Goal: Task Accomplishment & Management: Manage account settings

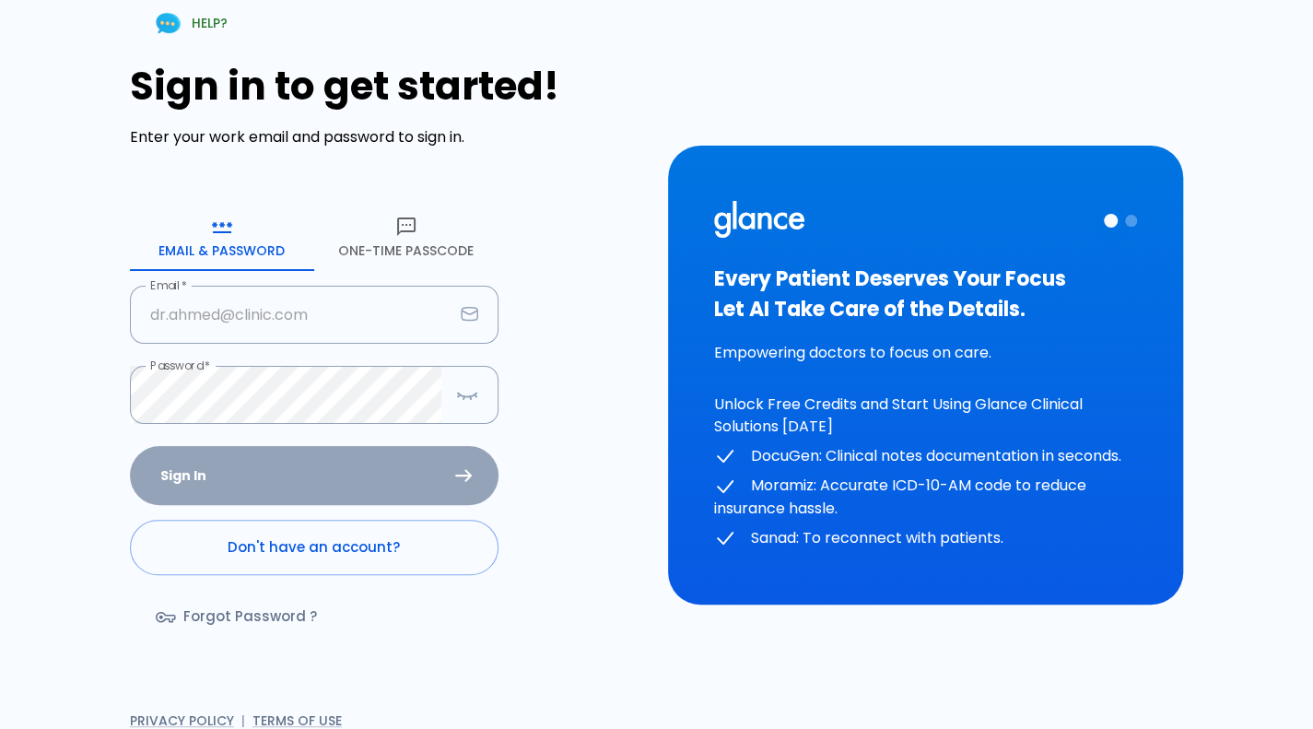
type input "[PERSON_NAME][EMAIL_ADDRESS][DOMAIN_NAME]"
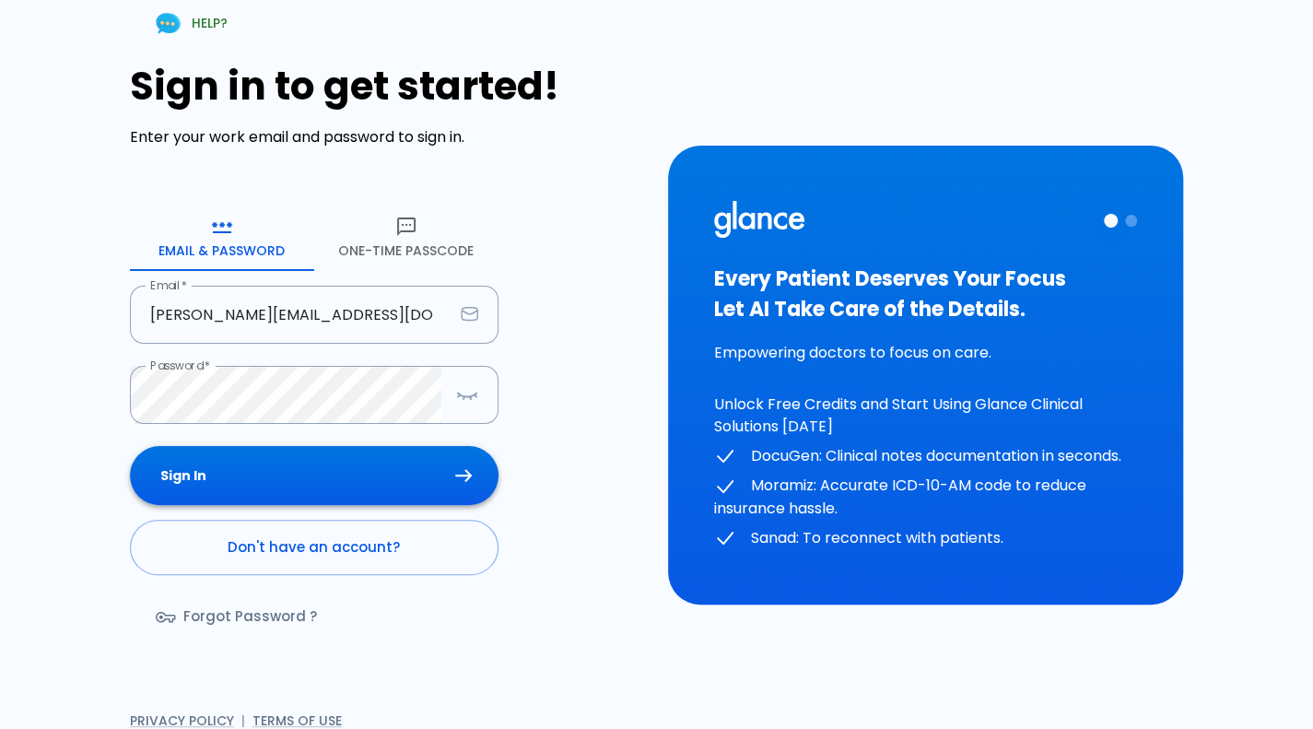
click at [369, 480] on div "Sign In Don't have an account? Forgot Password ?" at bounding box center [314, 552] width 368 height 213
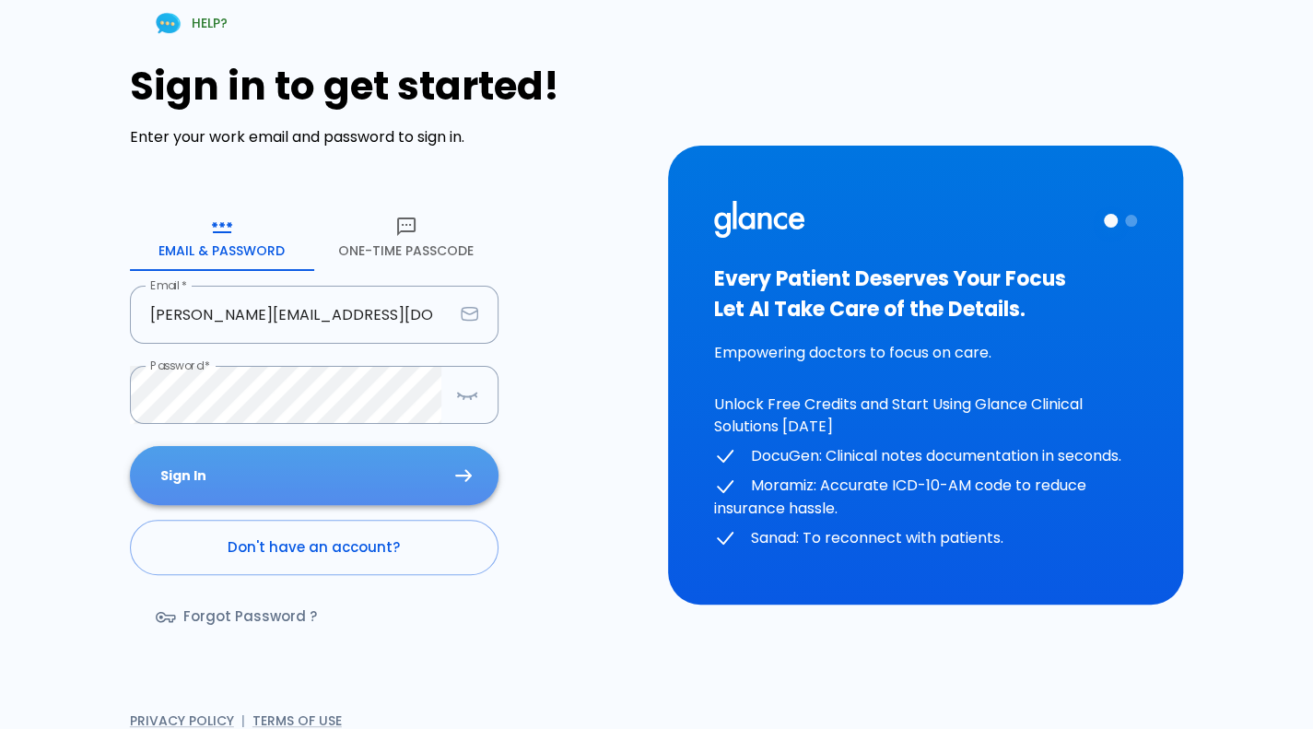
click at [369, 480] on button "Sign In" at bounding box center [314, 476] width 368 height 60
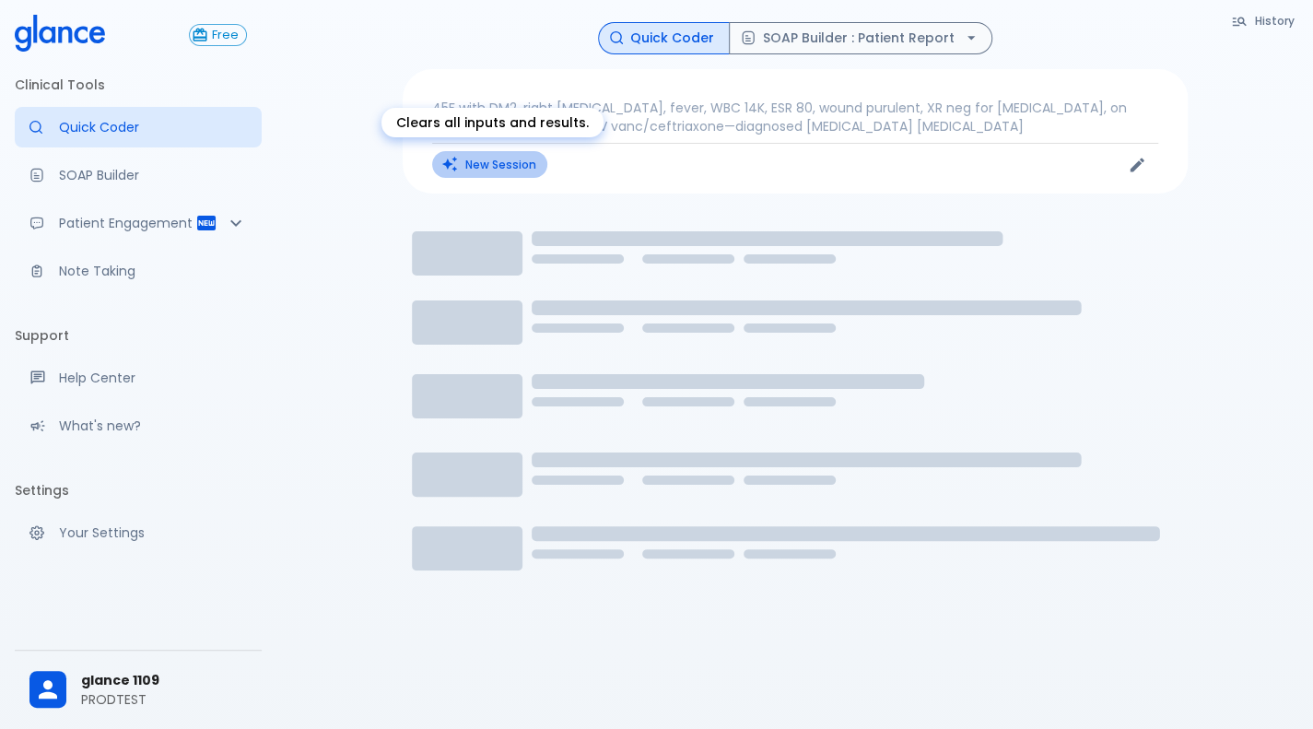
click at [497, 163] on button "New Session" at bounding box center [489, 164] width 115 height 27
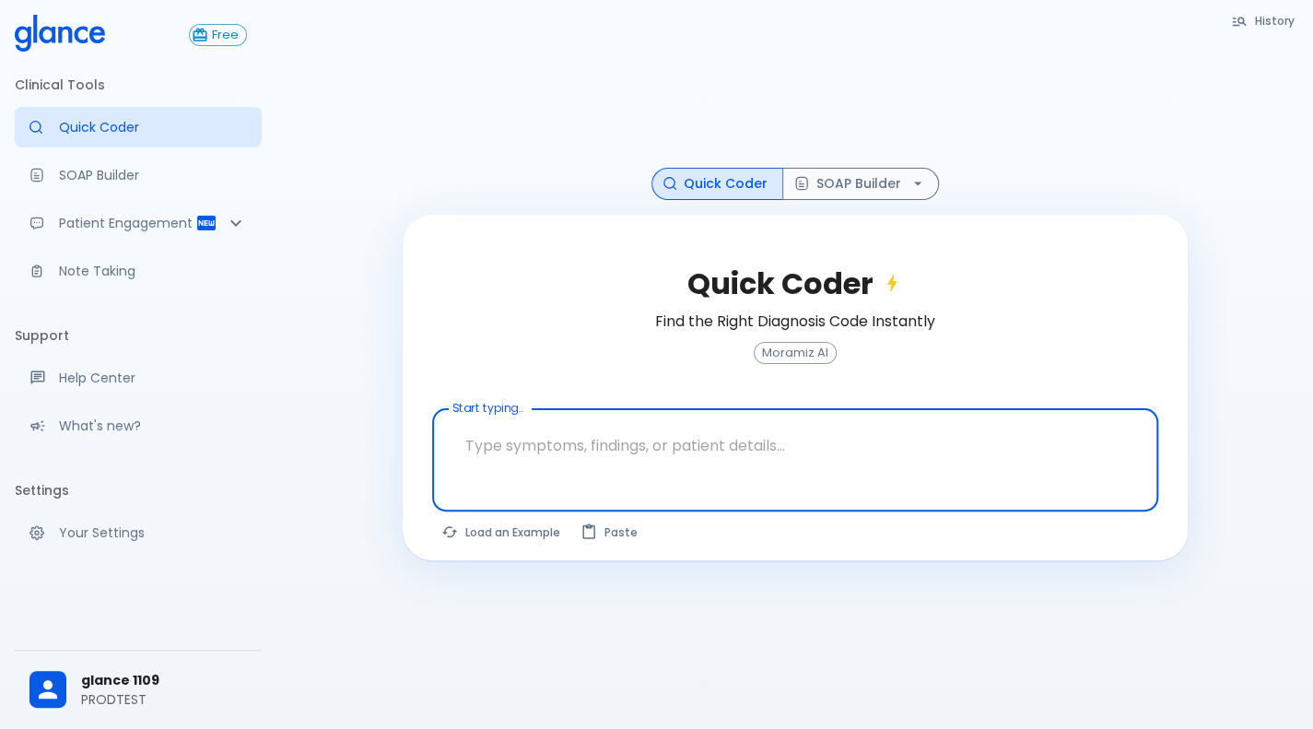
click at [508, 471] on textarea at bounding box center [795, 445] width 700 height 58
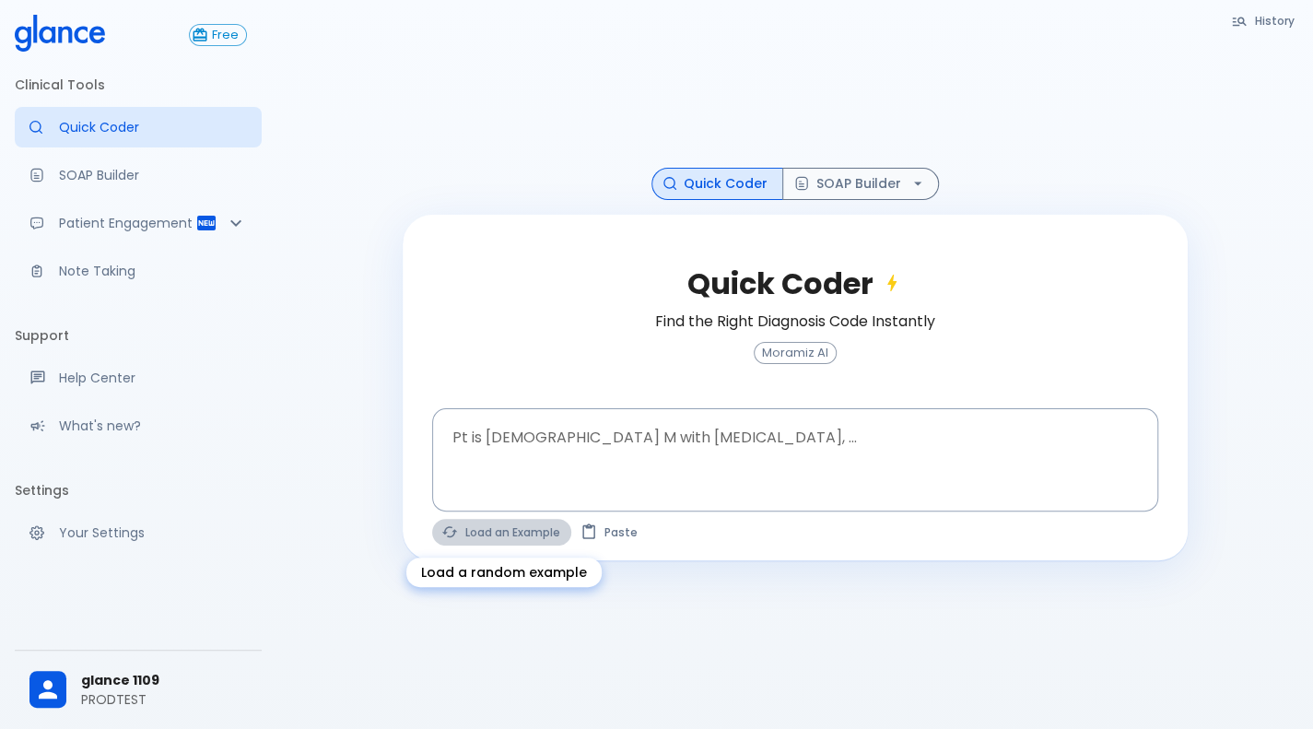
click at [481, 541] on button "Load an Example" at bounding box center [501, 532] width 139 height 27
type textarea "62M, HTN, acute tearing chest pain to back, BP 170/95, asymmetric pulses, CT an…"
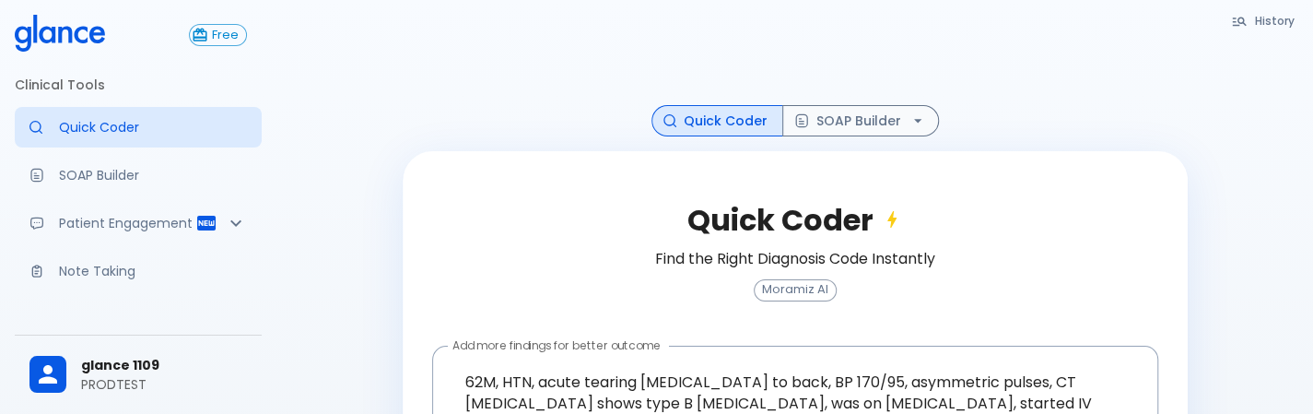
scroll to position [154, 0]
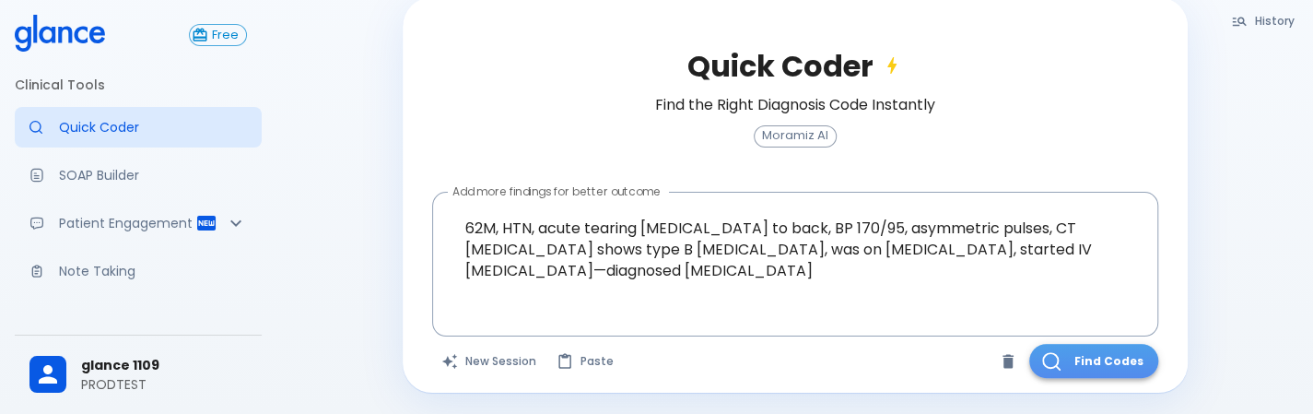
click at [1091, 355] on button "Find Codes" at bounding box center [1093, 361] width 129 height 34
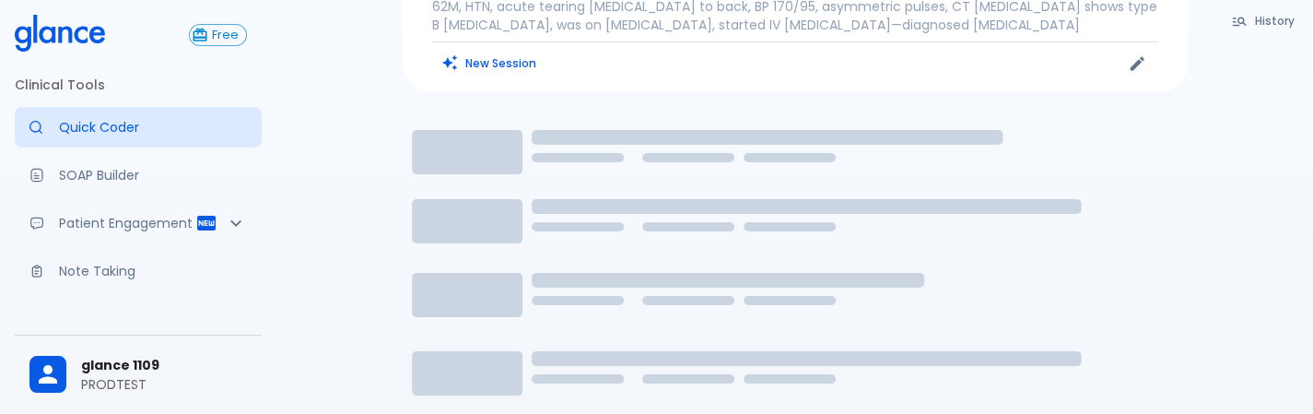
scroll to position [80, 0]
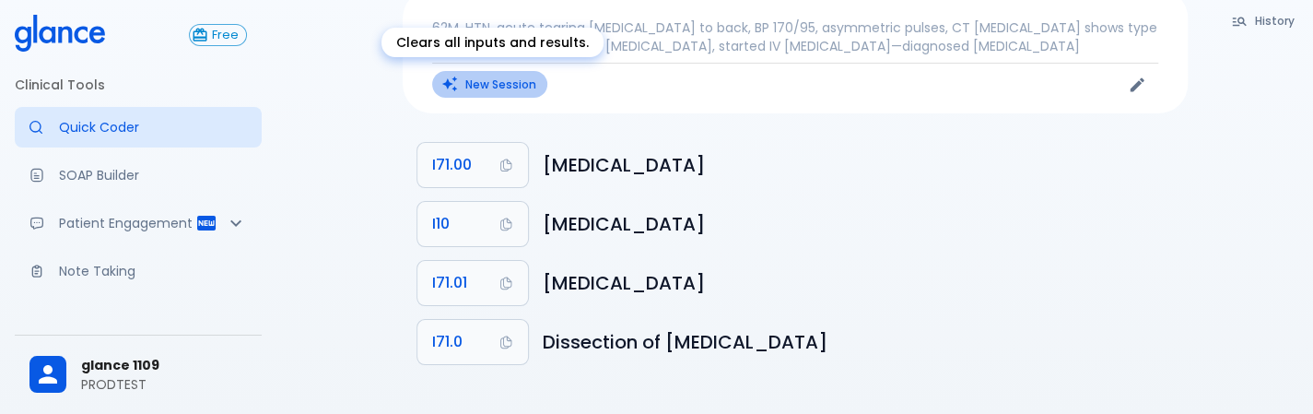
click at [471, 78] on button "New Session" at bounding box center [489, 84] width 115 height 27
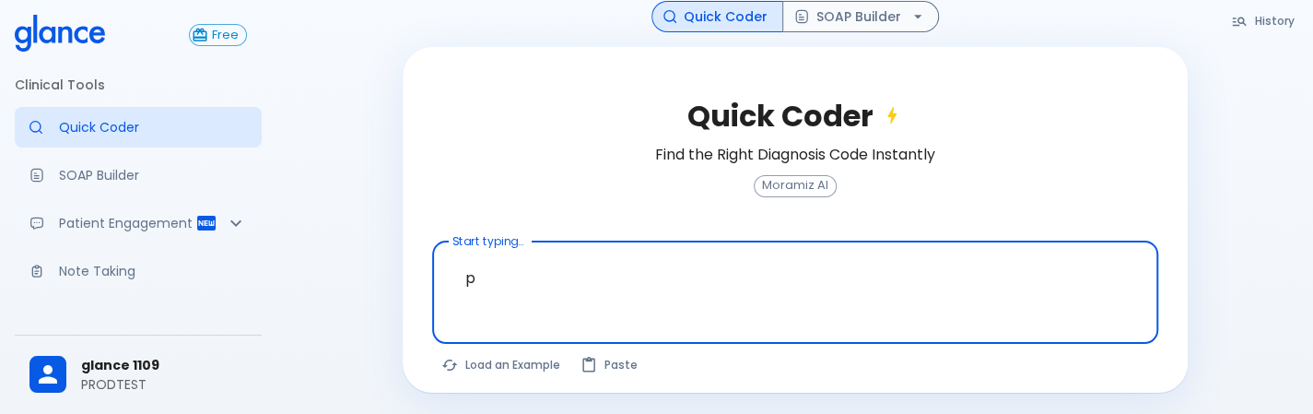
scroll to position [111, 0]
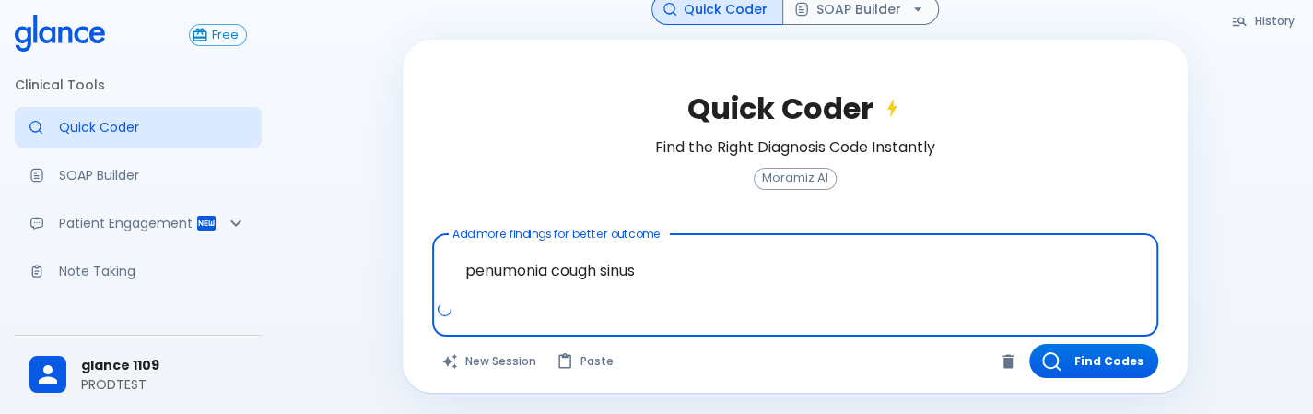
type textarea "penumonia cough sinus"
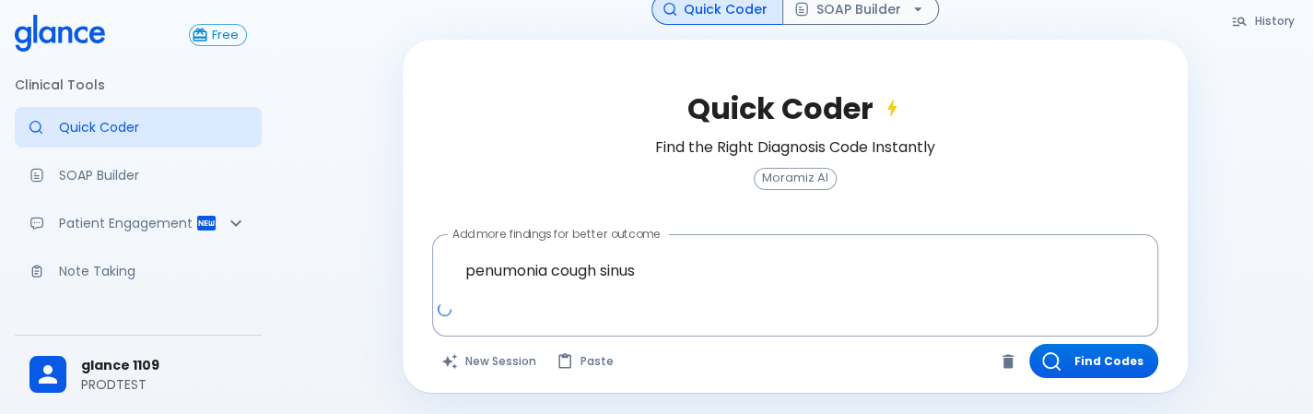
click at [448, 307] on icon at bounding box center [445, 309] width 14 height 14
click at [1075, 360] on button "Find Codes" at bounding box center [1093, 361] width 129 height 34
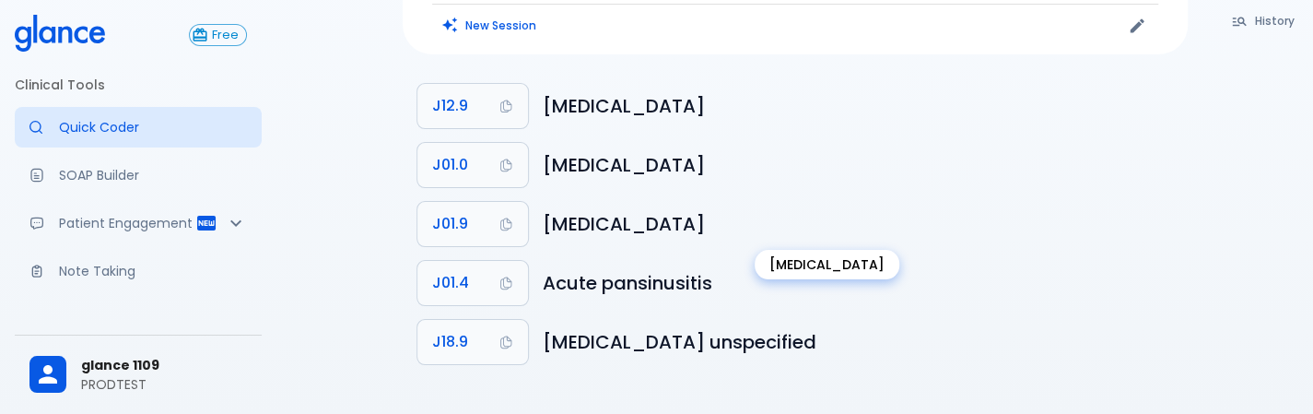
scroll to position [0, 0]
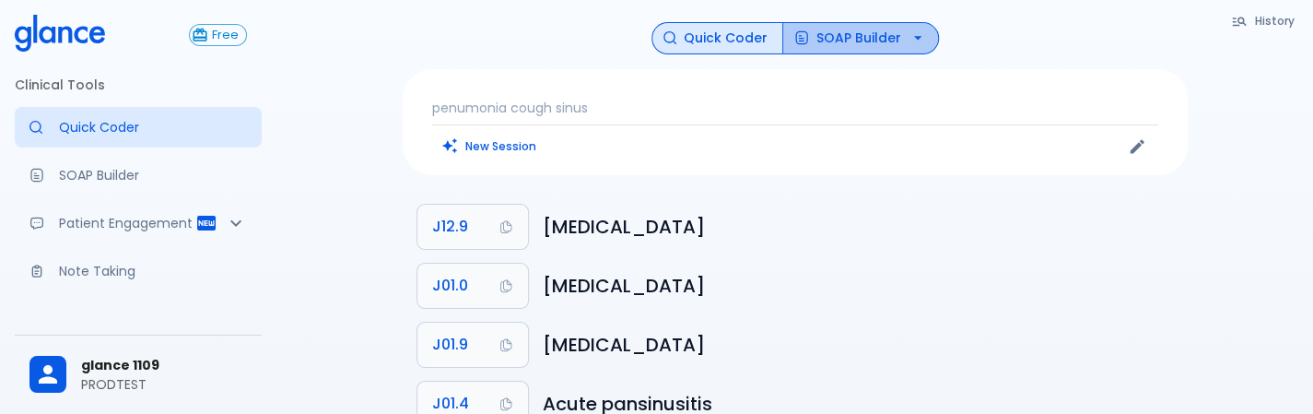
click at [859, 23] on button "SOAP Builder" at bounding box center [860, 38] width 157 height 32
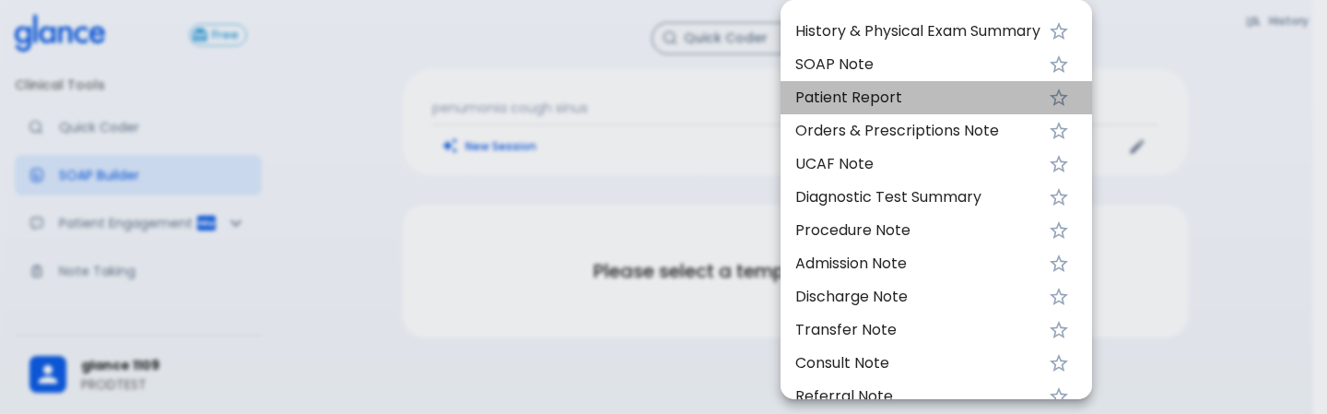
click at [903, 88] on span "Patient Report" at bounding box center [917, 98] width 245 height 22
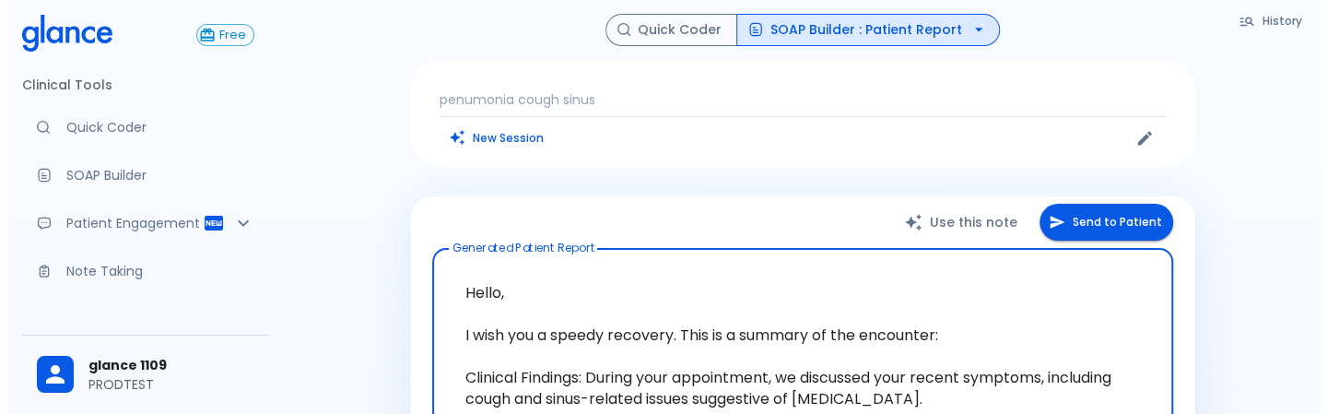
scroll to position [1, 0]
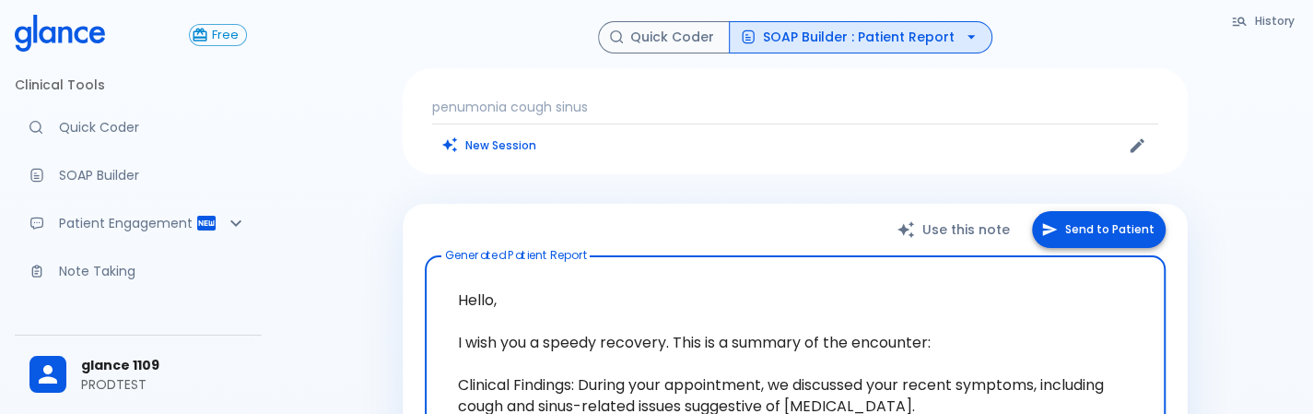
click at [1076, 231] on button "Send to Patient" at bounding box center [1099, 230] width 134 height 38
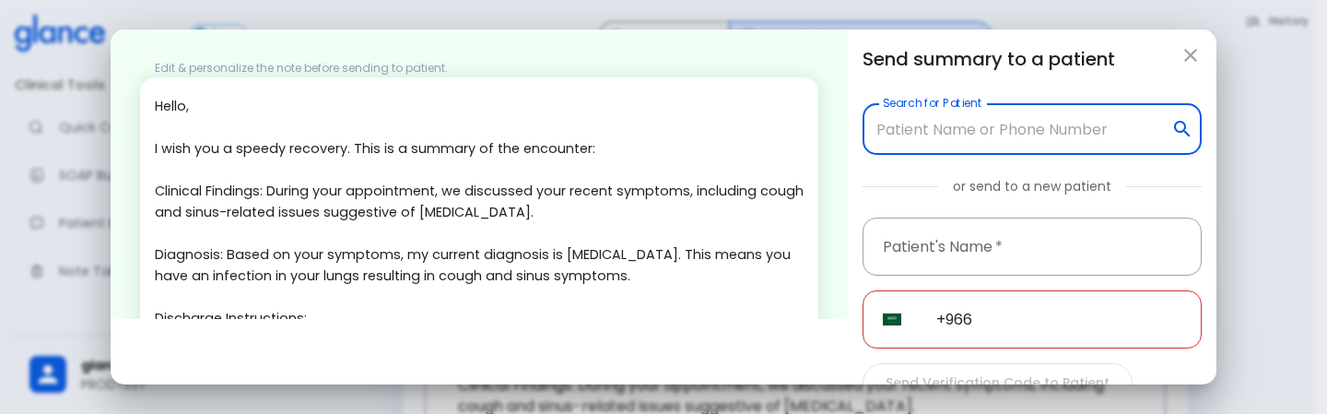
click at [965, 127] on input "Search for Patient" at bounding box center [1017, 128] width 293 height 35
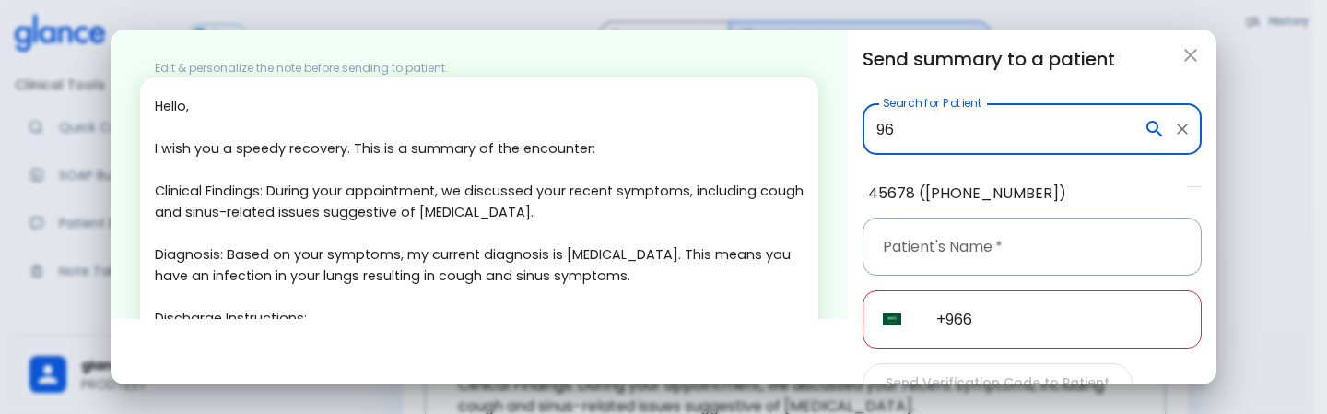
click at [977, 198] on li "45678 (+919606926484)" at bounding box center [1020, 193] width 334 height 33
type input "45678 (+919606926484)"
type input "45678"
type input "+91 96069 26484"
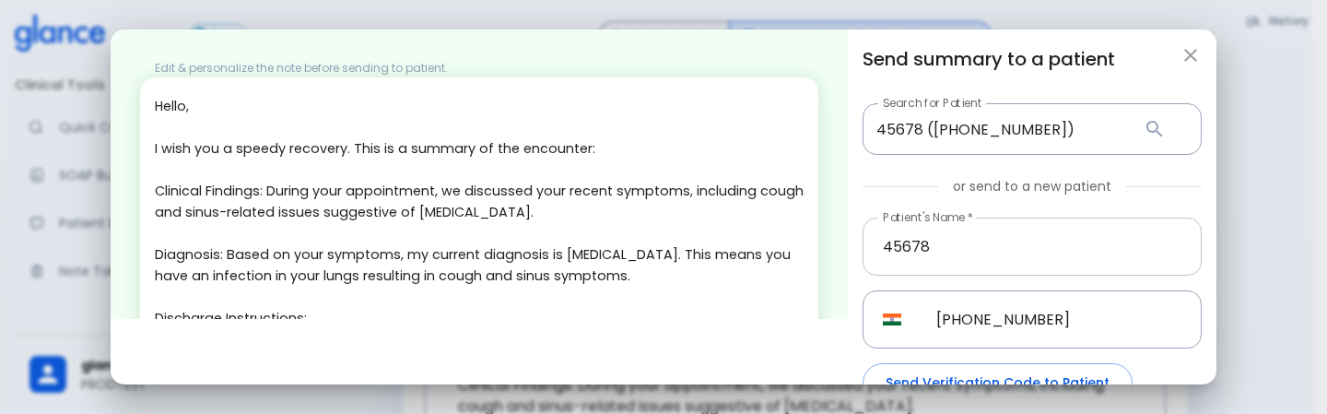
scroll to position [98, 0]
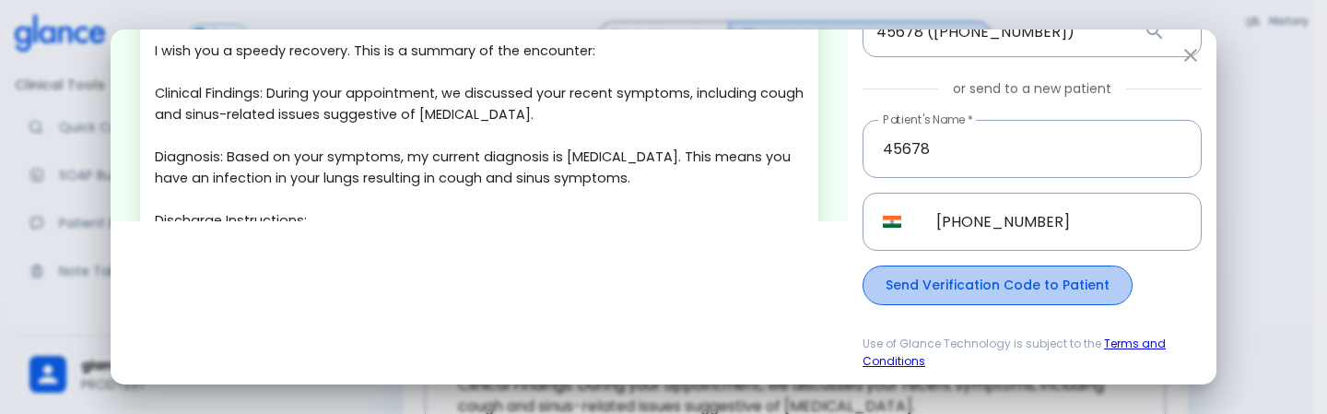
click at [991, 285] on button "Send Verification Code to Patient" at bounding box center [997, 285] width 270 height 40
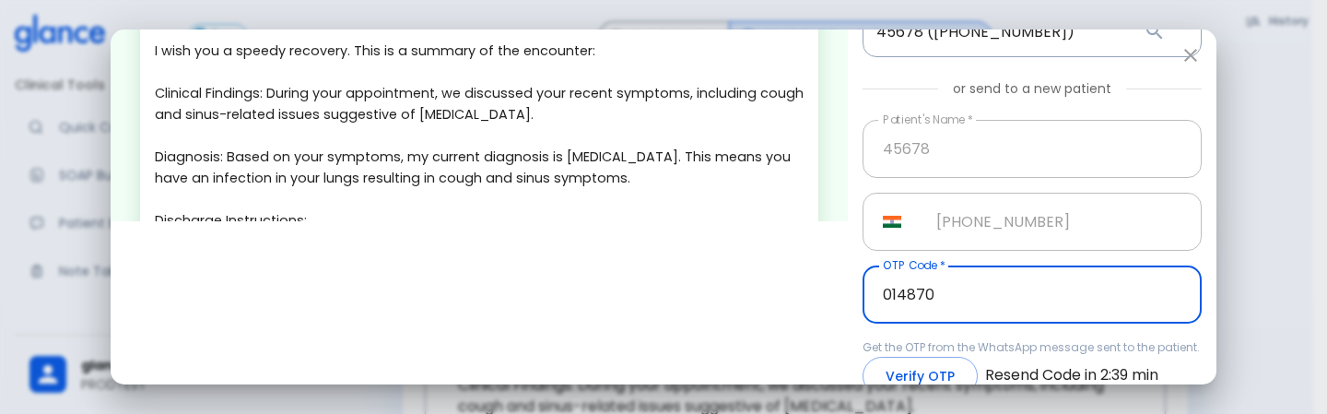
type input "014870"
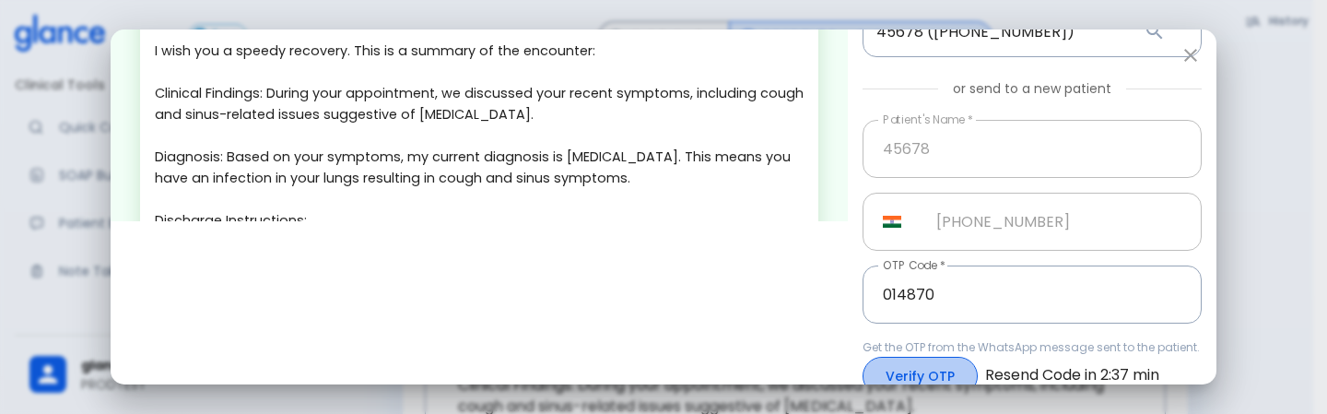
click at [970, 380] on button "Verify OTP" at bounding box center [919, 377] width 115 height 40
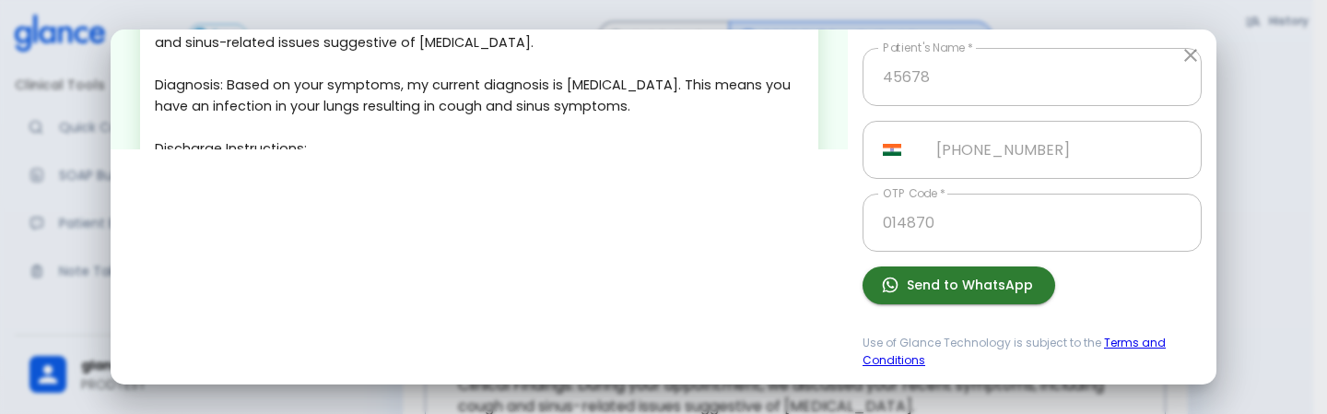
scroll to position [170, 0]
click at [991, 286] on button "Send to WhatsApp" at bounding box center [958, 285] width 193 height 38
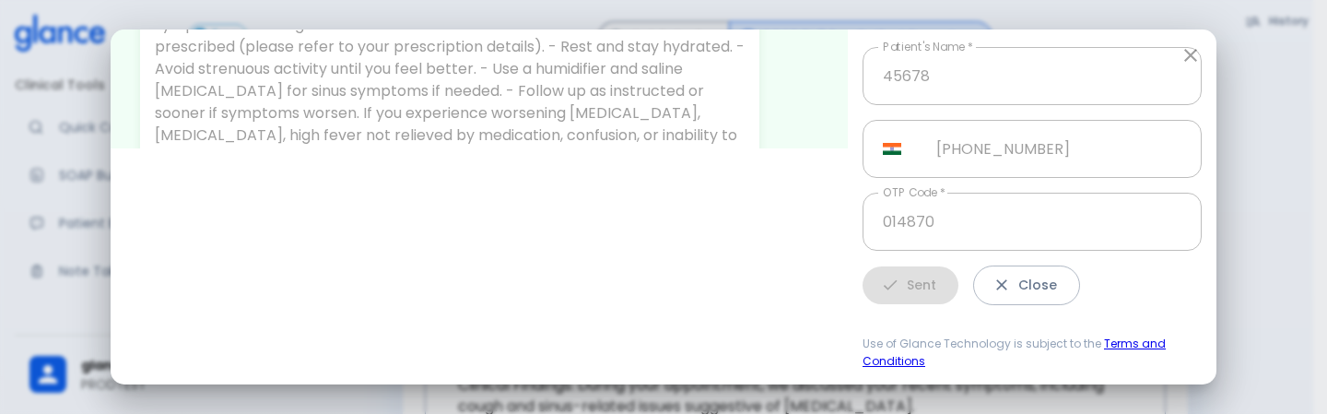
scroll to position [21, 0]
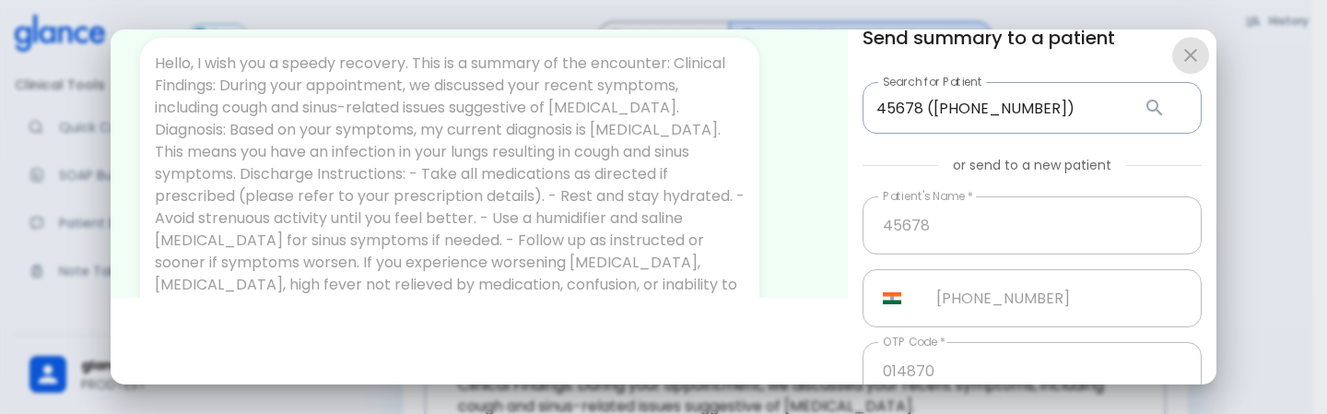
click at [1196, 53] on icon "button" at bounding box center [1190, 55] width 22 height 22
type input "+966"
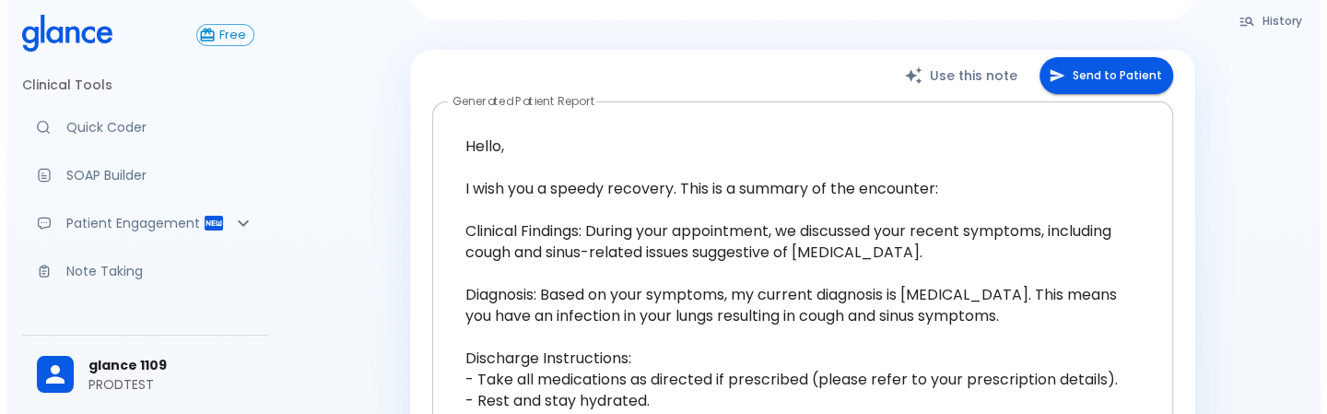
scroll to position [145, 0]
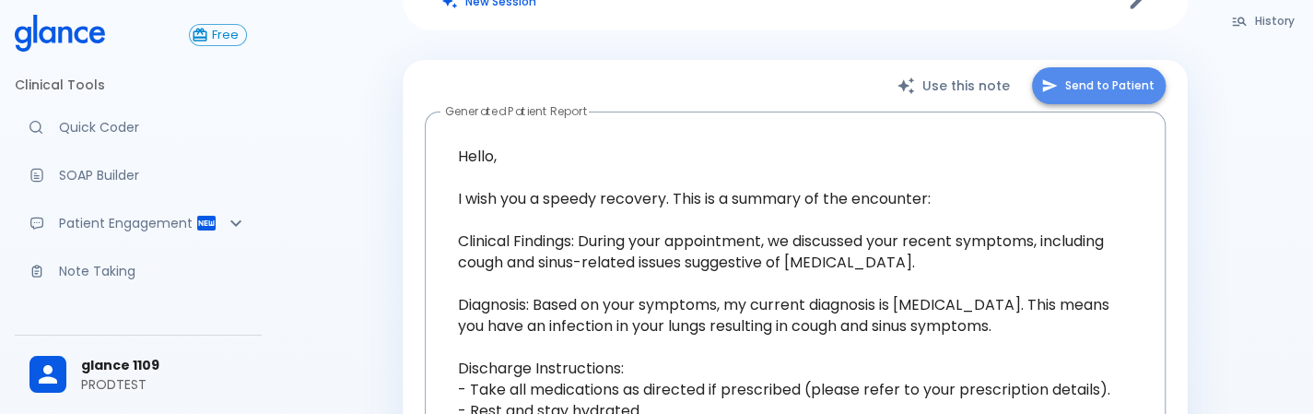
click at [1115, 86] on button "Send to Patient" at bounding box center [1099, 86] width 134 height 38
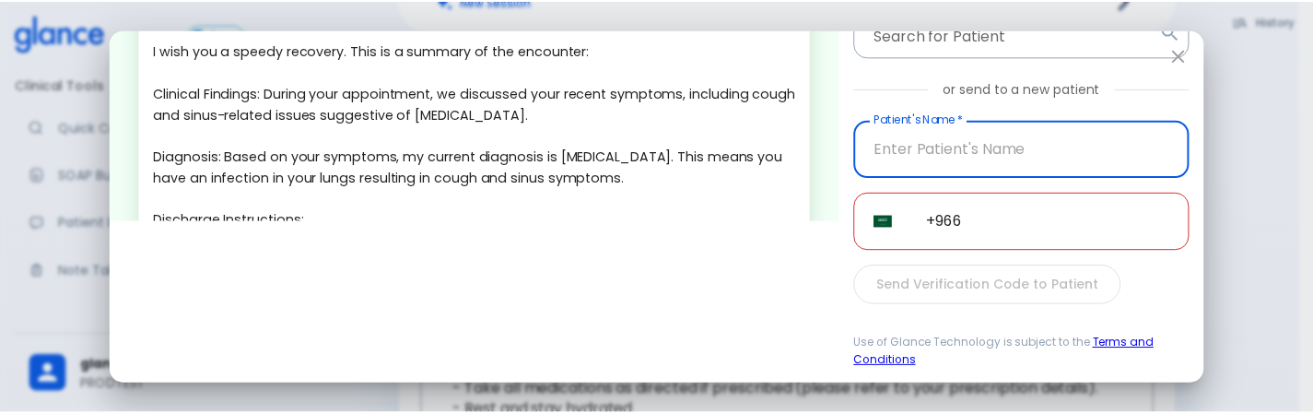
scroll to position [0, 0]
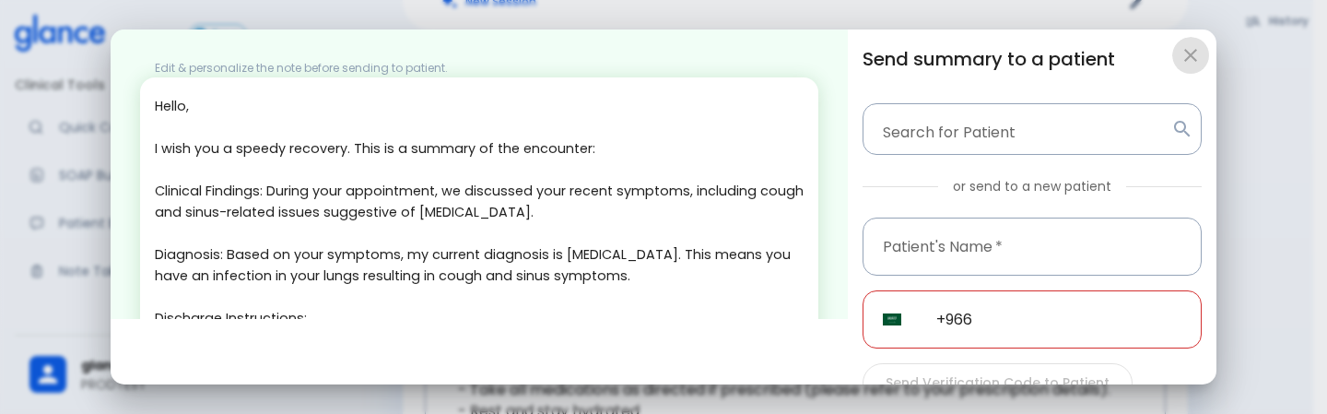
click at [1187, 58] on icon "button" at bounding box center [1190, 55] width 13 height 13
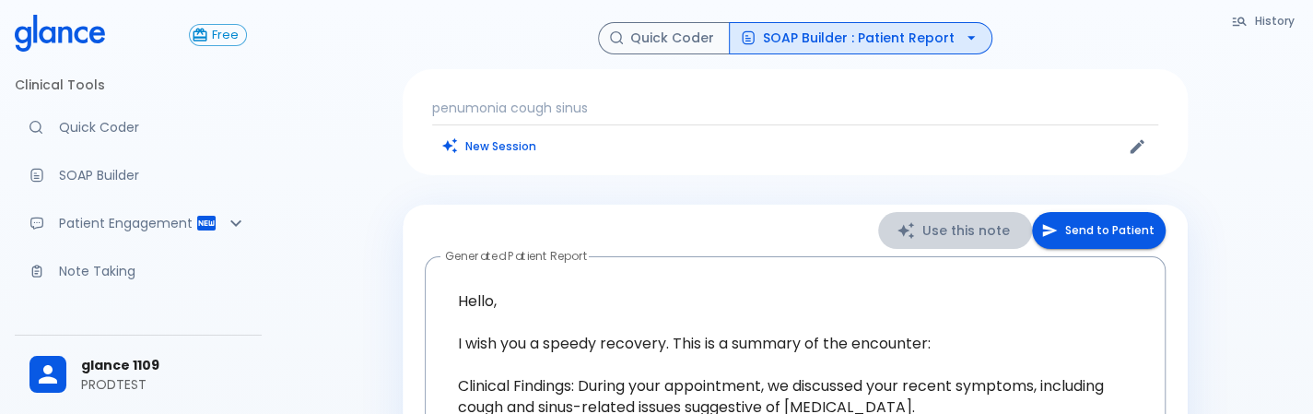
click at [969, 219] on button "Use this note" at bounding box center [955, 231] width 154 height 38
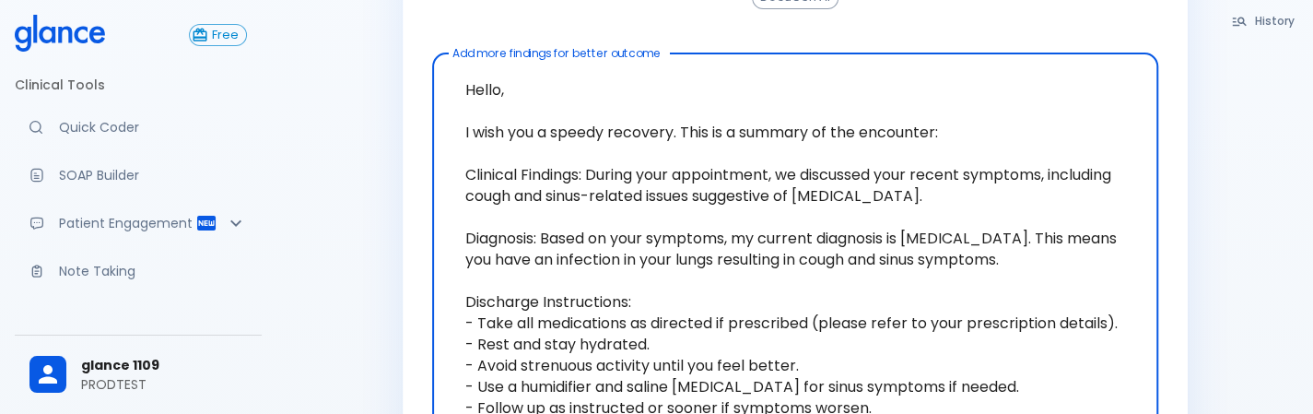
scroll to position [307, 0]
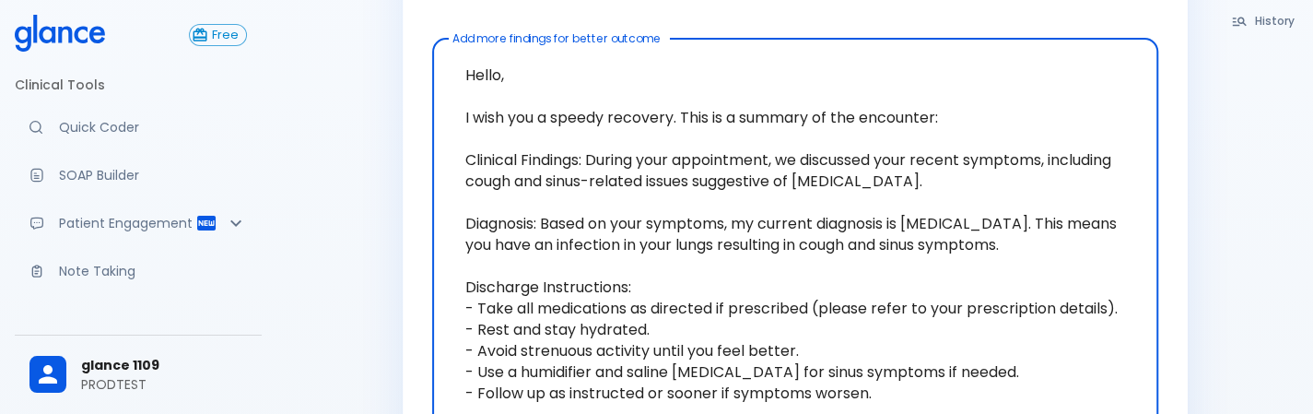
click at [899, 236] on textarea "Hello, I wish you a speedy recovery. This is a summary of the encounter: Clinic…" at bounding box center [795, 287] width 700 height 482
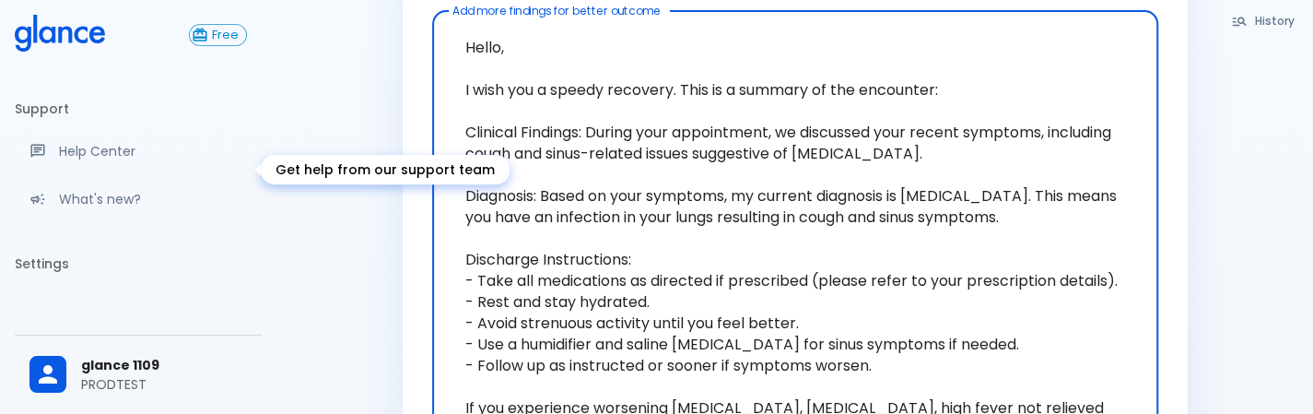
scroll to position [61, 0]
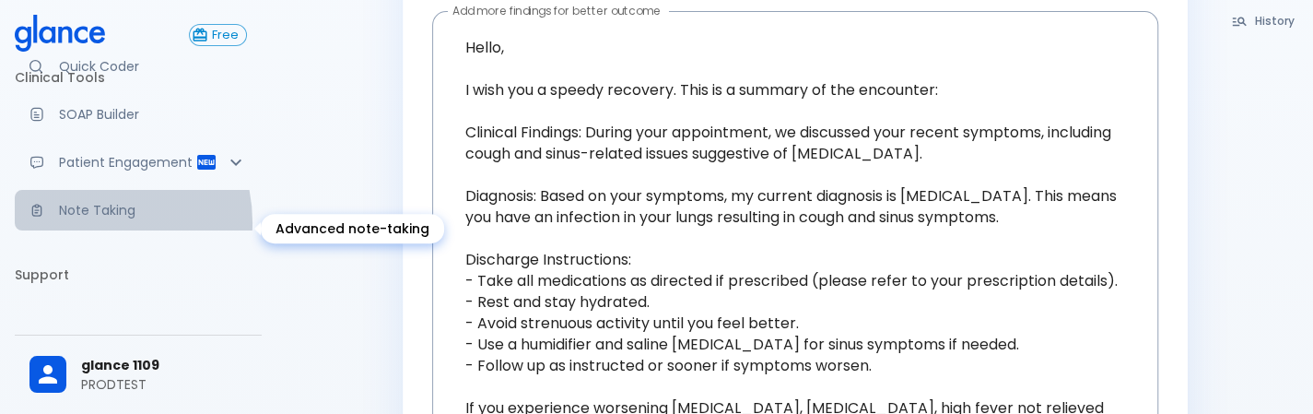
click at [81, 230] on link "Note Taking" at bounding box center [138, 210] width 247 height 41
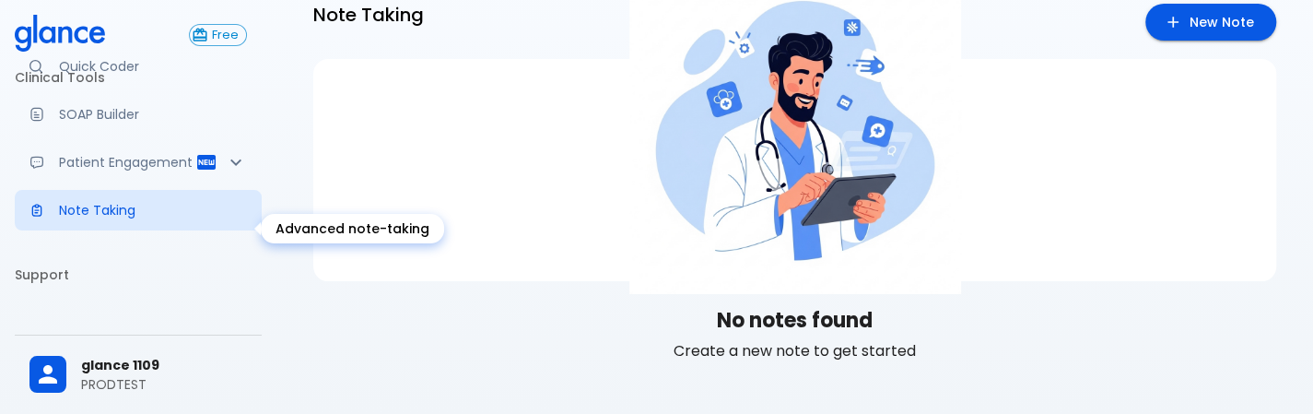
scroll to position [44, 0]
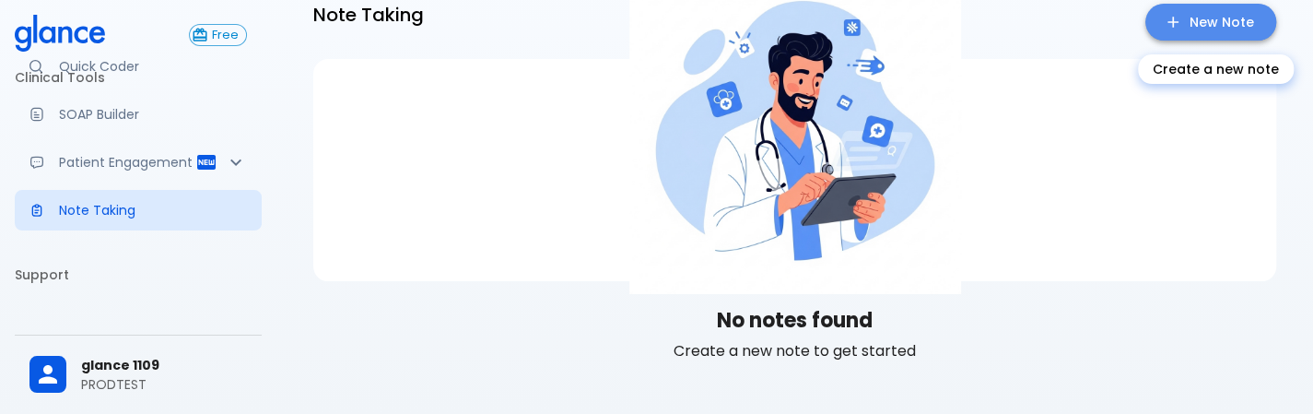
click at [1194, 25] on link "New Note" at bounding box center [1210, 23] width 131 height 38
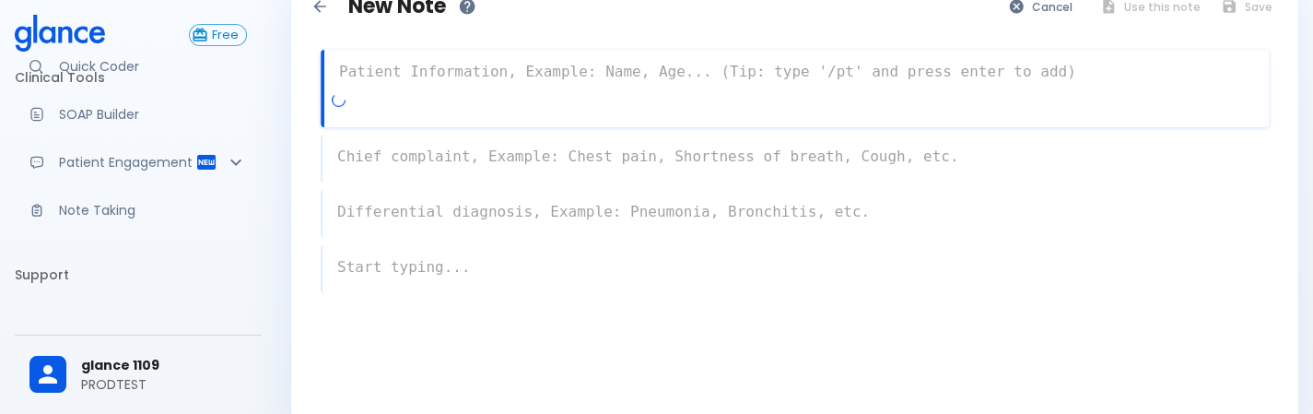
click at [932, 69] on textarea at bounding box center [796, 71] width 944 height 37
paste textarea "Hello, I wish you a speedy recovery. This is a summary of the encounter: Clinic…"
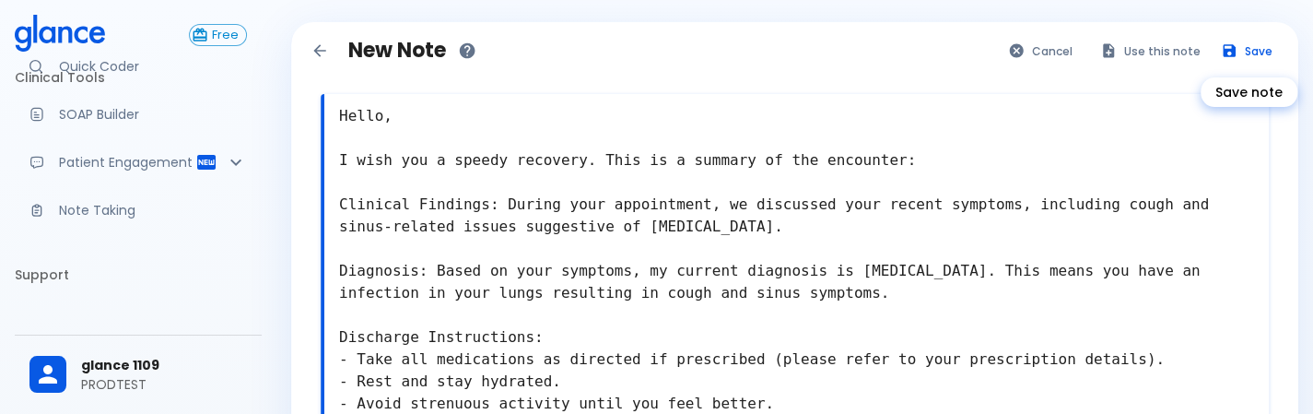
type textarea "Hello, I wish you a speedy recovery. This is a summary of the encounter: Clinic…"
click at [1255, 46] on button "Save" at bounding box center [1247, 51] width 72 height 27
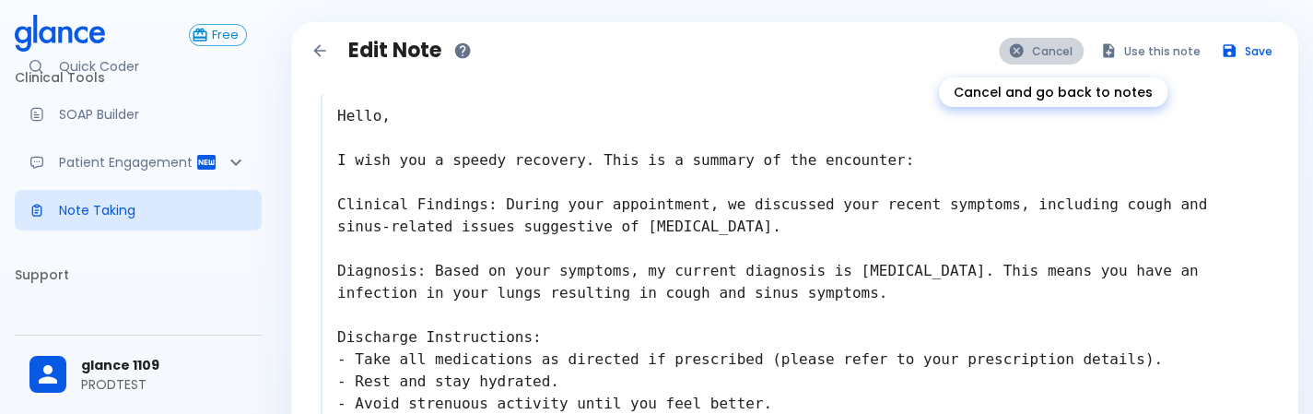
click at [1074, 46] on button "Cancel" at bounding box center [1041, 51] width 85 height 27
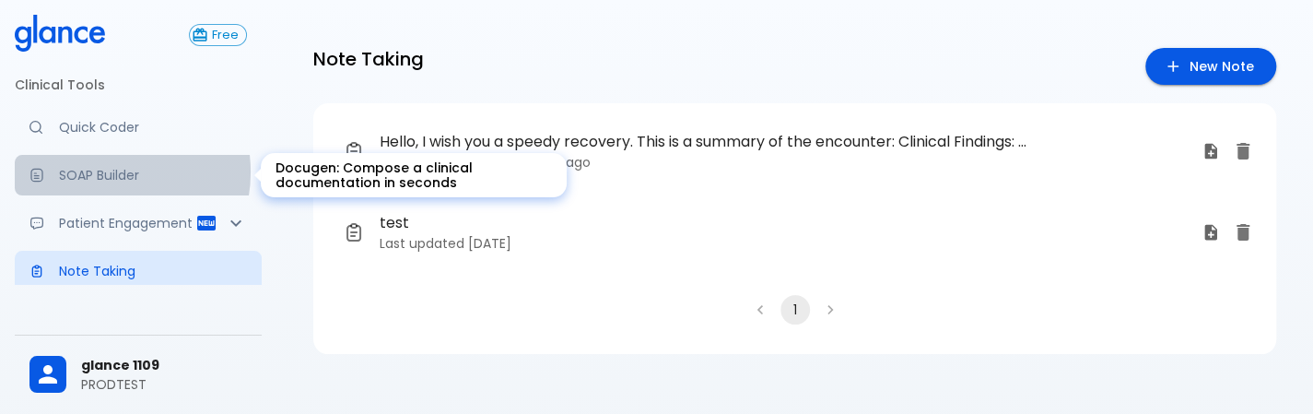
click at [108, 171] on p "SOAP Builder" at bounding box center [153, 175] width 188 height 18
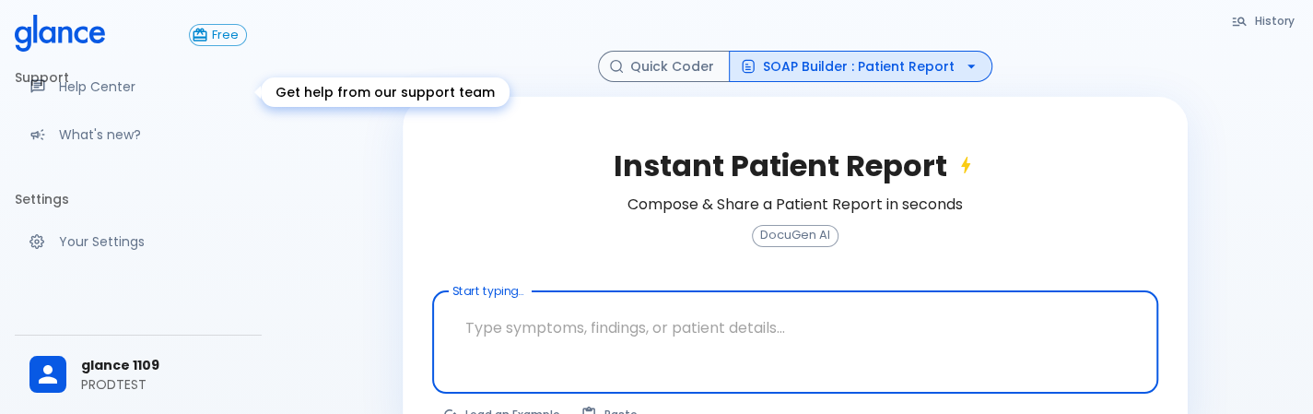
scroll to position [304, 0]
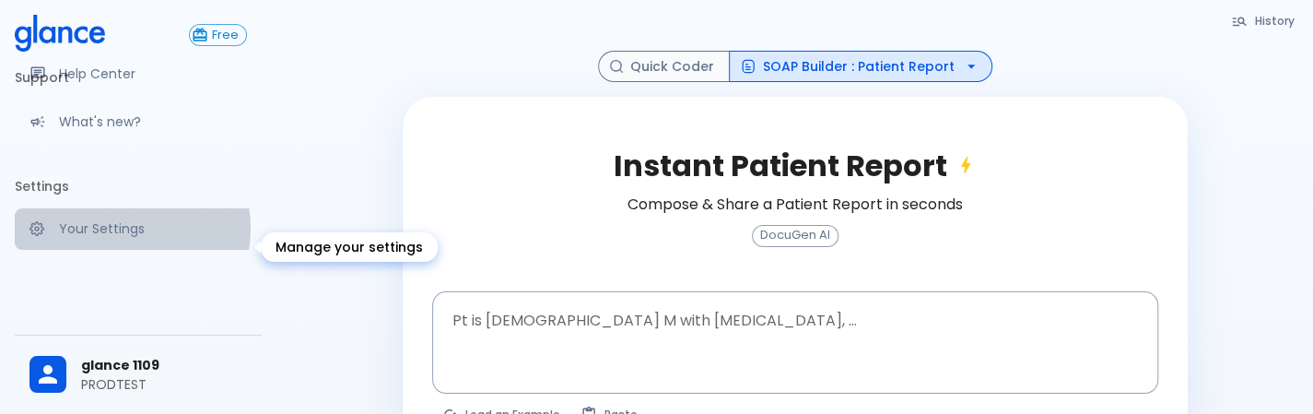
click at [123, 238] on p "Your Settings" at bounding box center [153, 228] width 188 height 18
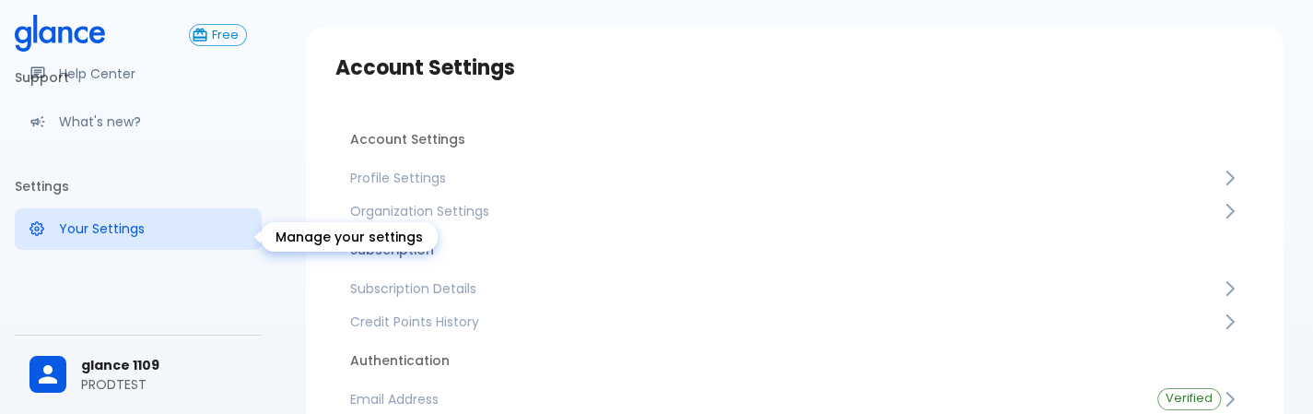
scroll to position [44, 0]
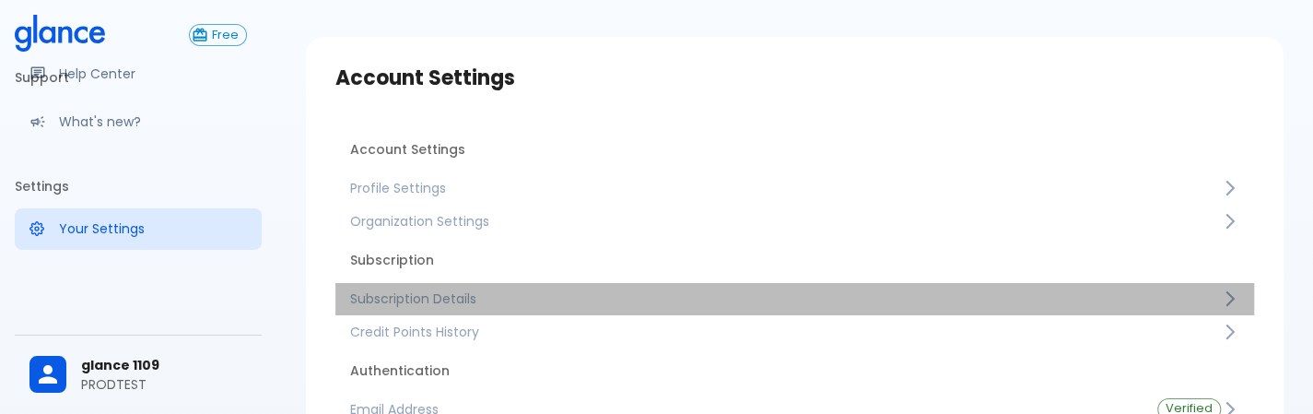
click at [529, 283] on link "Subscription Details" at bounding box center [794, 298] width 918 height 33
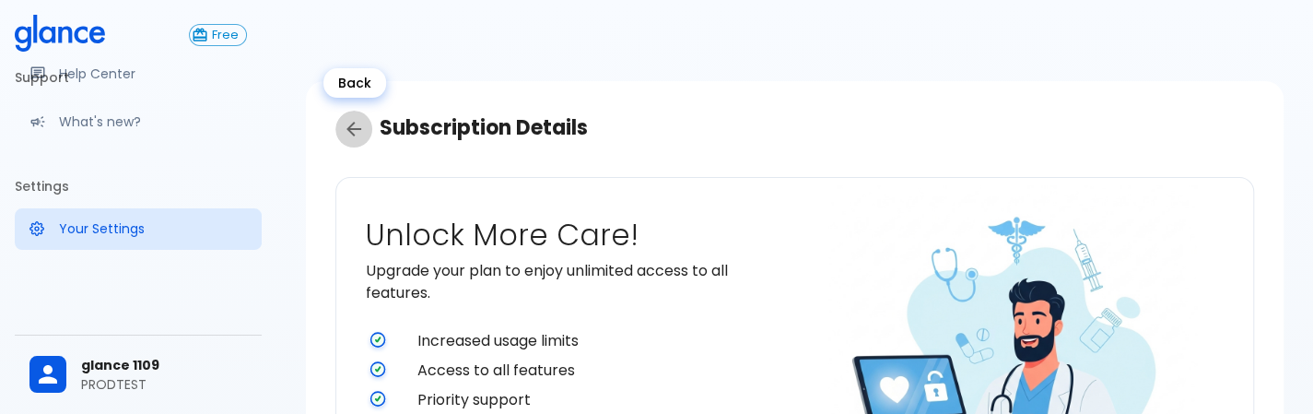
click at [354, 137] on icon "Back" at bounding box center [354, 129] width 22 height 22
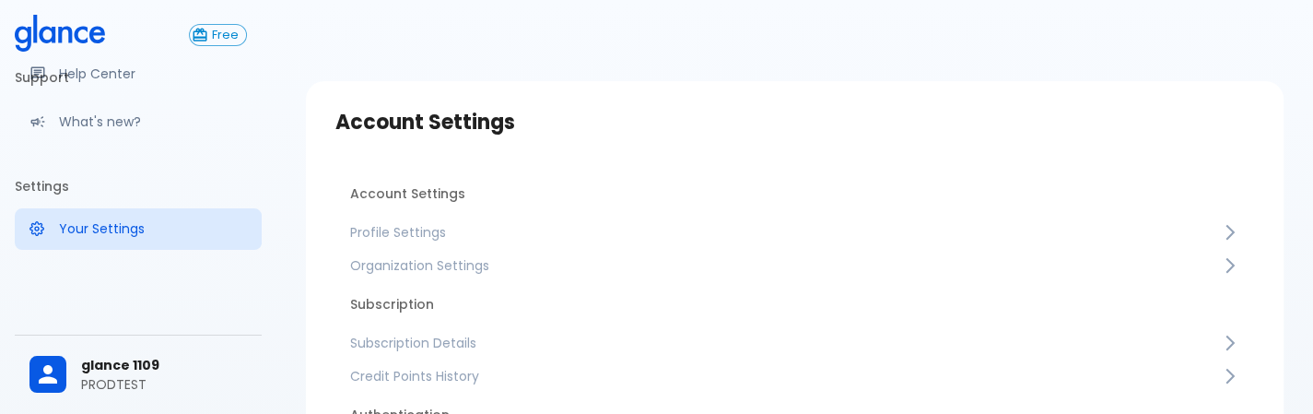
scroll to position [61, 0]
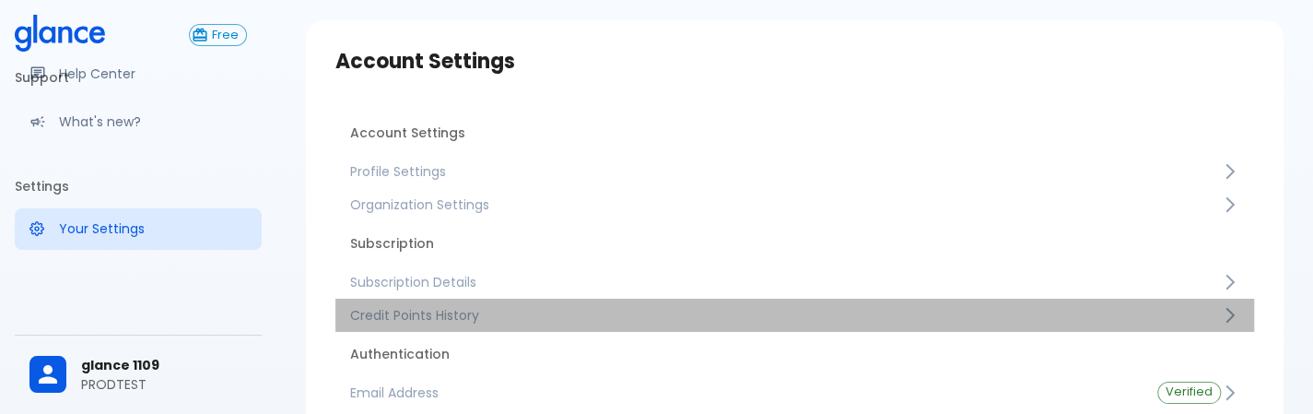
click at [533, 327] on link "Credit Points History" at bounding box center [794, 314] width 918 height 33
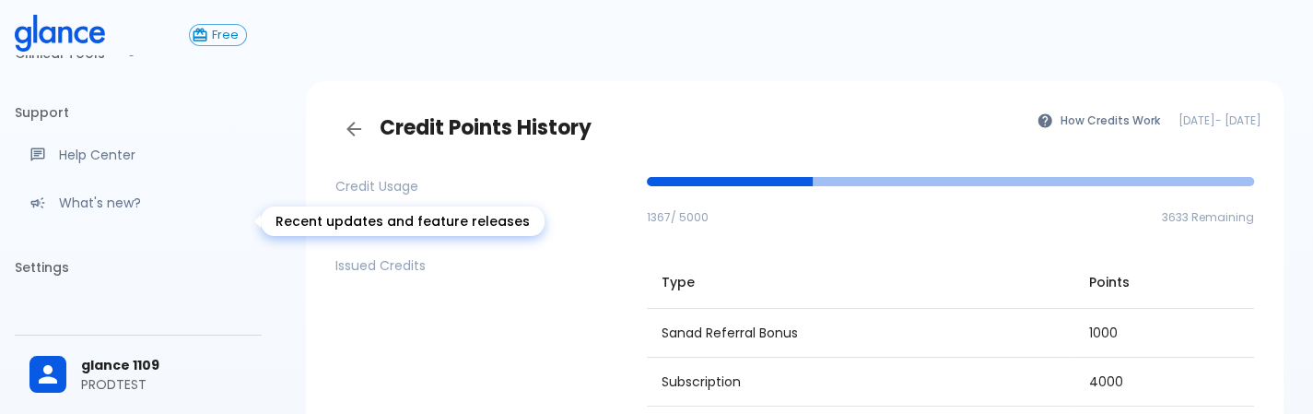
scroll to position [330, 0]
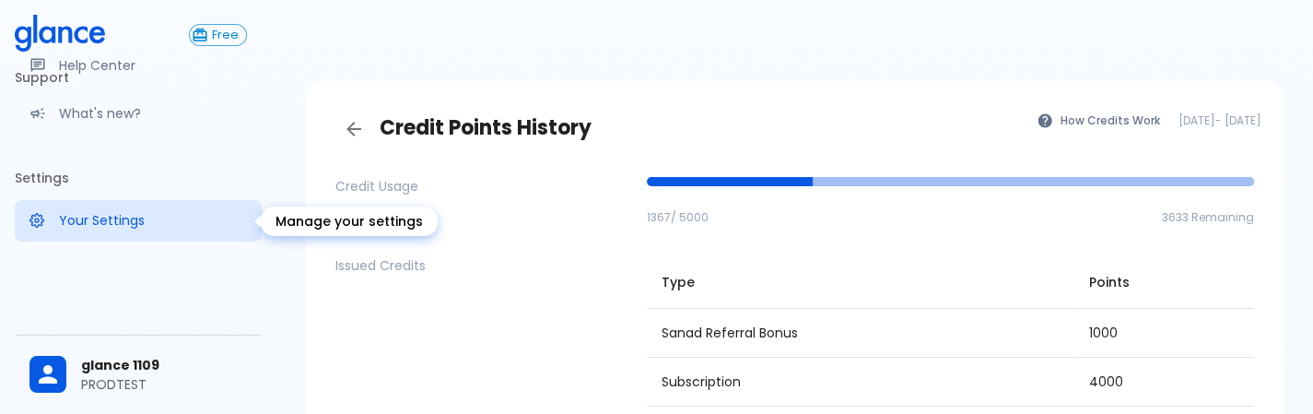
click at [139, 207] on link "Your Settings" at bounding box center [138, 220] width 247 height 41
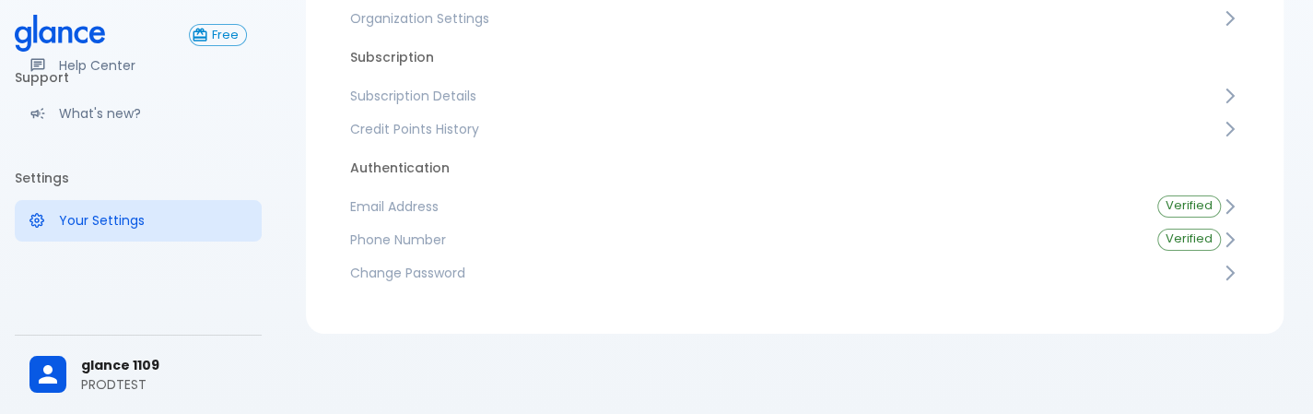
scroll to position [247, 0]
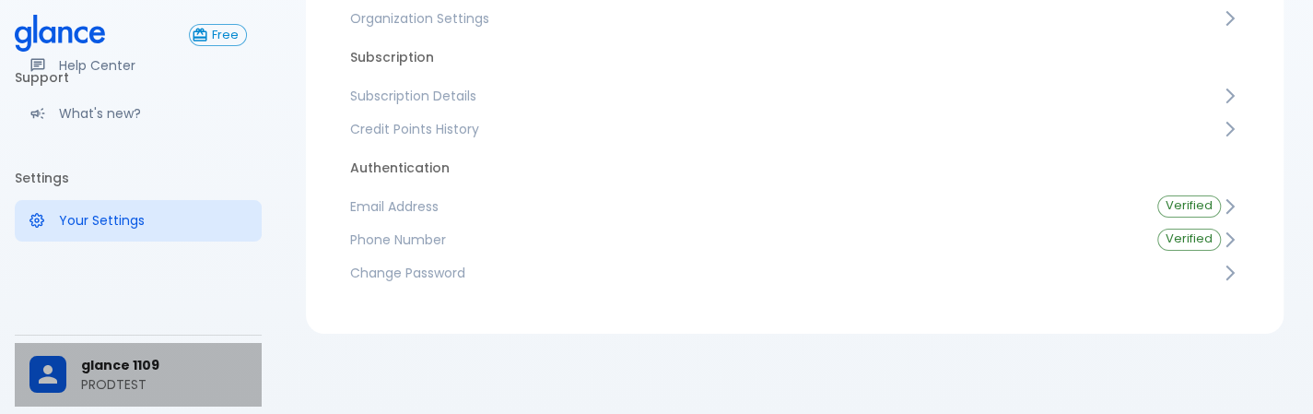
click at [146, 380] on p "PRODTEST" at bounding box center [164, 384] width 166 height 18
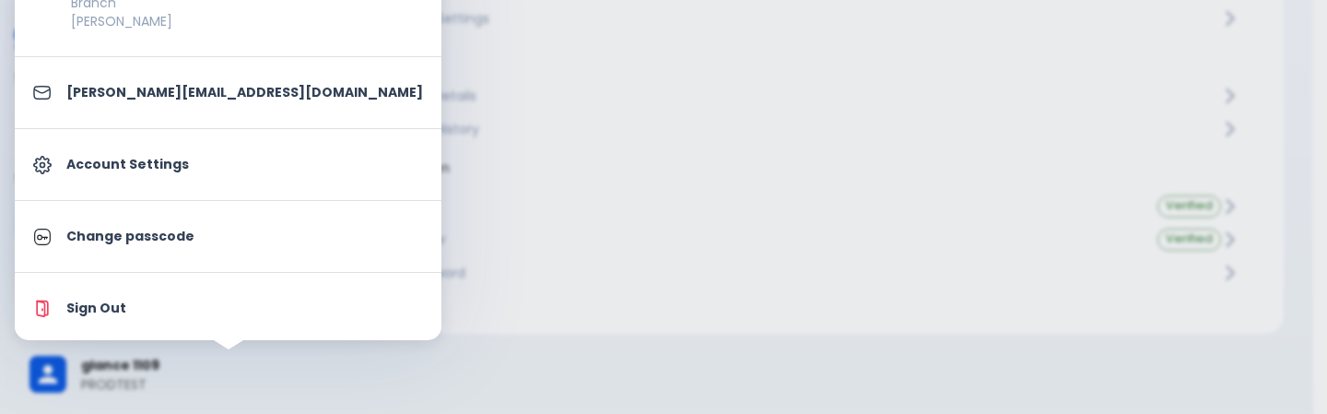
click at [752, 59] on div at bounding box center [663, 207] width 1327 height 414
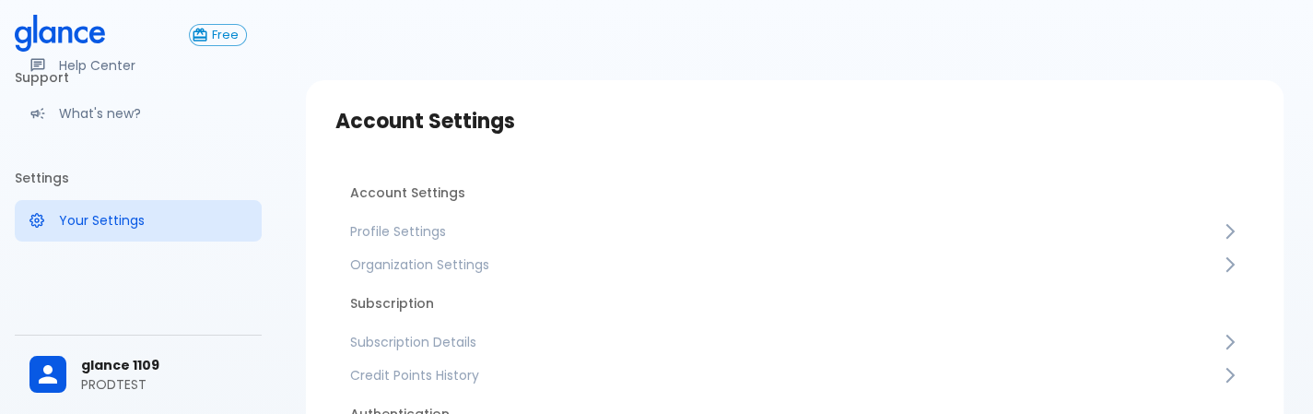
scroll to position [0, 0]
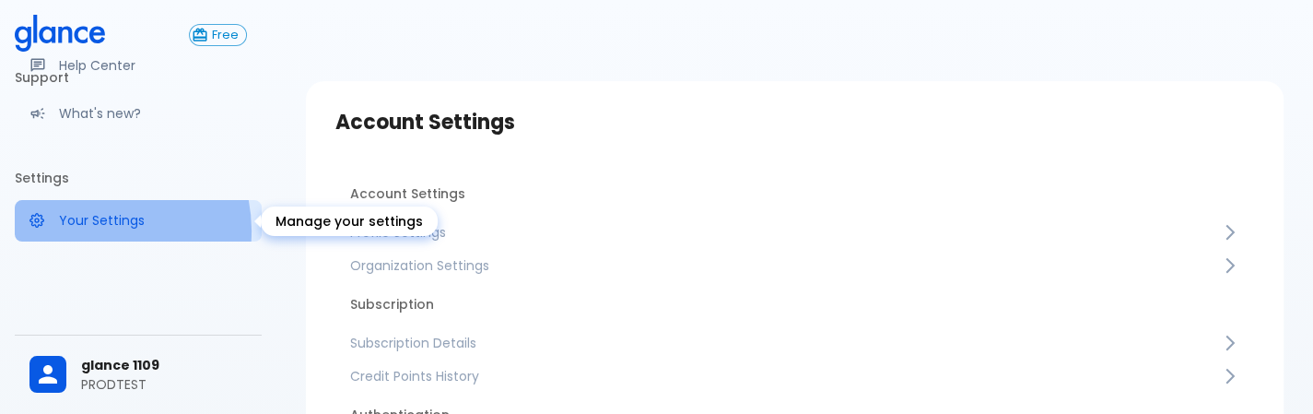
click at [94, 231] on link "Your Settings" at bounding box center [138, 220] width 247 height 41
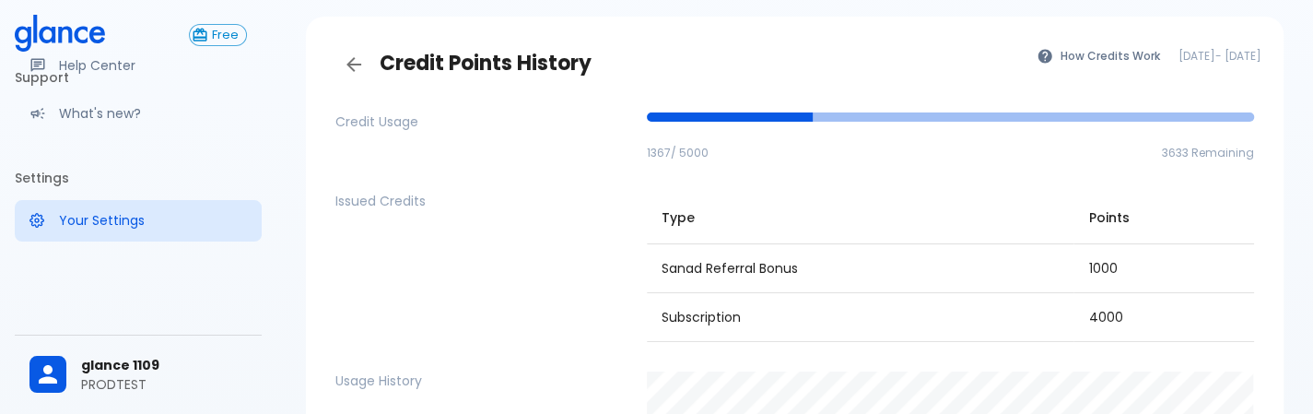
scroll to position [59, 0]
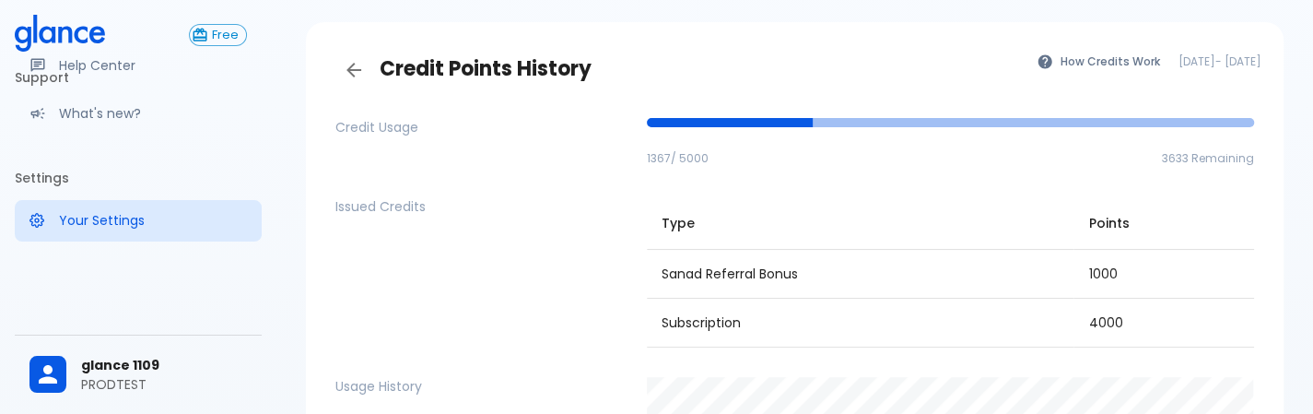
click at [0, 208] on div "Free Clinical Tools Quick Coder SOAP Builder Patient Engagement Note Taking Sup…" at bounding box center [138, 207] width 276 height 414
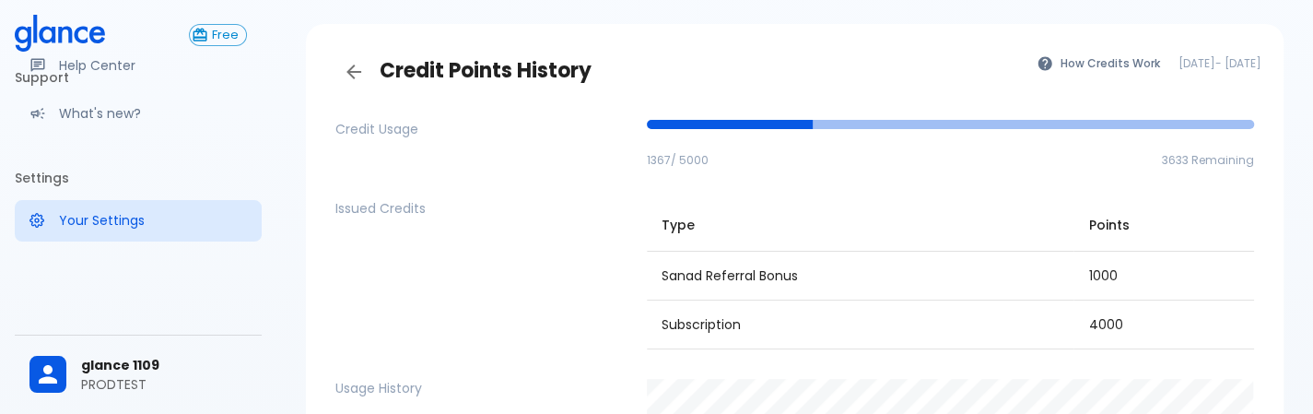
scroll to position [0, 0]
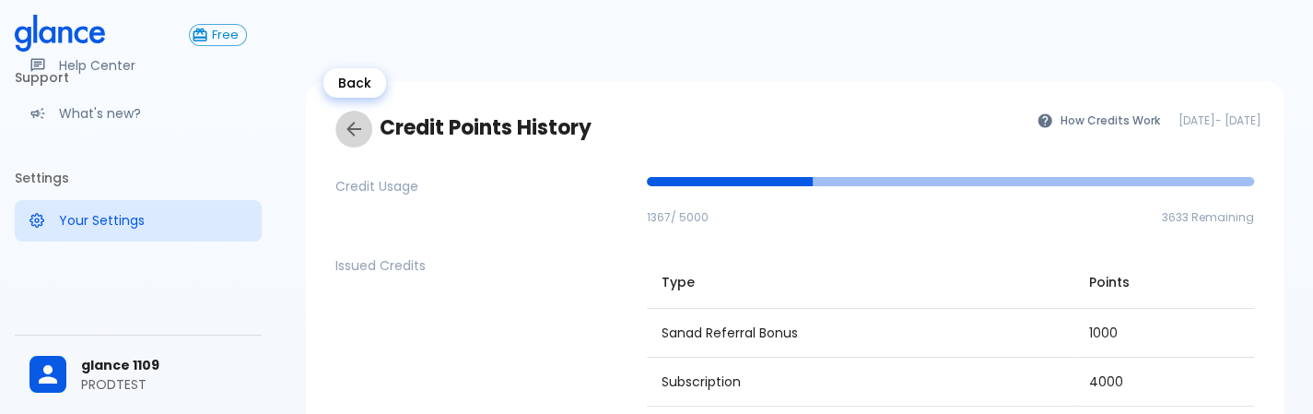
click at [348, 123] on icon "Back" at bounding box center [354, 129] width 22 height 22
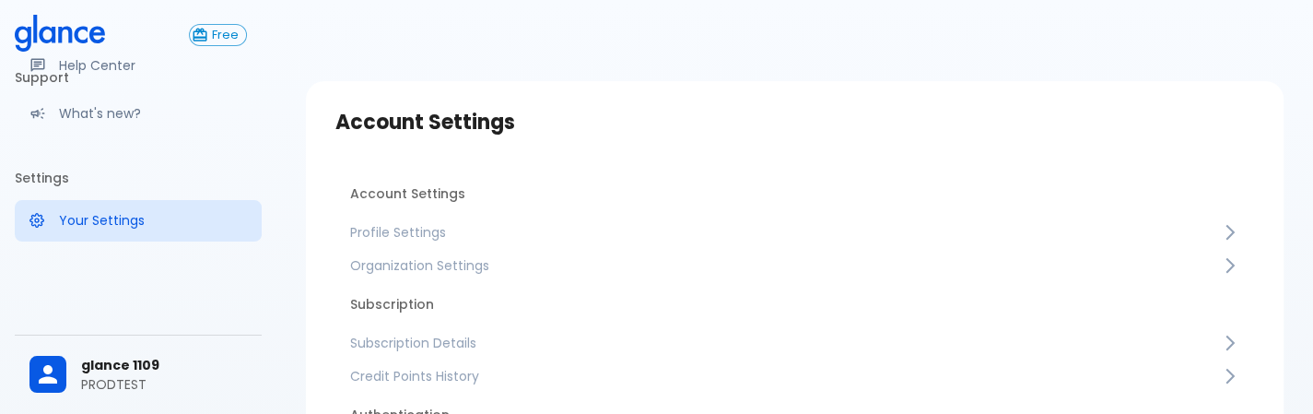
scroll to position [247, 0]
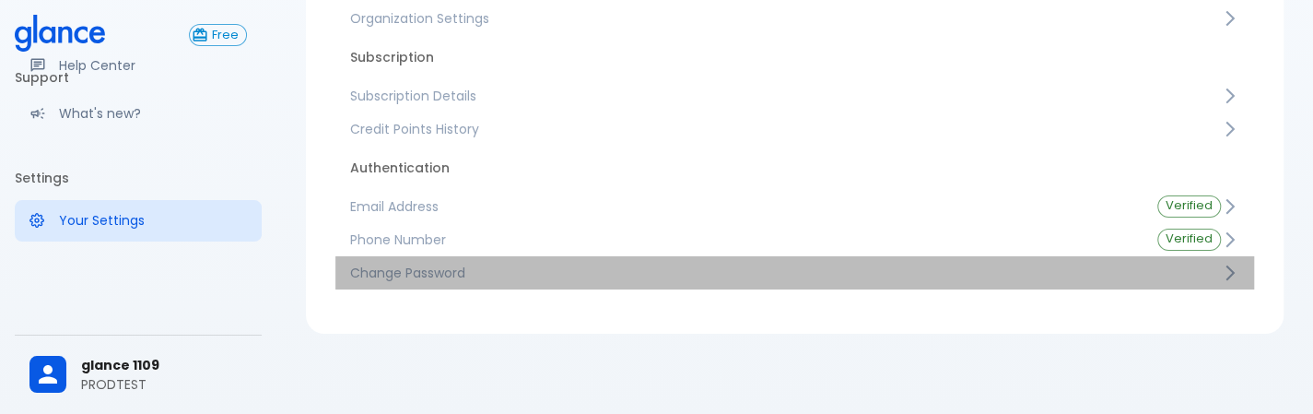
click at [768, 258] on link "Change Password" at bounding box center [794, 272] width 918 height 33
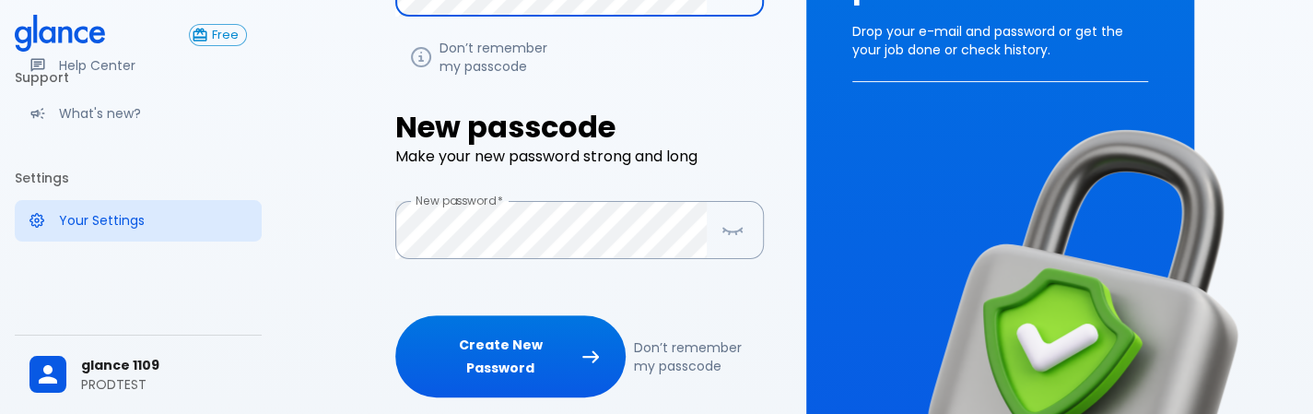
scroll to position [308, 0]
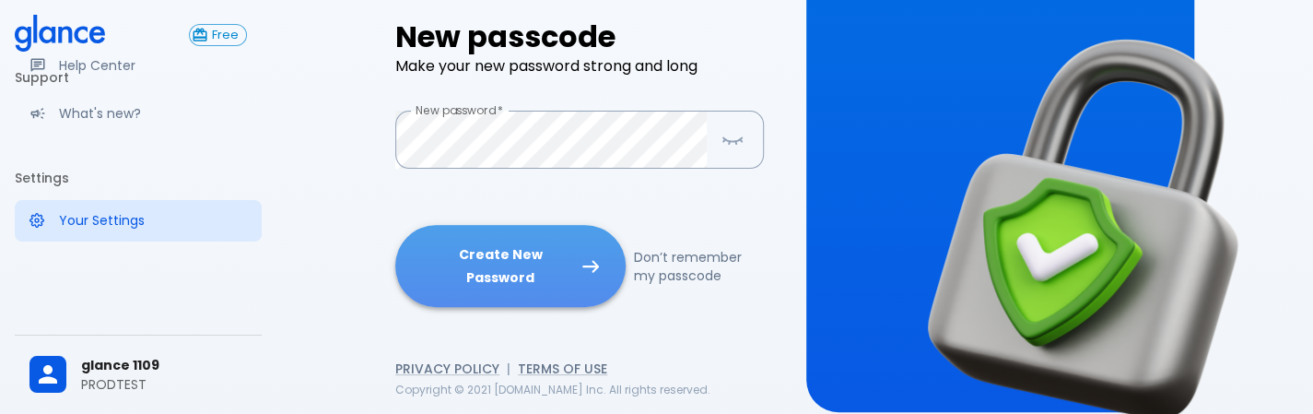
click at [555, 268] on button "Create New Password" at bounding box center [510, 266] width 230 height 82
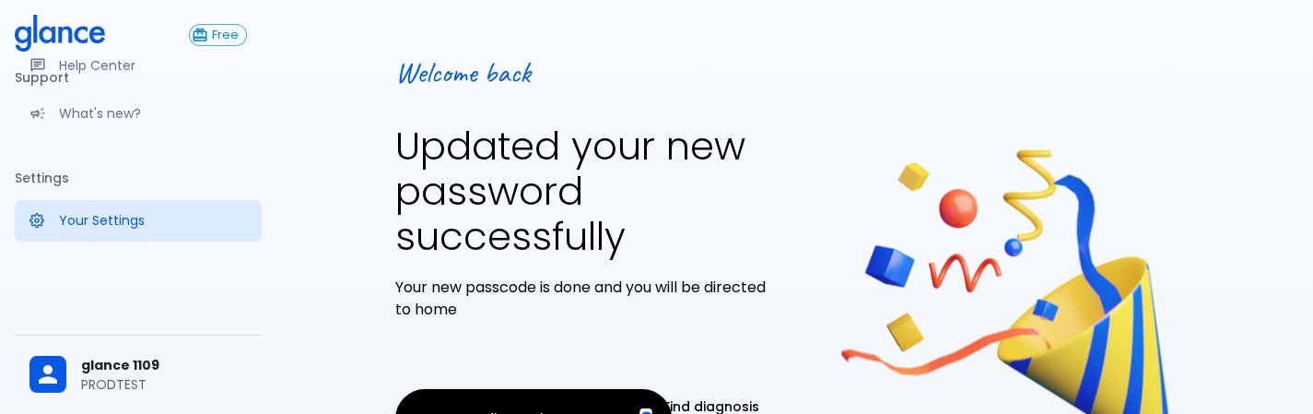
scroll to position [199, 0]
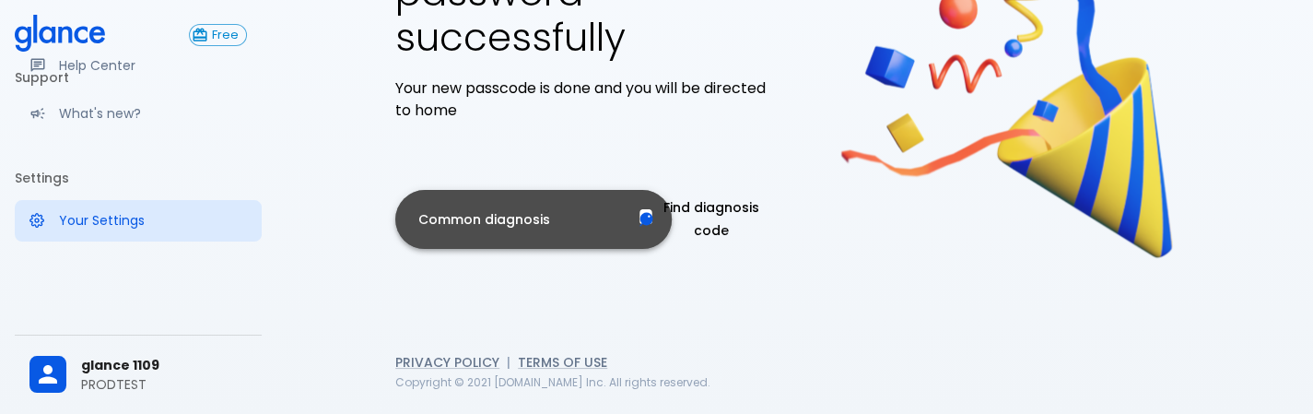
click at [522, 240] on button "Common diagnosis" at bounding box center [533, 220] width 276 height 60
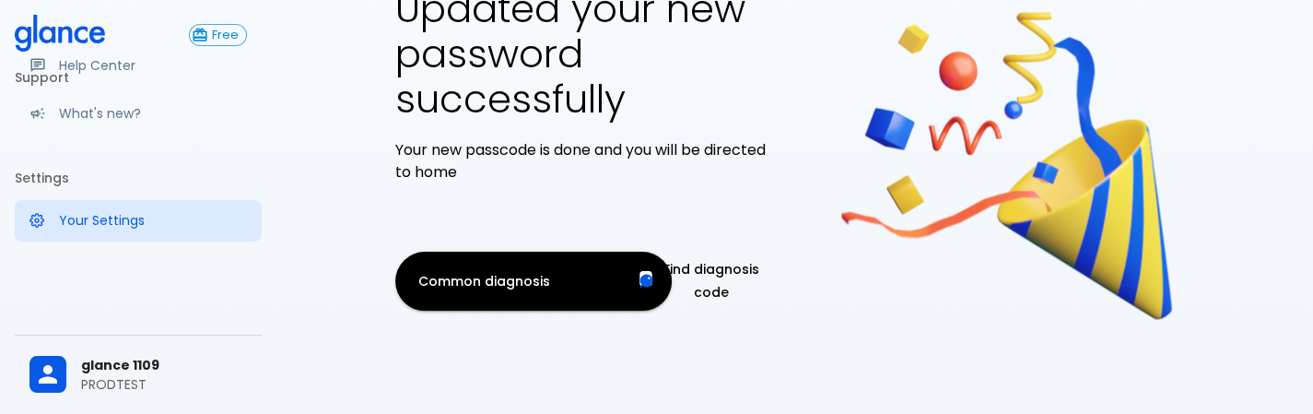
scroll to position [80, 0]
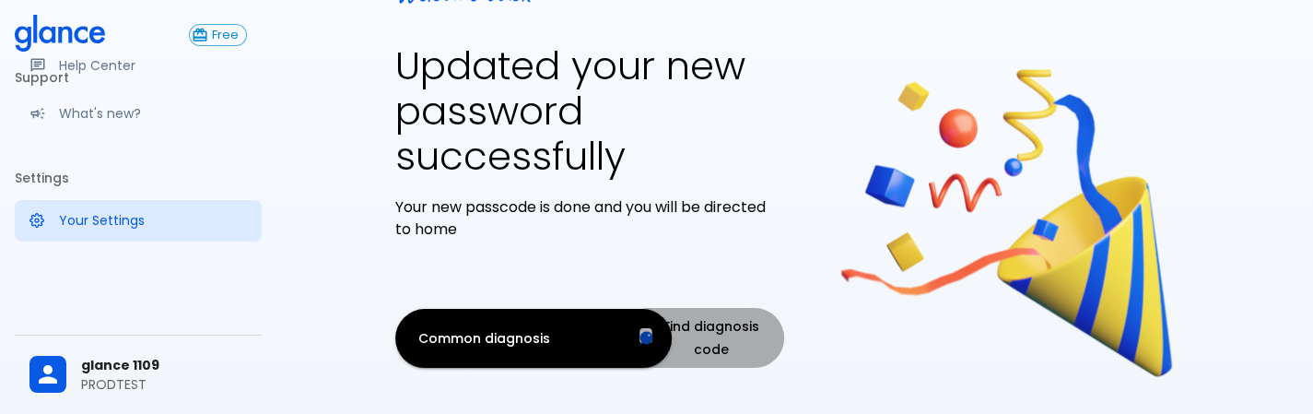
click at [744, 327] on button "Find diagnosis code" at bounding box center [701, 338] width 165 height 60
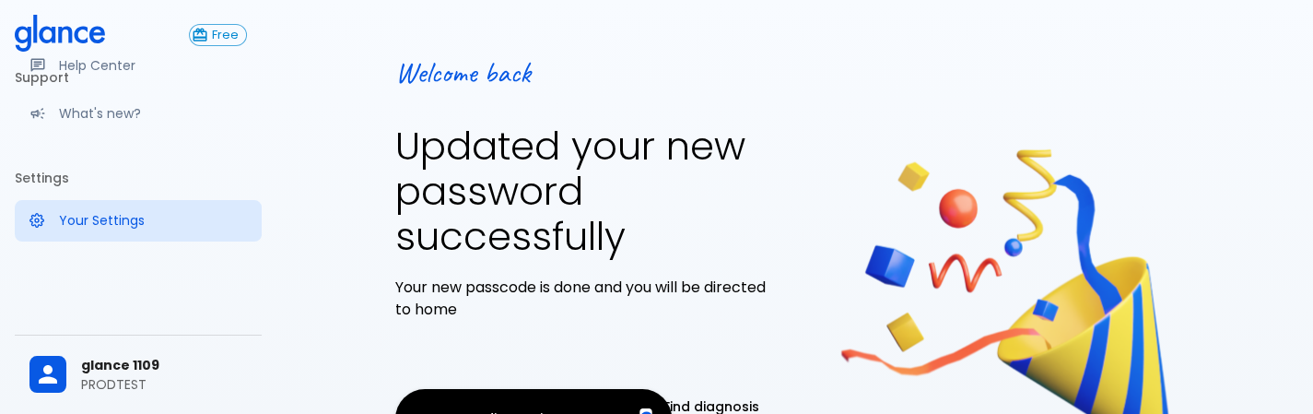
scroll to position [0, 0]
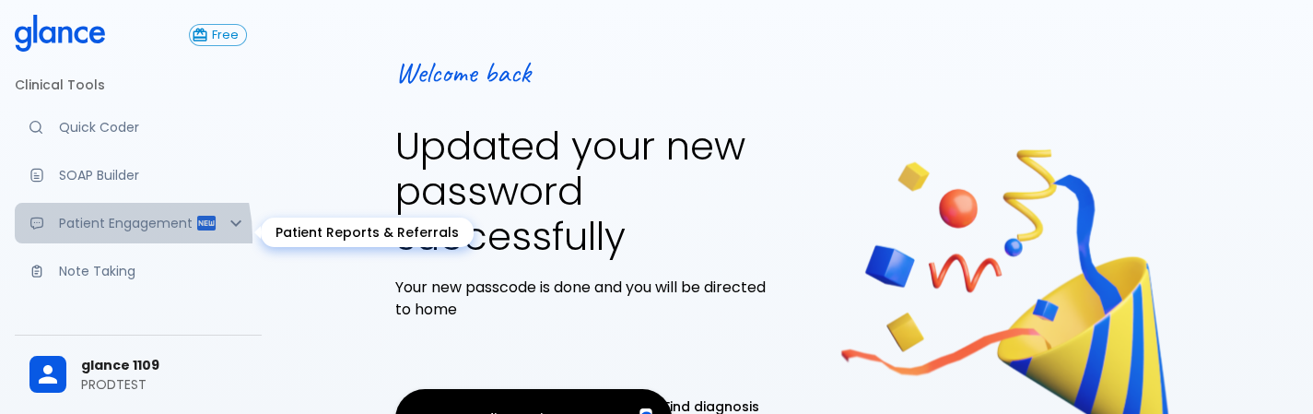
click at [81, 232] on p "Patient Engagement" at bounding box center [127, 223] width 136 height 18
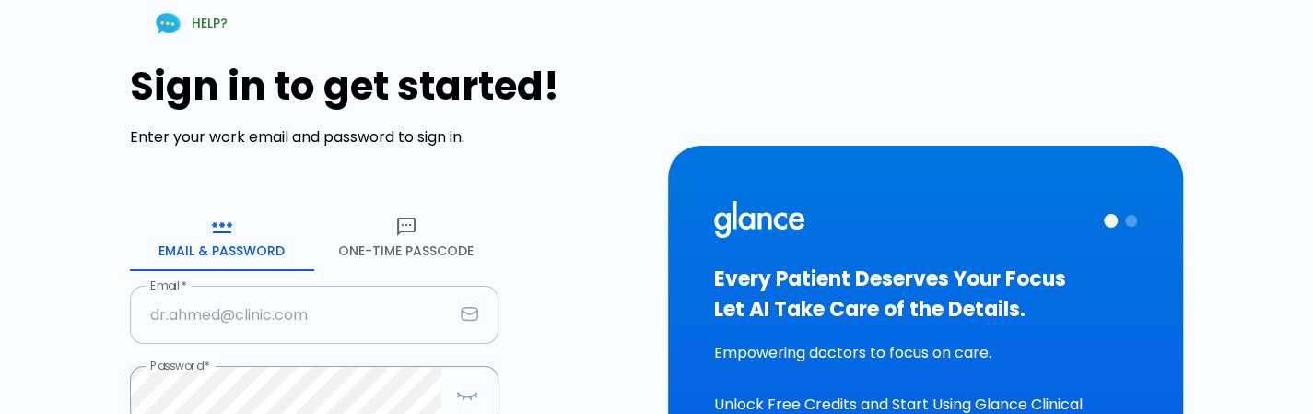
scroll to position [310, 0]
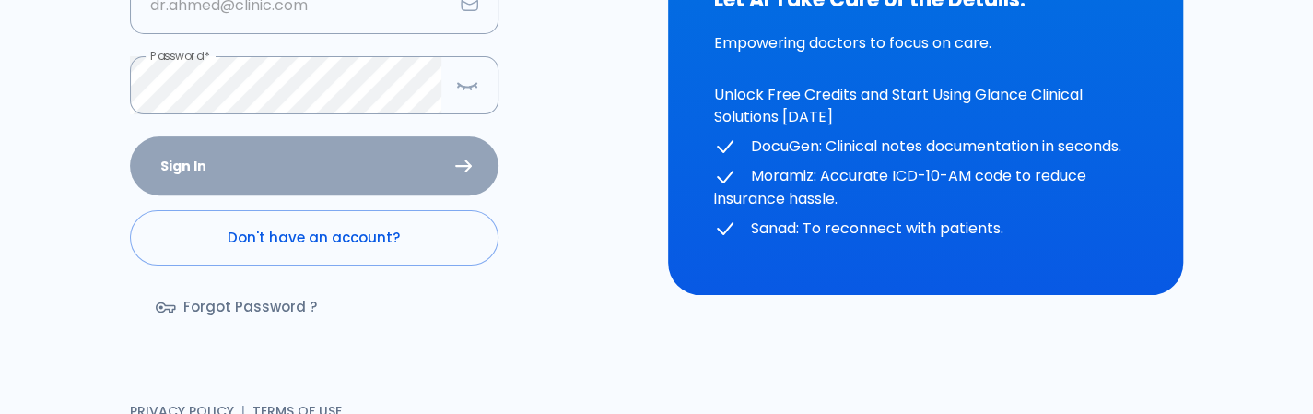
type input "[PERSON_NAME][EMAIL_ADDRESS][DOMAIN_NAME]"
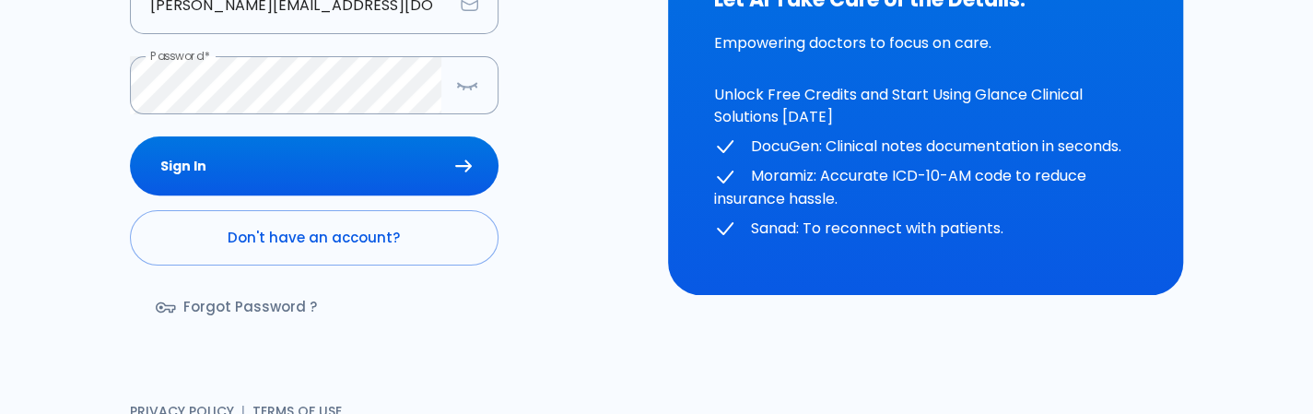
click at [298, 159] on div "Sign In Don't have an account? Forgot Password ?" at bounding box center [314, 242] width 368 height 213
click at [298, 159] on button "Sign In" at bounding box center [314, 166] width 368 height 60
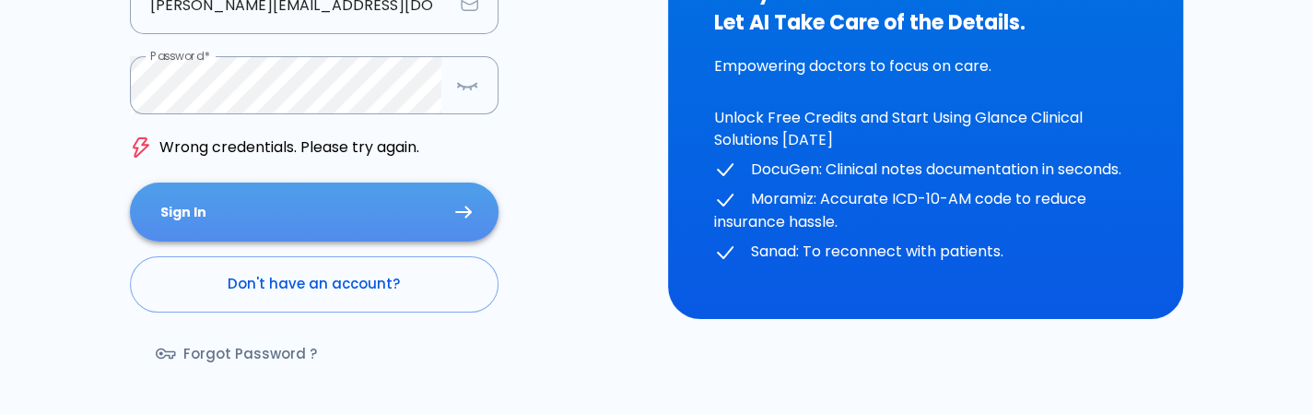
click at [274, 196] on button "Sign In" at bounding box center [314, 212] width 368 height 60
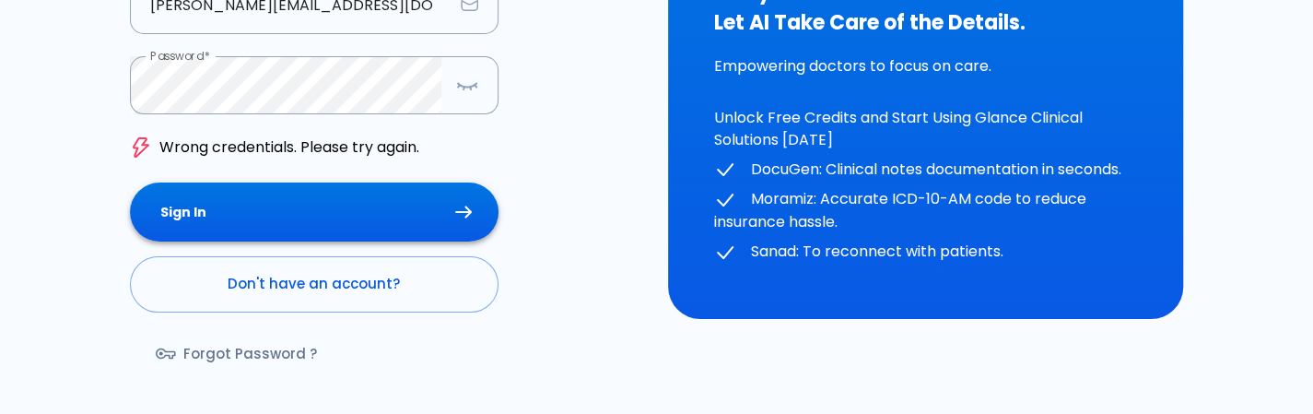
click at [274, 196] on button "Sign In" at bounding box center [314, 212] width 368 height 60
click at [468, 71] on button "button" at bounding box center [467, 85] width 37 height 38
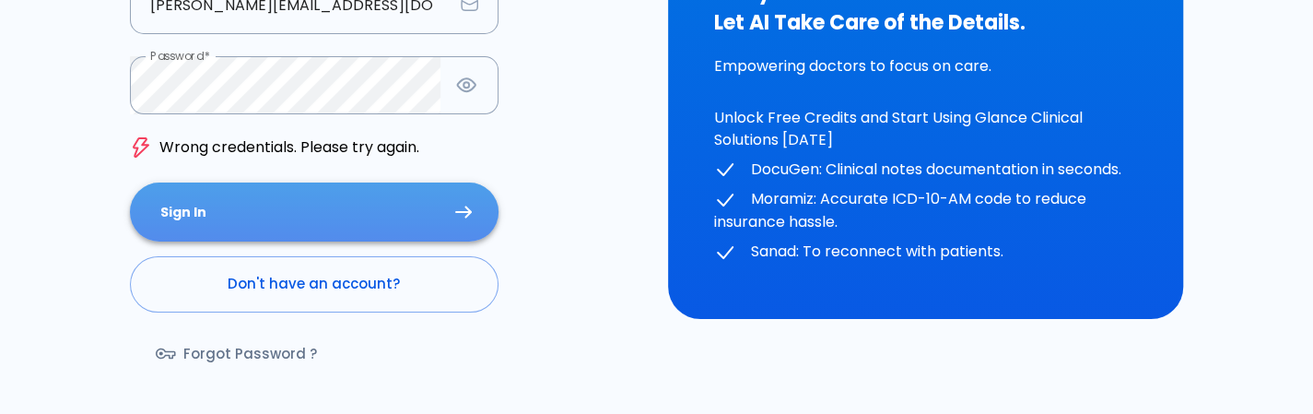
click at [339, 207] on button "Sign In" at bounding box center [314, 212] width 368 height 60
click at [380, 202] on button "Sign In" at bounding box center [314, 212] width 368 height 60
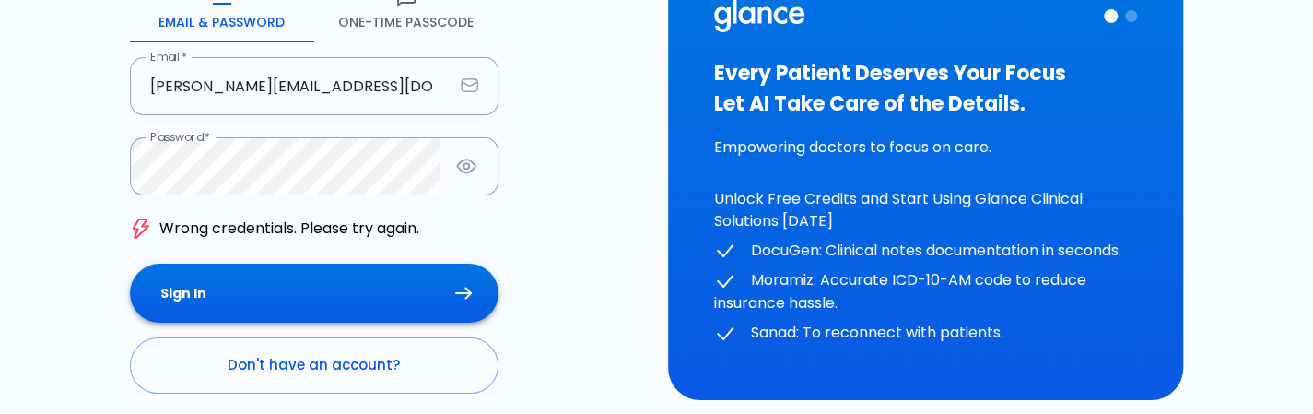
scroll to position [381, 0]
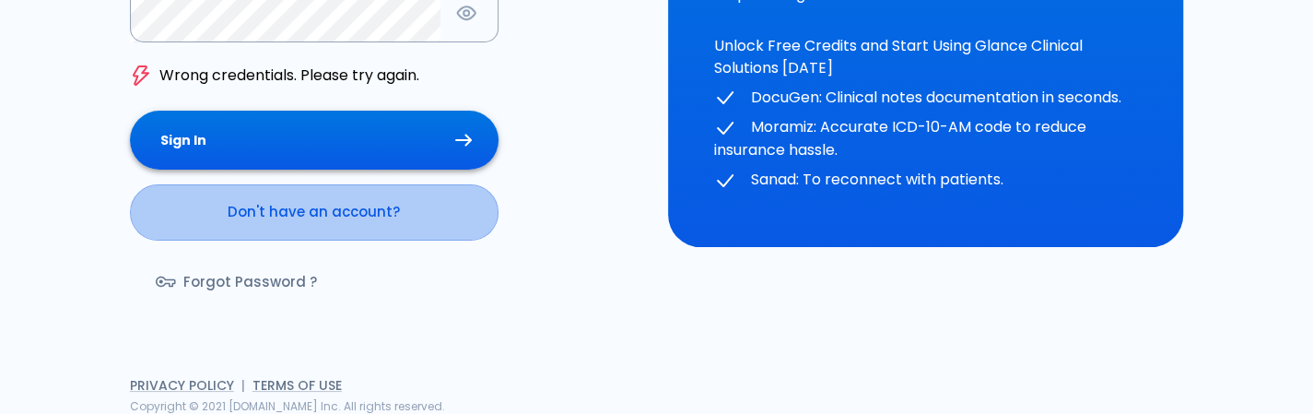
click at [380, 202] on link "Don't have an account?" at bounding box center [314, 211] width 368 height 55
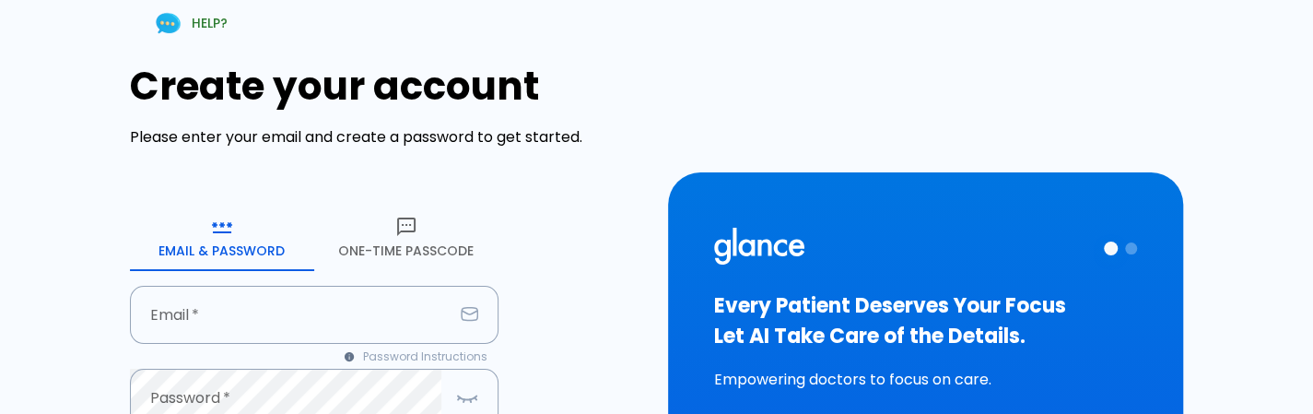
type input "[PERSON_NAME][EMAIL_ADDRESS][DOMAIN_NAME]"
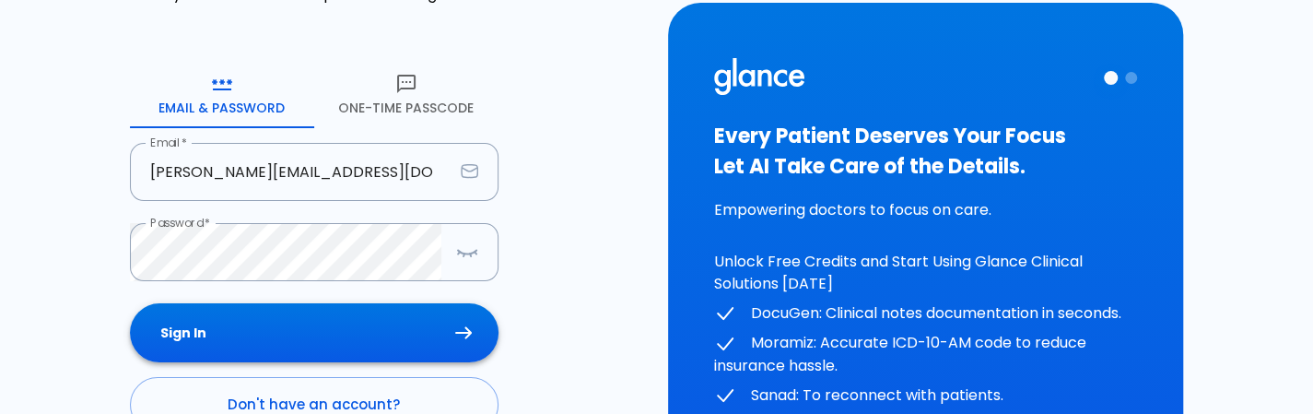
scroll to position [142, 0]
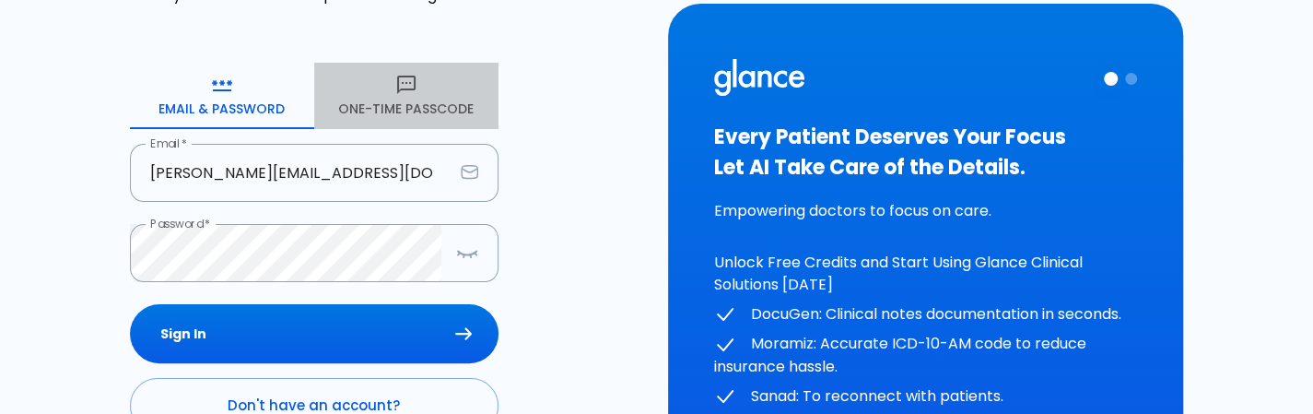
click at [403, 97] on button "One-Time Passcode" at bounding box center [406, 96] width 184 height 66
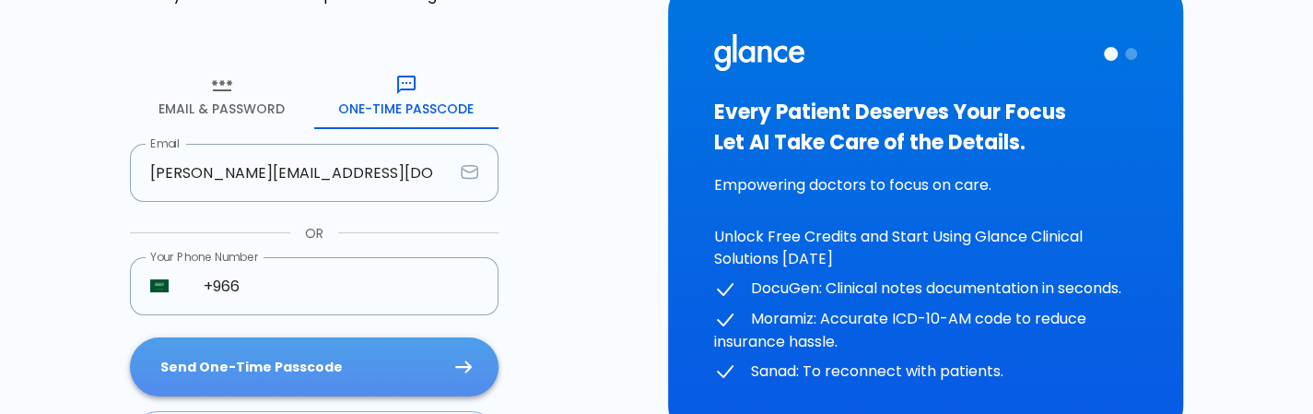
click at [353, 357] on button "Send One-Time Passcode" at bounding box center [314, 367] width 368 height 60
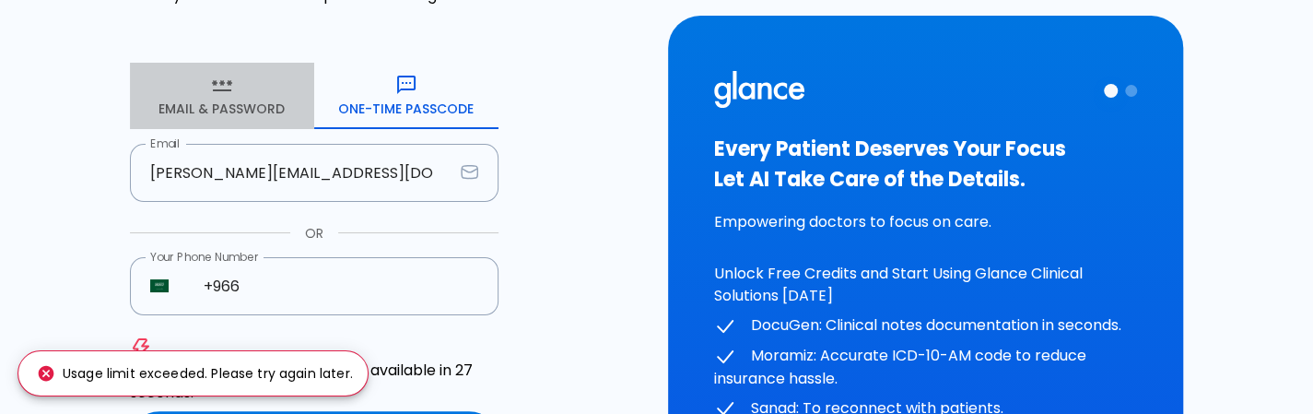
click at [192, 102] on button "Email & Password" at bounding box center [222, 96] width 184 height 66
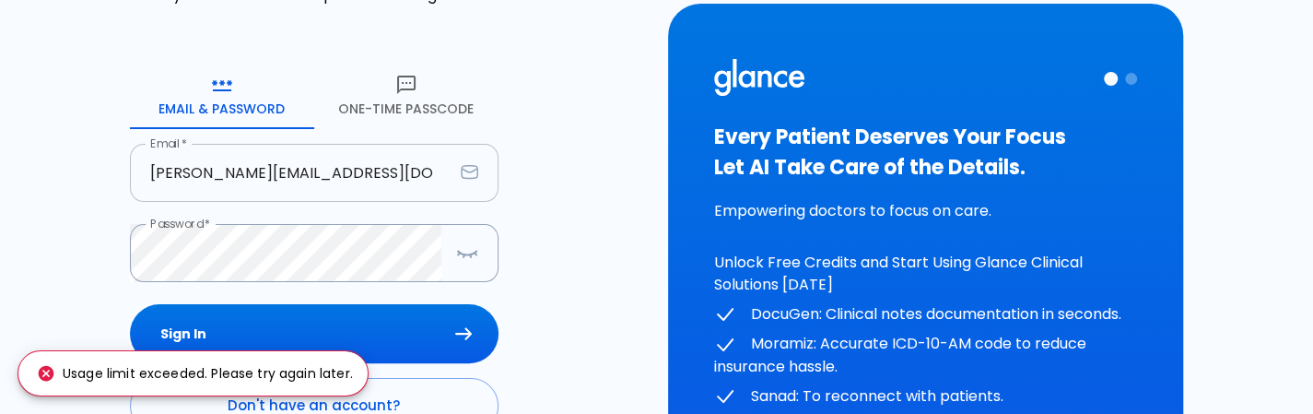
scroll to position [297, 0]
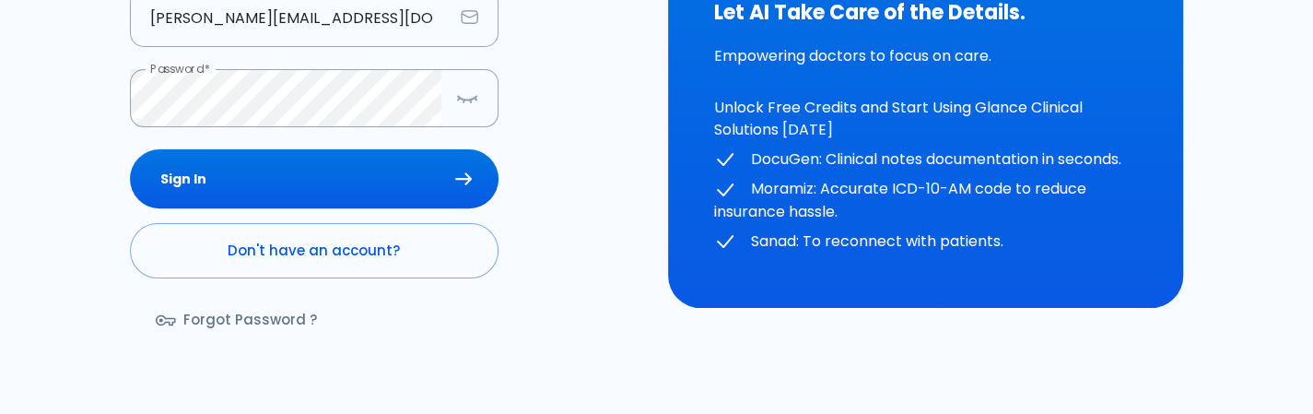
click at [0, 166] on div "HELP? Sign in to get started! Enter your work email and password to sign in. Em…" at bounding box center [645, 67] width 1291 height 772
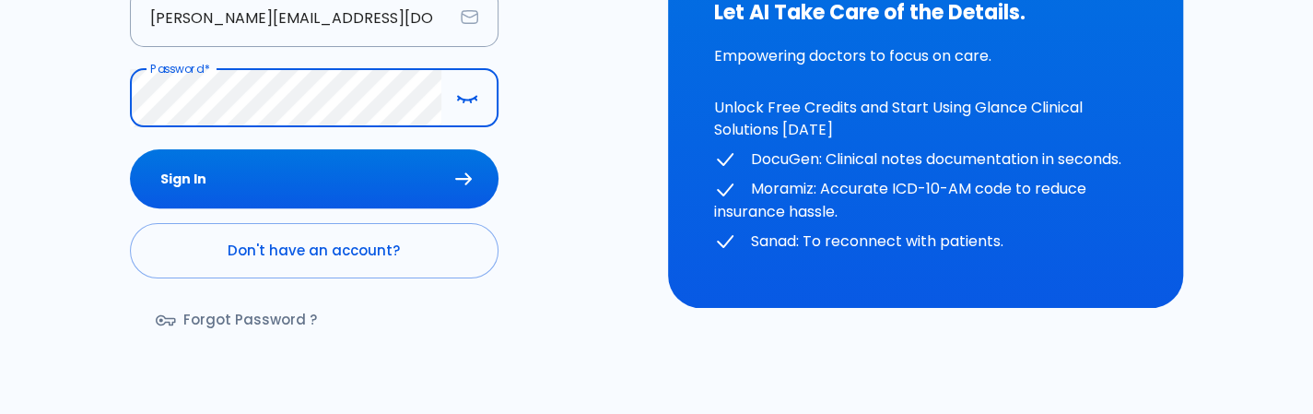
click at [76, 136] on div "HELP? Sign in to get started! Enter your work email and password to sign in. Em…" at bounding box center [645, 67] width 1291 height 772
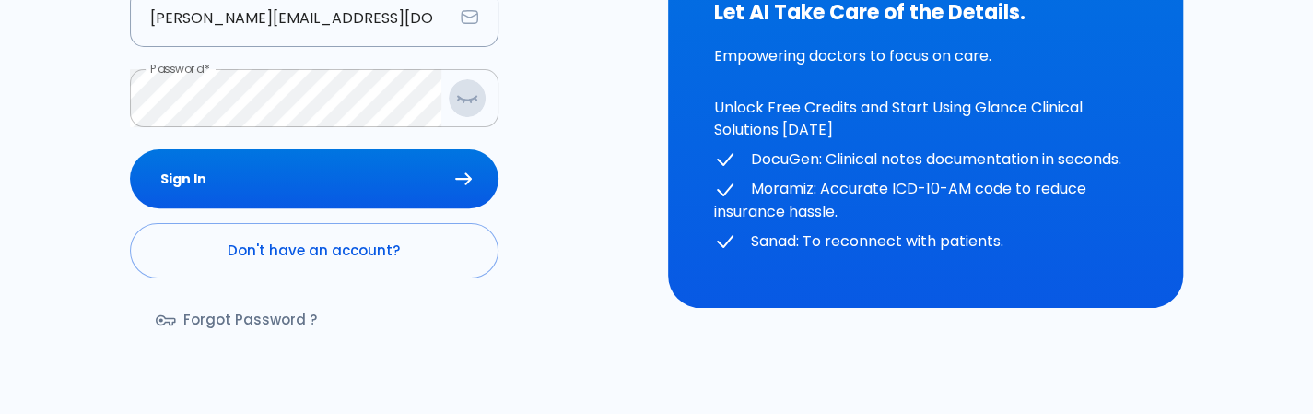
click at [463, 104] on icon "button" at bounding box center [467, 98] width 22 height 23
click at [401, 176] on button "Sign In" at bounding box center [314, 179] width 368 height 60
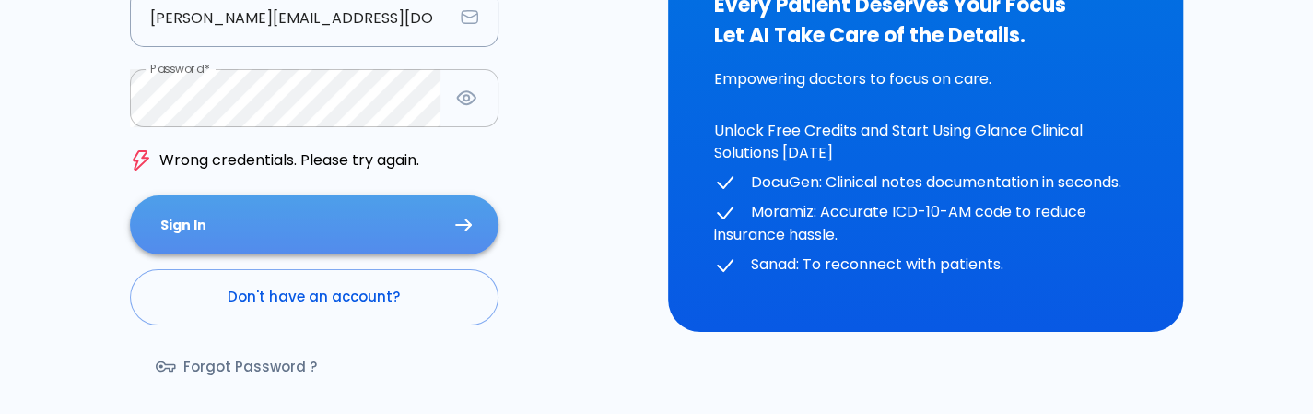
click at [357, 231] on button "Sign In" at bounding box center [314, 225] width 368 height 60
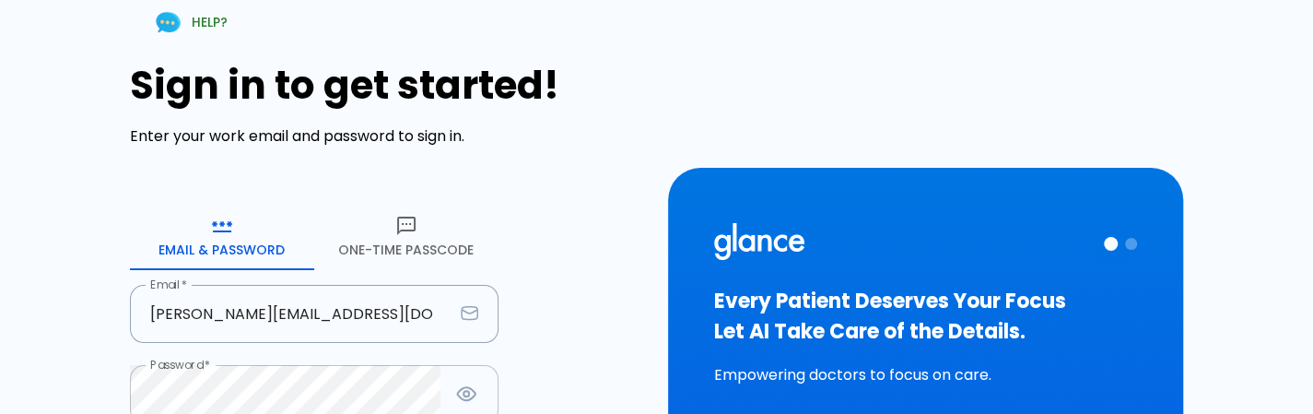
scroll to position [381, 0]
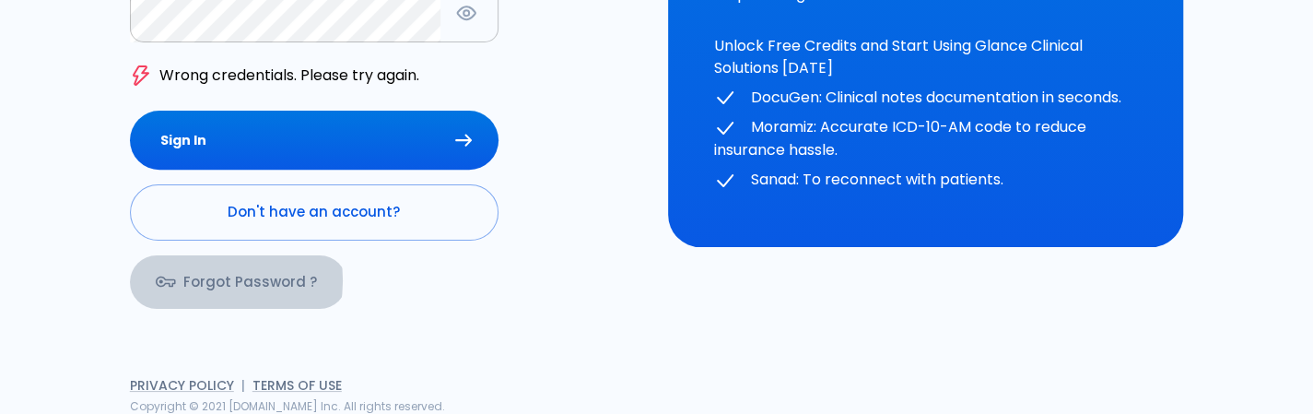
click at [206, 279] on link "Forgot Password ?" at bounding box center [238, 281] width 216 height 53
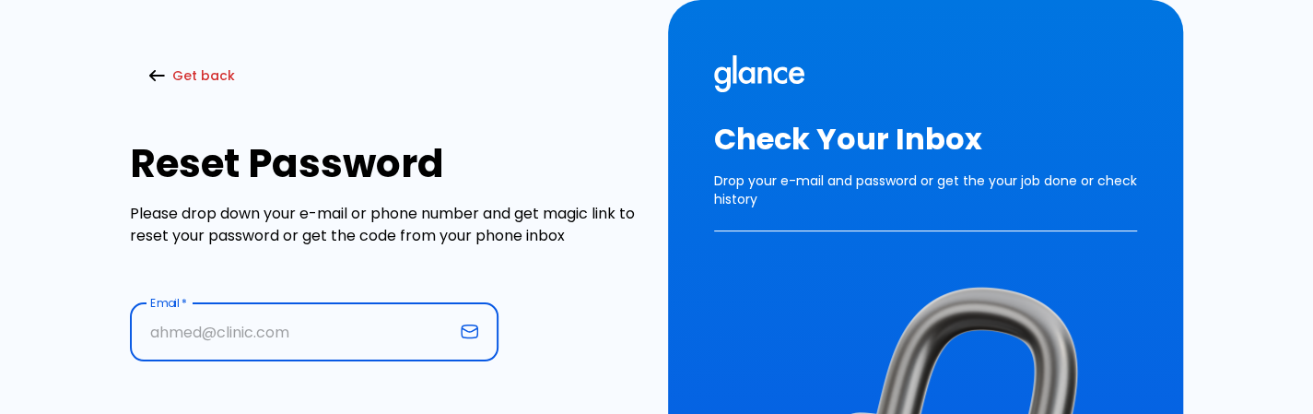
click at [286, 320] on input "text" at bounding box center [291, 332] width 323 height 58
type input "[PERSON_NAME][EMAIL_ADDRESS][DOMAIN_NAME]"
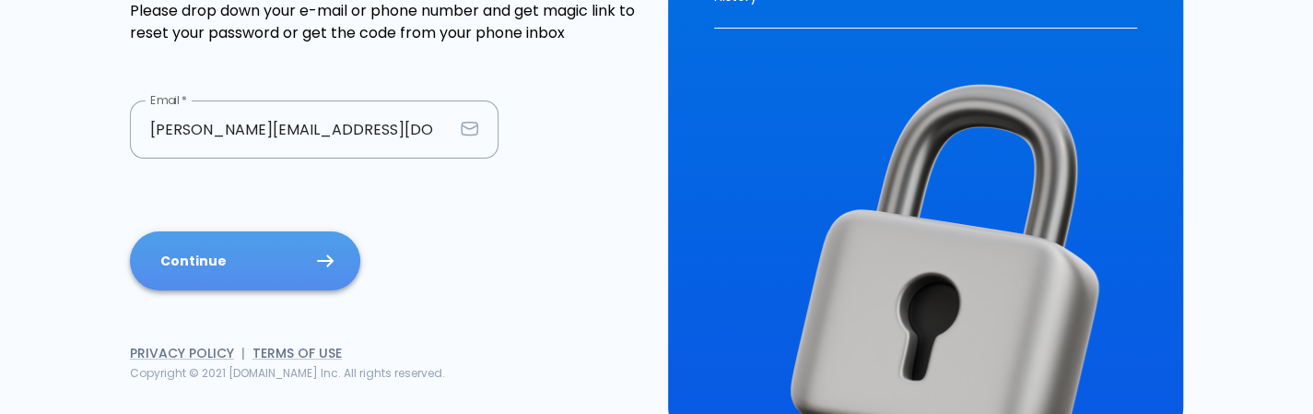
click at [241, 245] on button "Continue" at bounding box center [245, 261] width 230 height 60
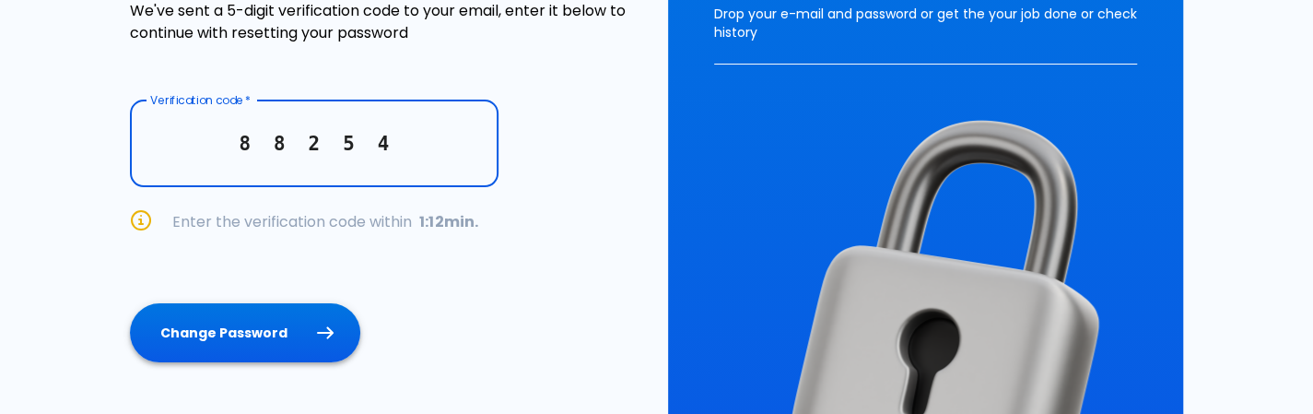
type input "8 8 2 5 4"
click at [275, 351] on button "Change Password" at bounding box center [245, 333] width 230 height 60
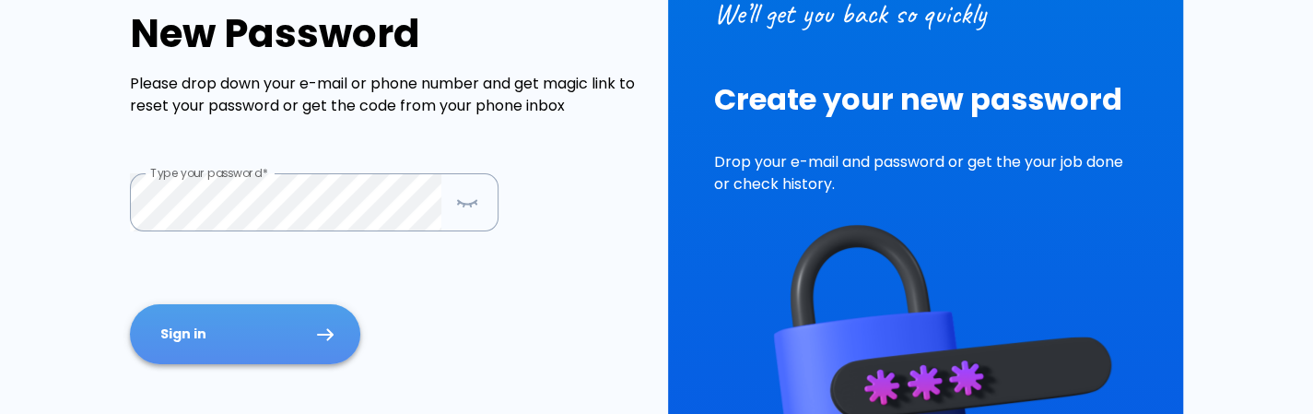
click at [284, 338] on button "Sign in" at bounding box center [245, 334] width 230 height 60
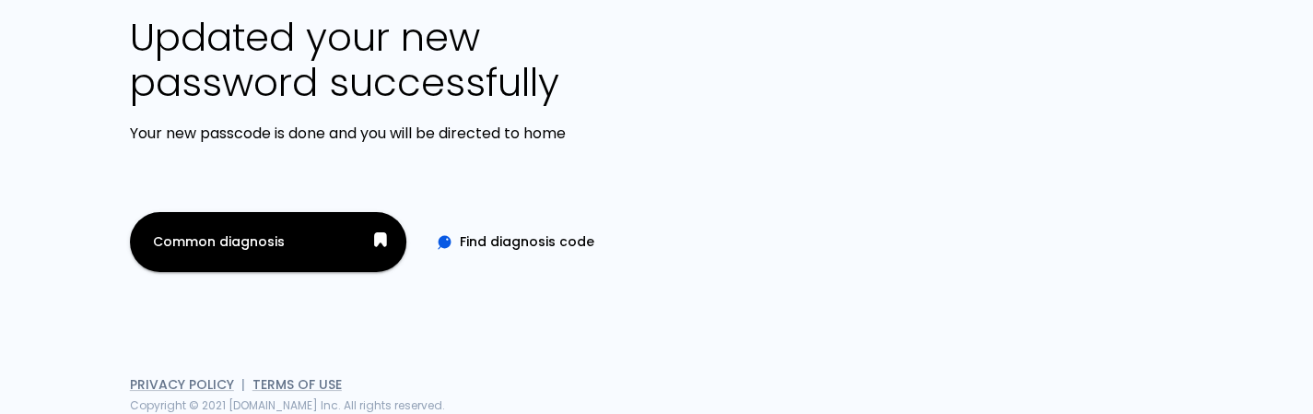
scroll to position [86, 0]
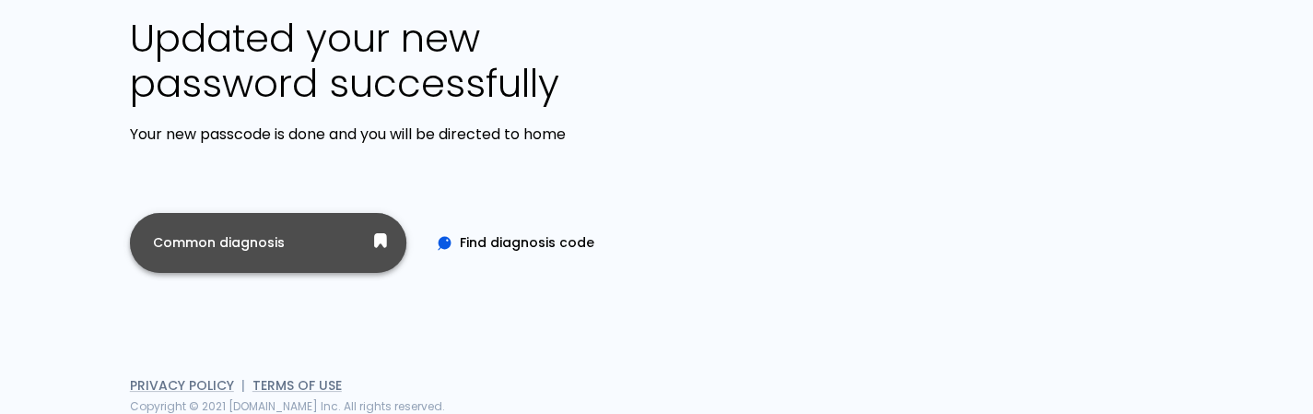
click at [338, 253] on button "Common diagnosis" at bounding box center [268, 243] width 276 height 60
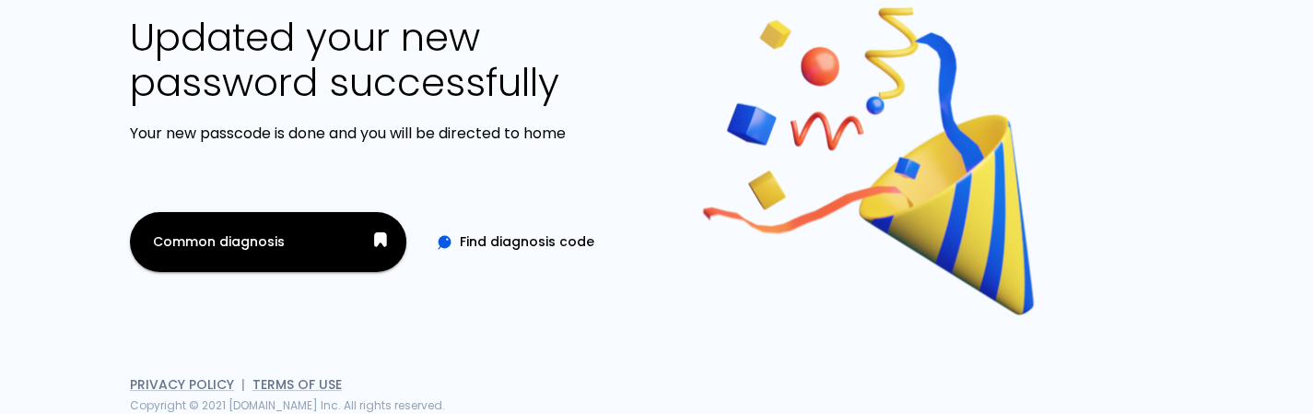
scroll to position [0, 0]
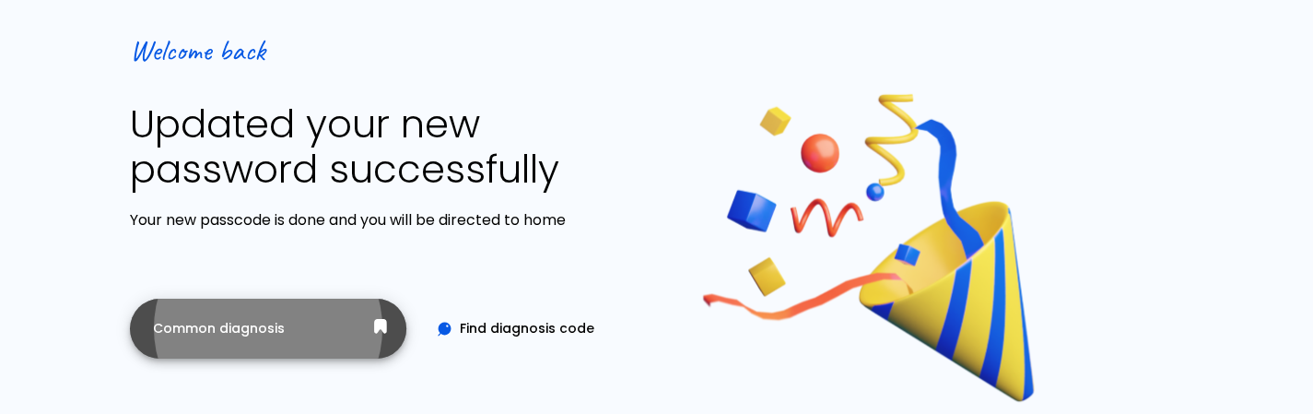
click at [271, 322] on button "Common diagnosis" at bounding box center [268, 328] width 276 height 60
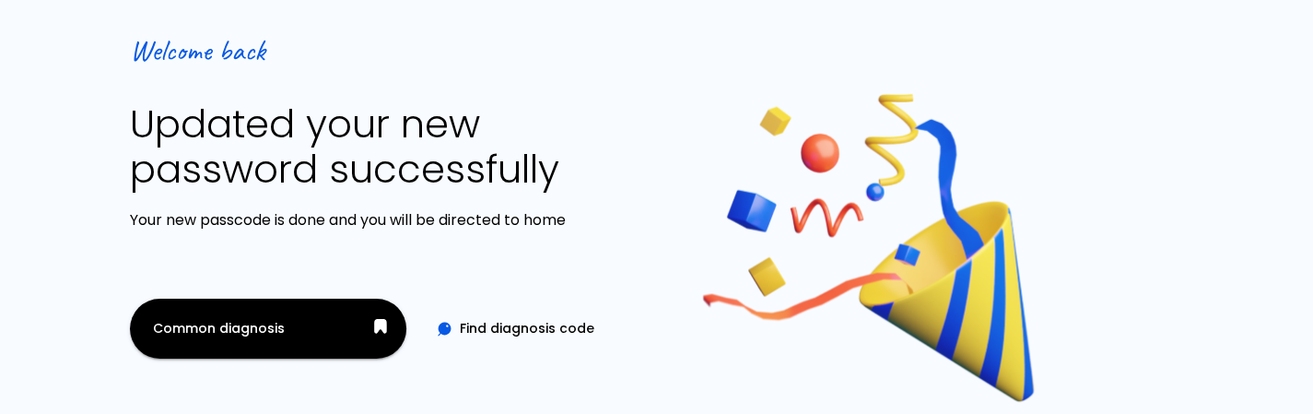
scroll to position [1, 0]
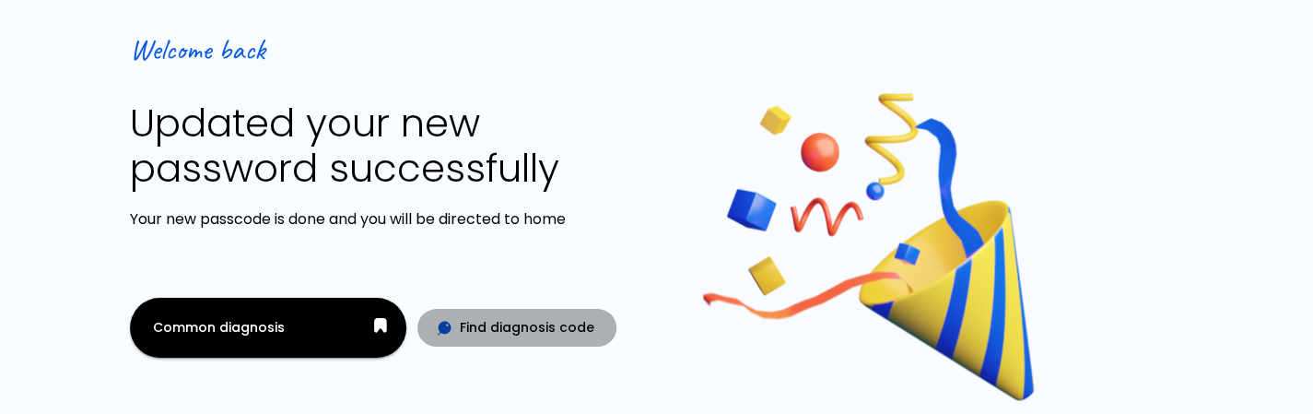
click at [544, 321] on button "Find diagnosis code" at bounding box center [516, 328] width 199 height 38
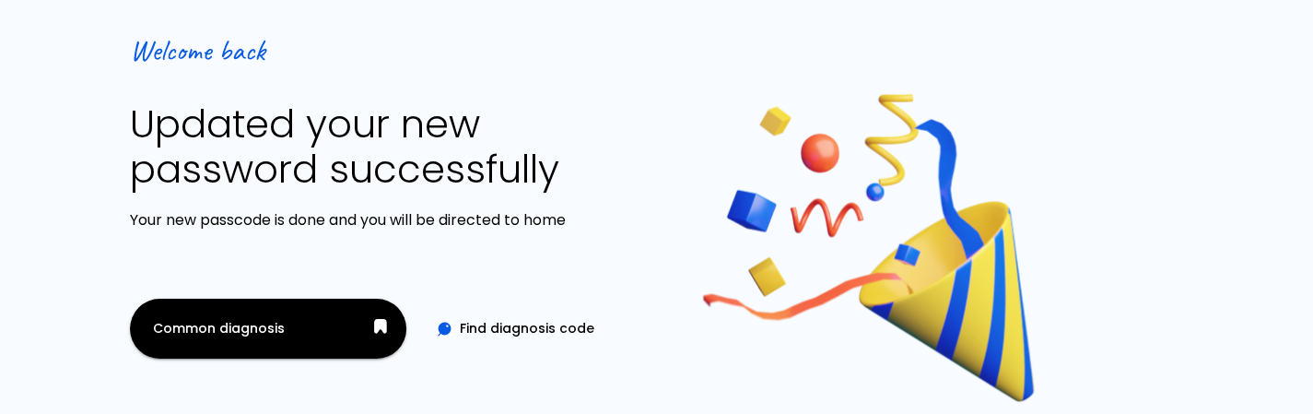
scroll to position [87, 0]
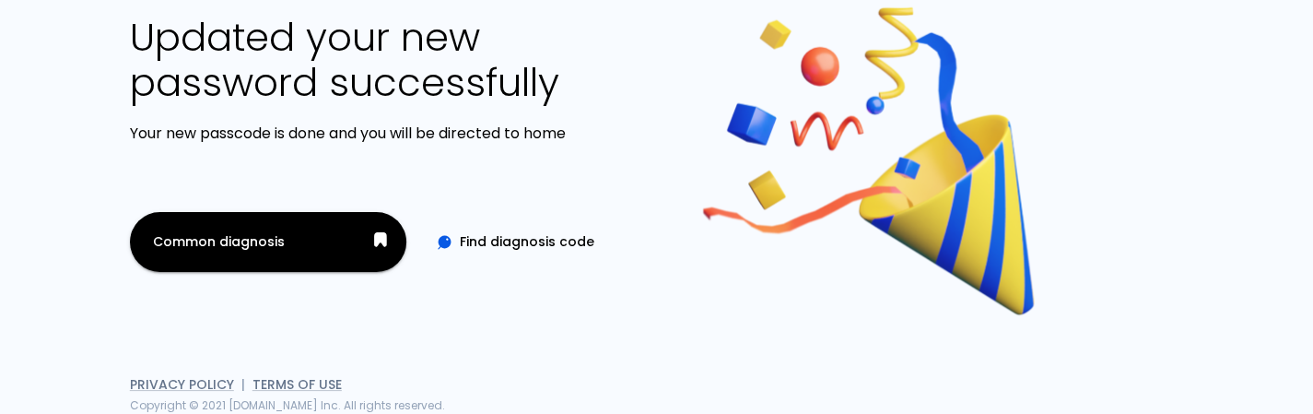
click at [211, 275] on div "Welcome back Updated your new password successfully Your new passcode is done a…" at bounding box center [377, 152] width 538 height 523
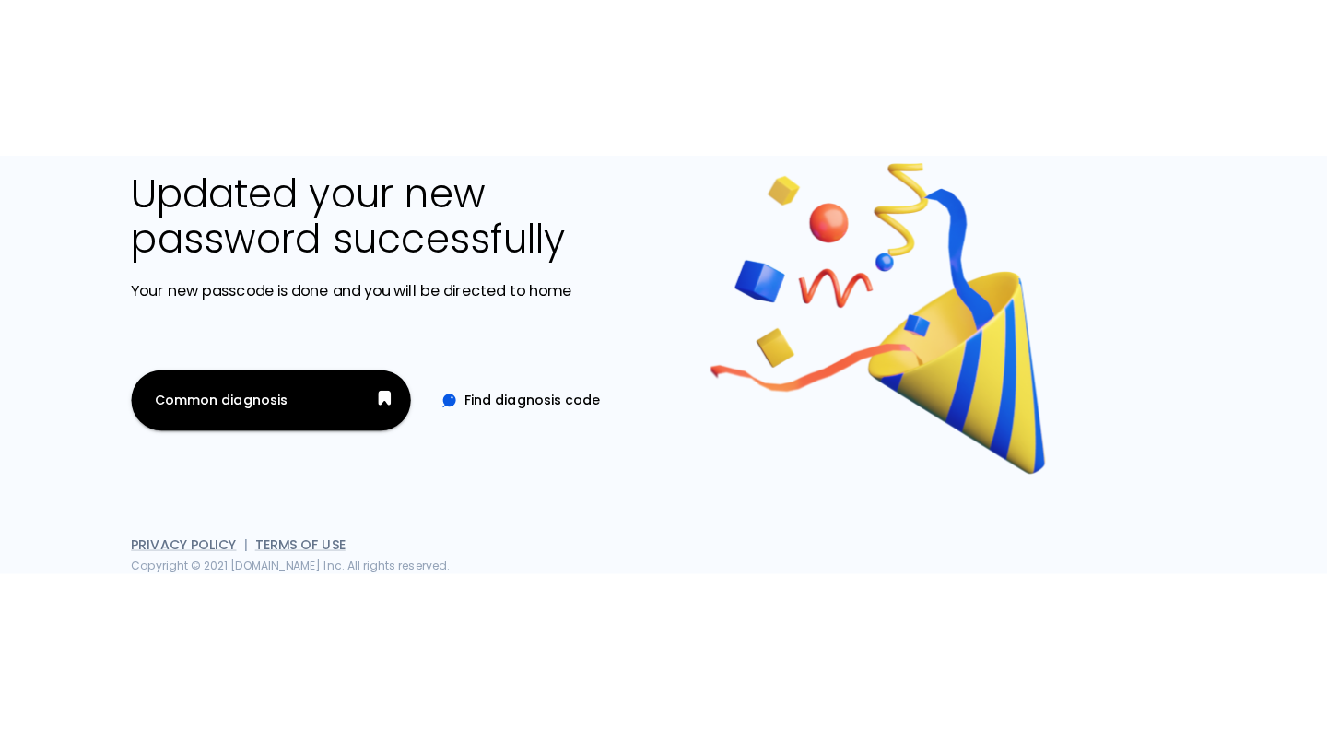
scroll to position [0, 0]
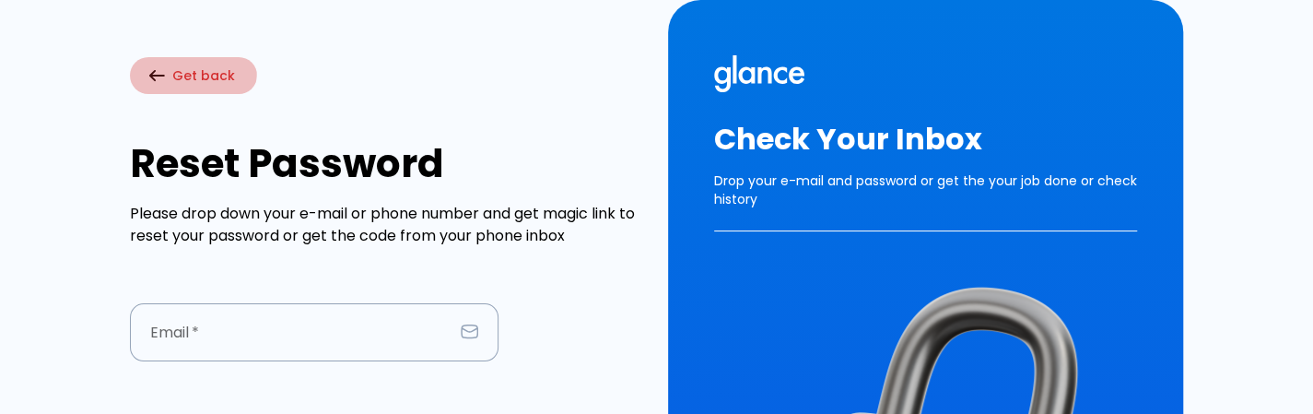
click at [157, 69] on icon "button" at bounding box center [156, 75] width 17 height 13
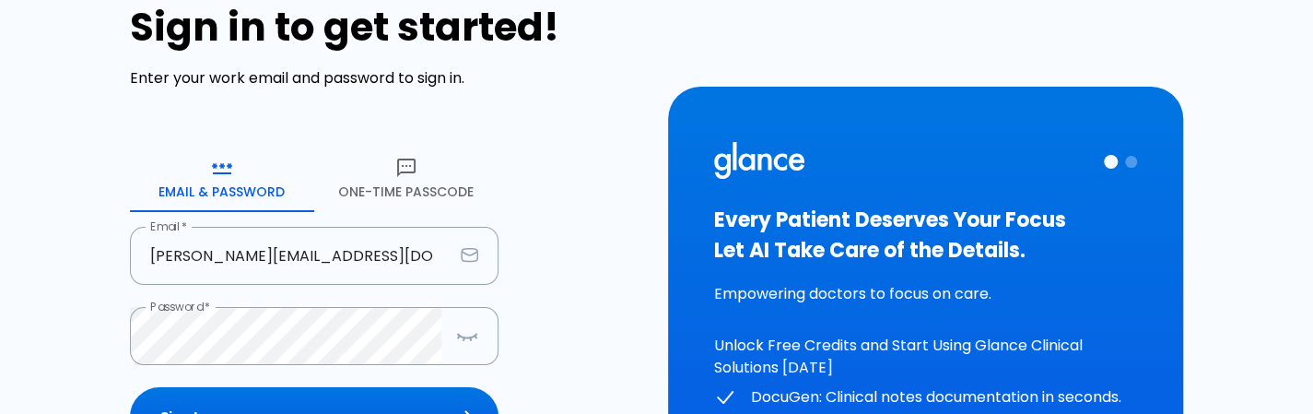
scroll to position [44, 0]
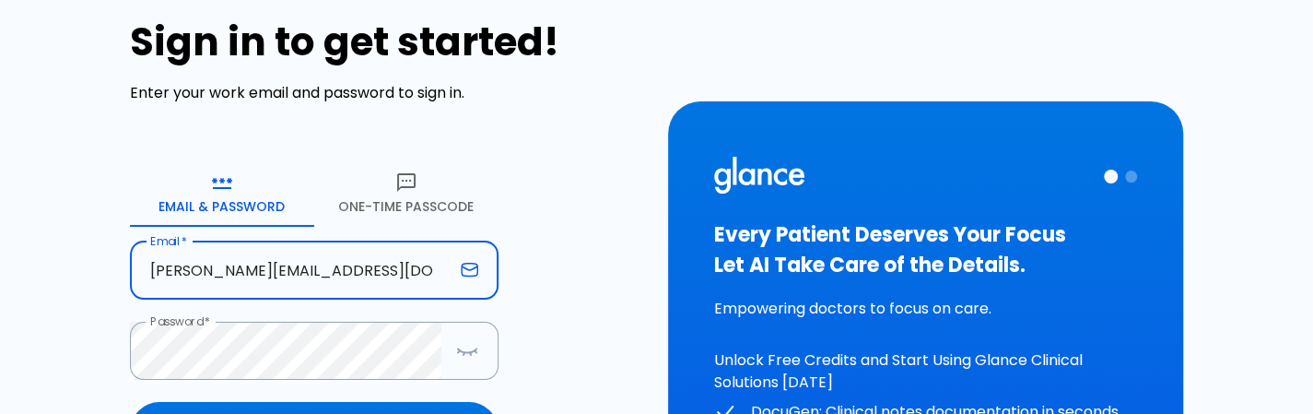
click at [262, 266] on input "[PERSON_NAME][EMAIL_ADDRESS][DOMAIN_NAME]" at bounding box center [291, 270] width 323 height 58
type input "[PERSON_NAME][EMAIL_ADDRESS][DOMAIN_NAME]"
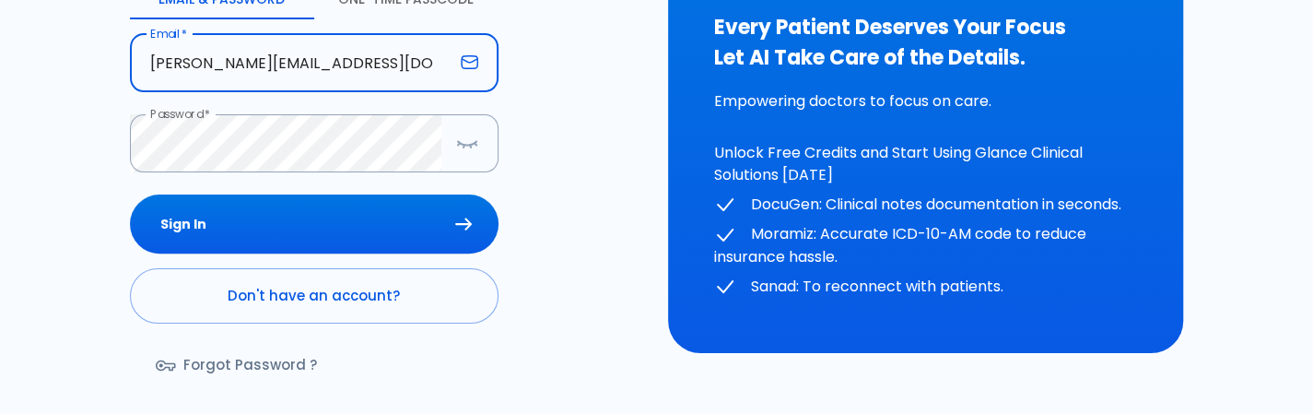
scroll to position [253, 0]
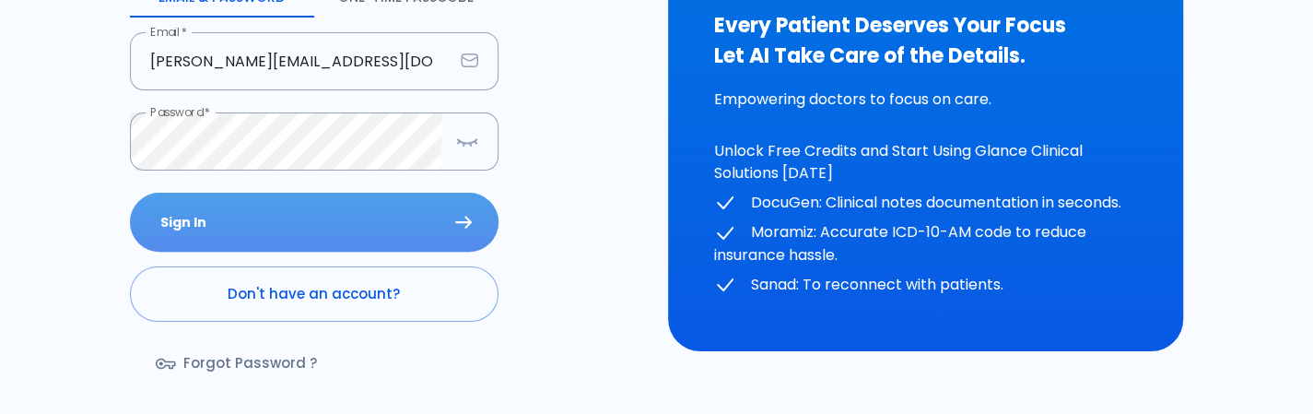
click at [295, 215] on button "Sign In" at bounding box center [314, 223] width 368 height 60
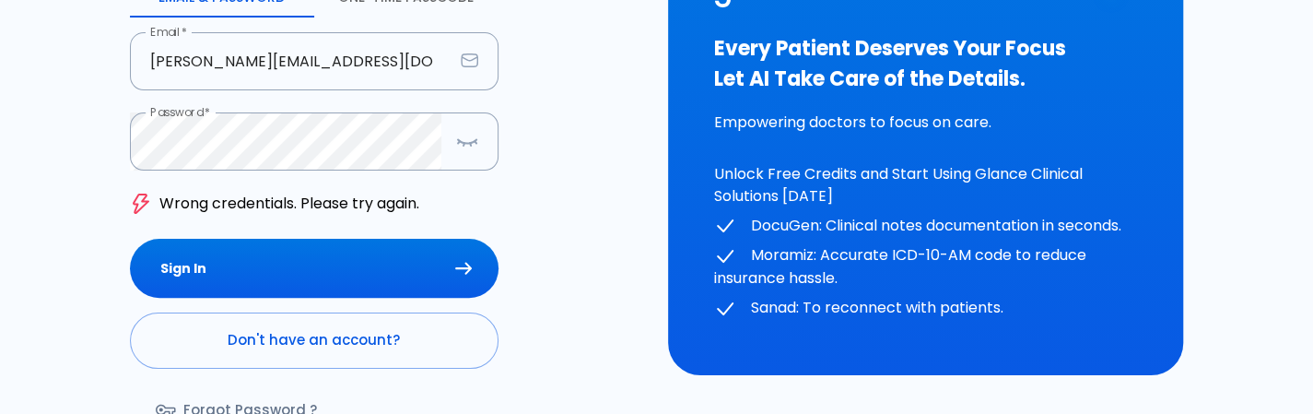
click at [109, 172] on div "HELP? Sign in to get started! Enter your work email and password to sign in. Em…" at bounding box center [377, 134] width 538 height 819
click at [474, 128] on button "button" at bounding box center [467, 142] width 37 height 38
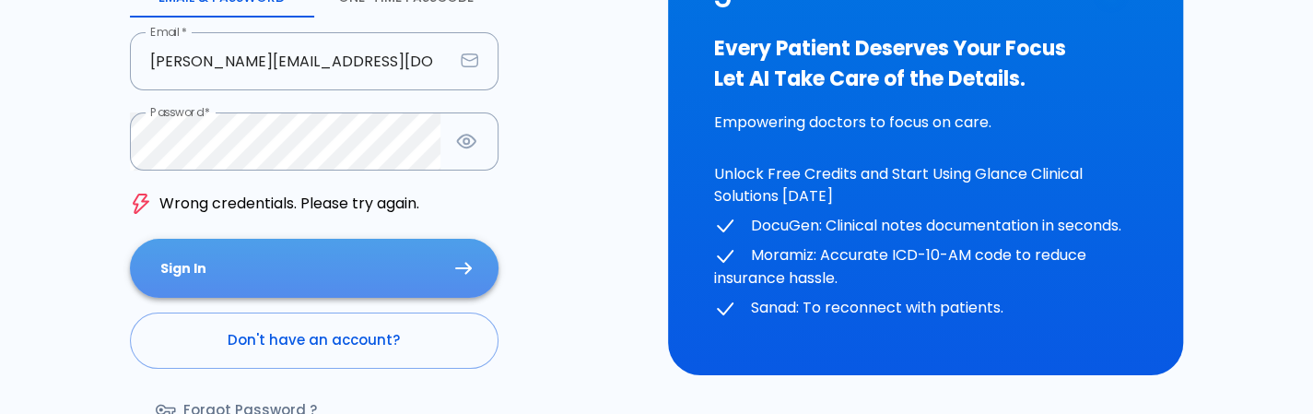
click at [381, 271] on button "Sign In" at bounding box center [314, 269] width 368 height 60
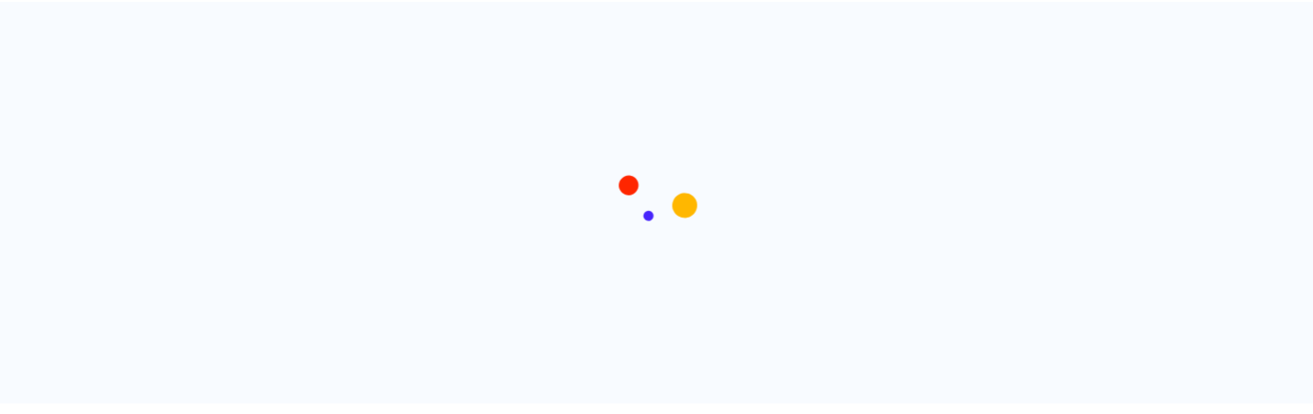
scroll to position [256, 0]
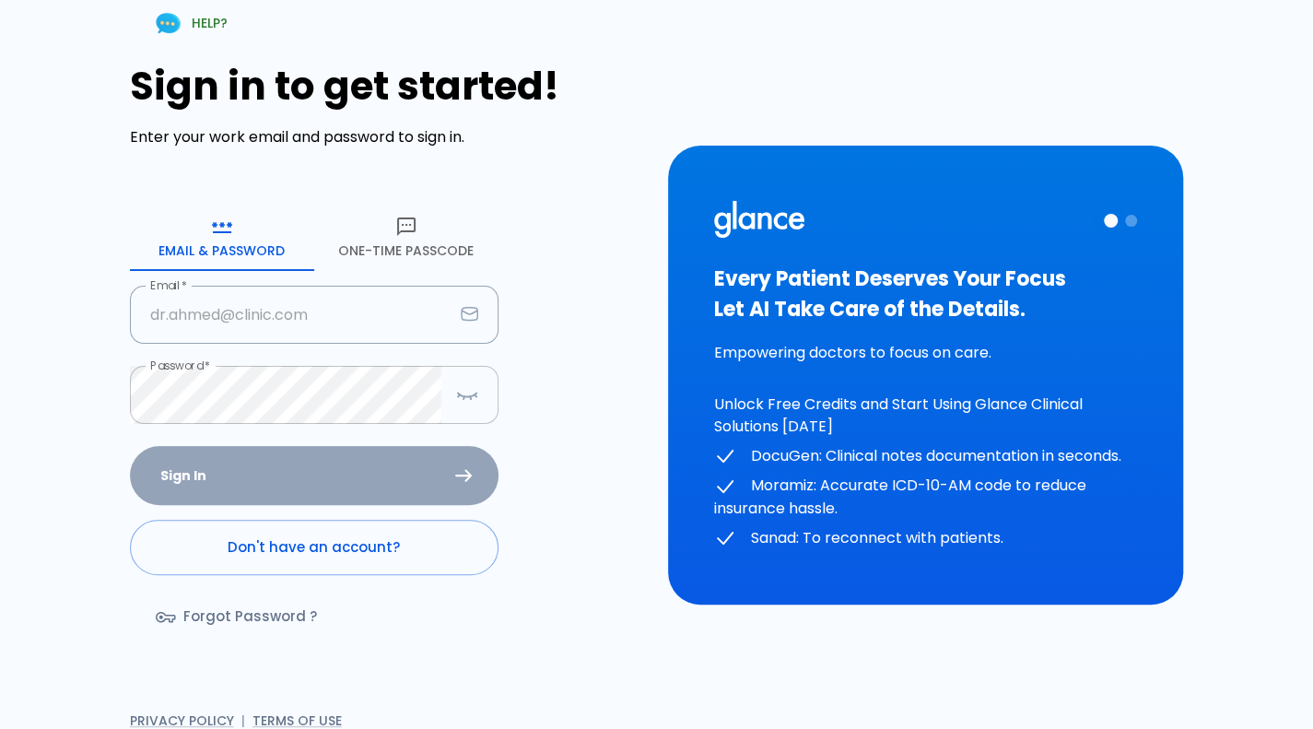
type input "[PERSON_NAME][EMAIL_ADDRESS][DOMAIN_NAME]"
click at [459, 395] on icon "button" at bounding box center [467, 394] width 22 height 23
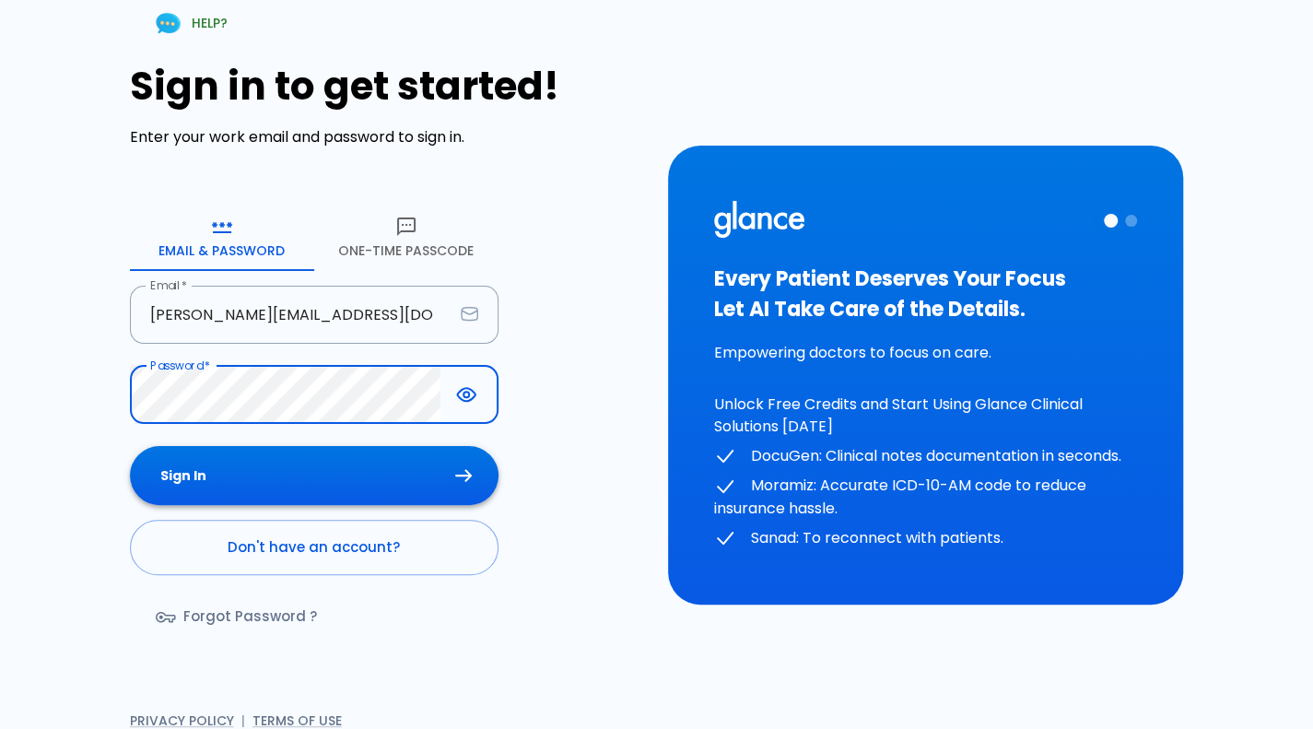
click at [291, 475] on button "Sign In" at bounding box center [314, 476] width 368 height 60
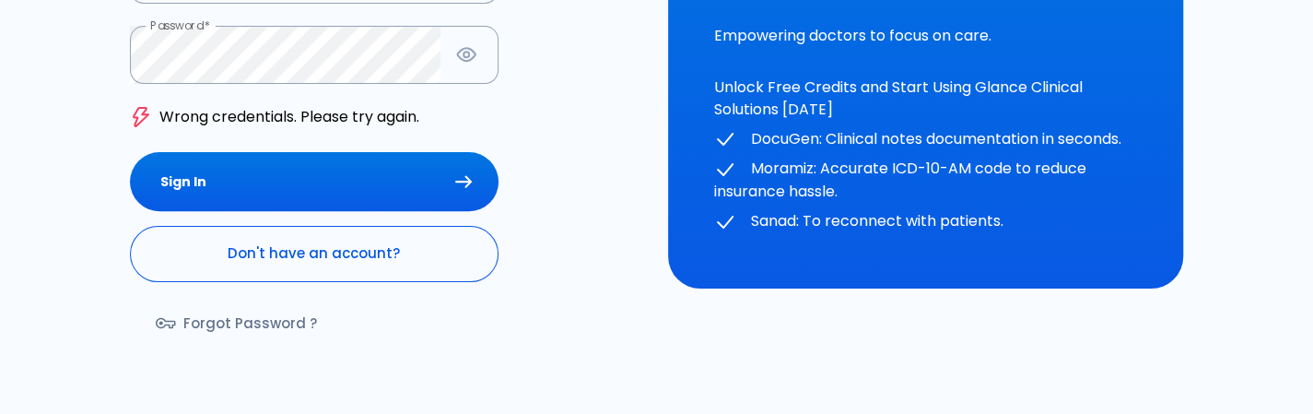
scroll to position [341, 0]
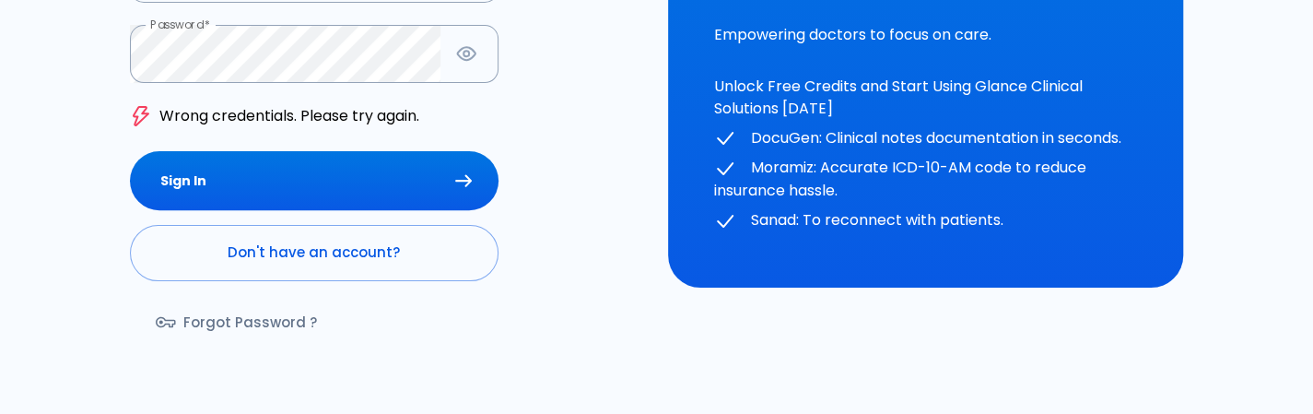
click at [357, 139] on form "Email & Password One-Time Passcode Email   * deepashree+glance1109@glance.care …" at bounding box center [314, 114] width 368 height 500
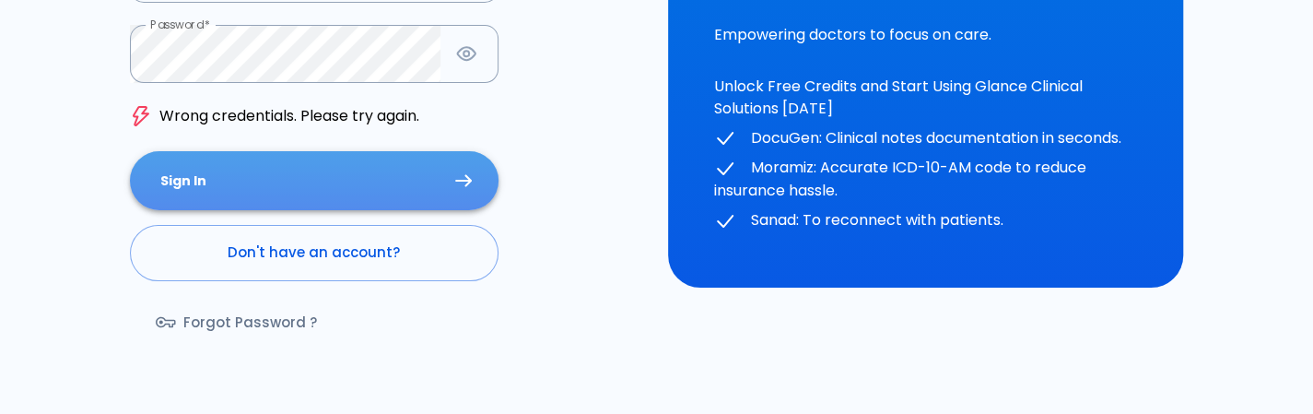
click at [317, 201] on button "Sign In" at bounding box center [314, 181] width 368 height 60
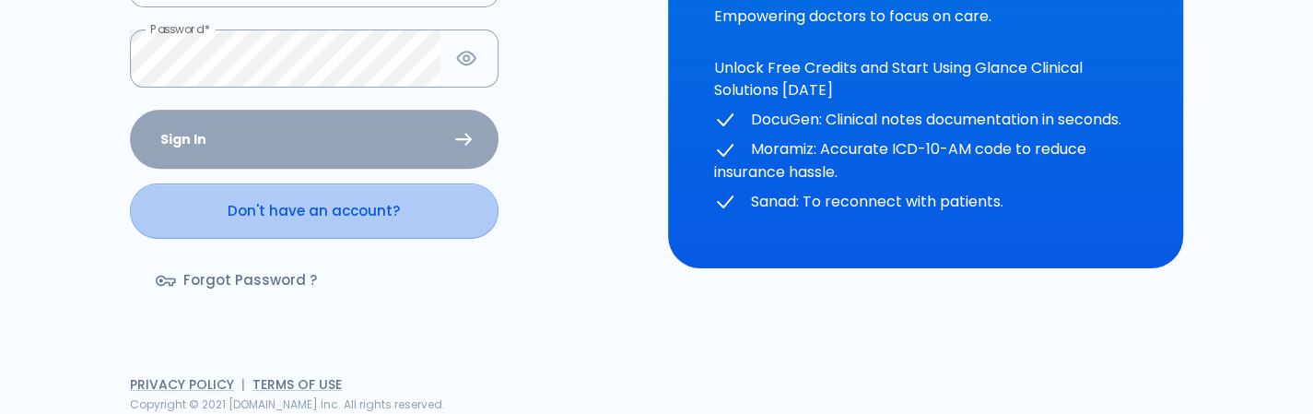
scroll to position [335, 0]
click at [317, 201] on link "Don't have an account?" at bounding box center [314, 211] width 368 height 55
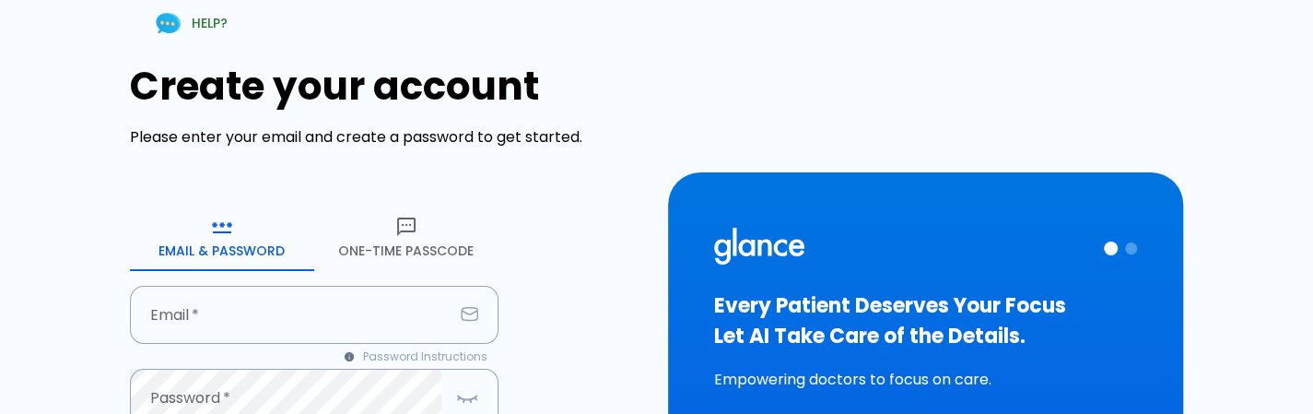
type input "[PERSON_NAME][EMAIL_ADDRESS][DOMAIN_NAME]"
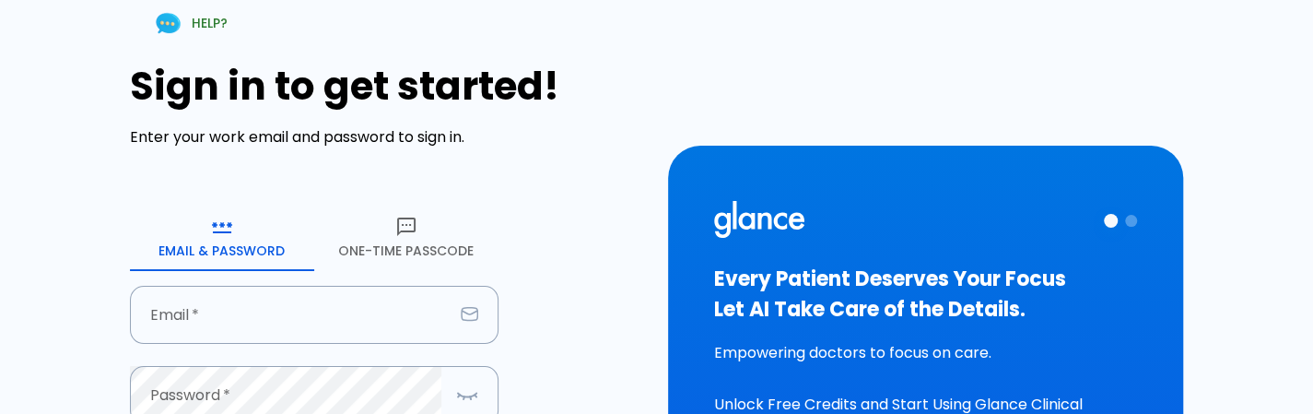
type input "[PERSON_NAME][EMAIL_ADDRESS][DOMAIN_NAME]"
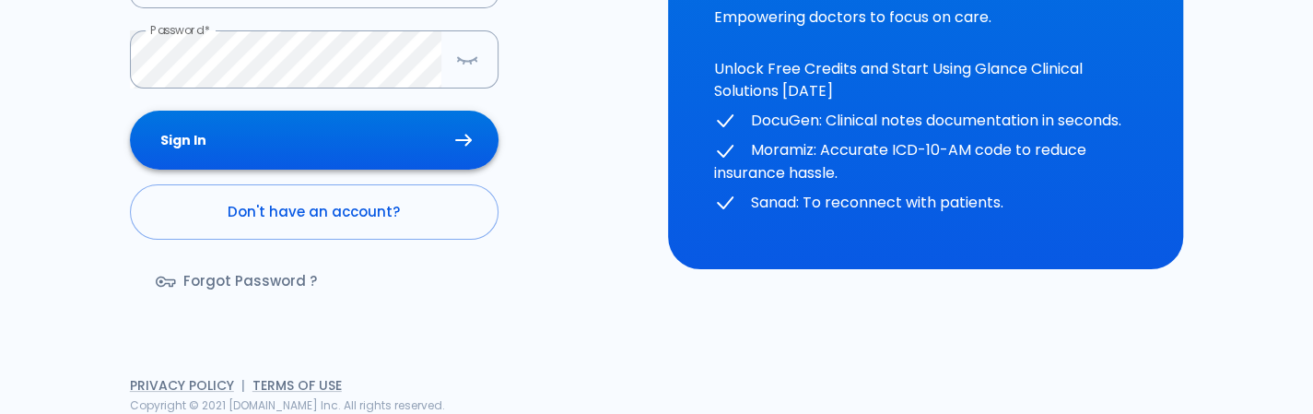
click at [364, 159] on button "Sign In" at bounding box center [314, 141] width 368 height 60
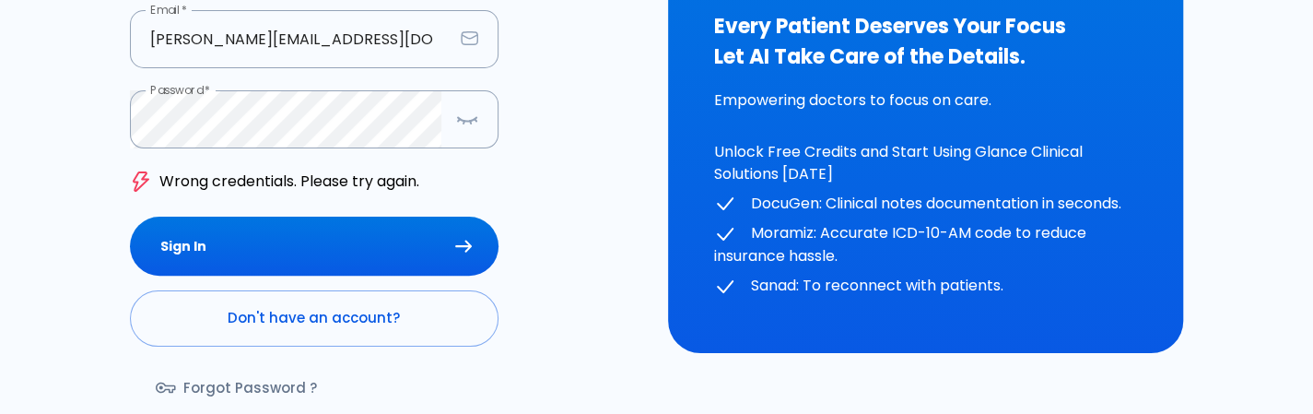
scroll to position [275, 0]
